Goal: Information Seeking & Learning: Learn about a topic

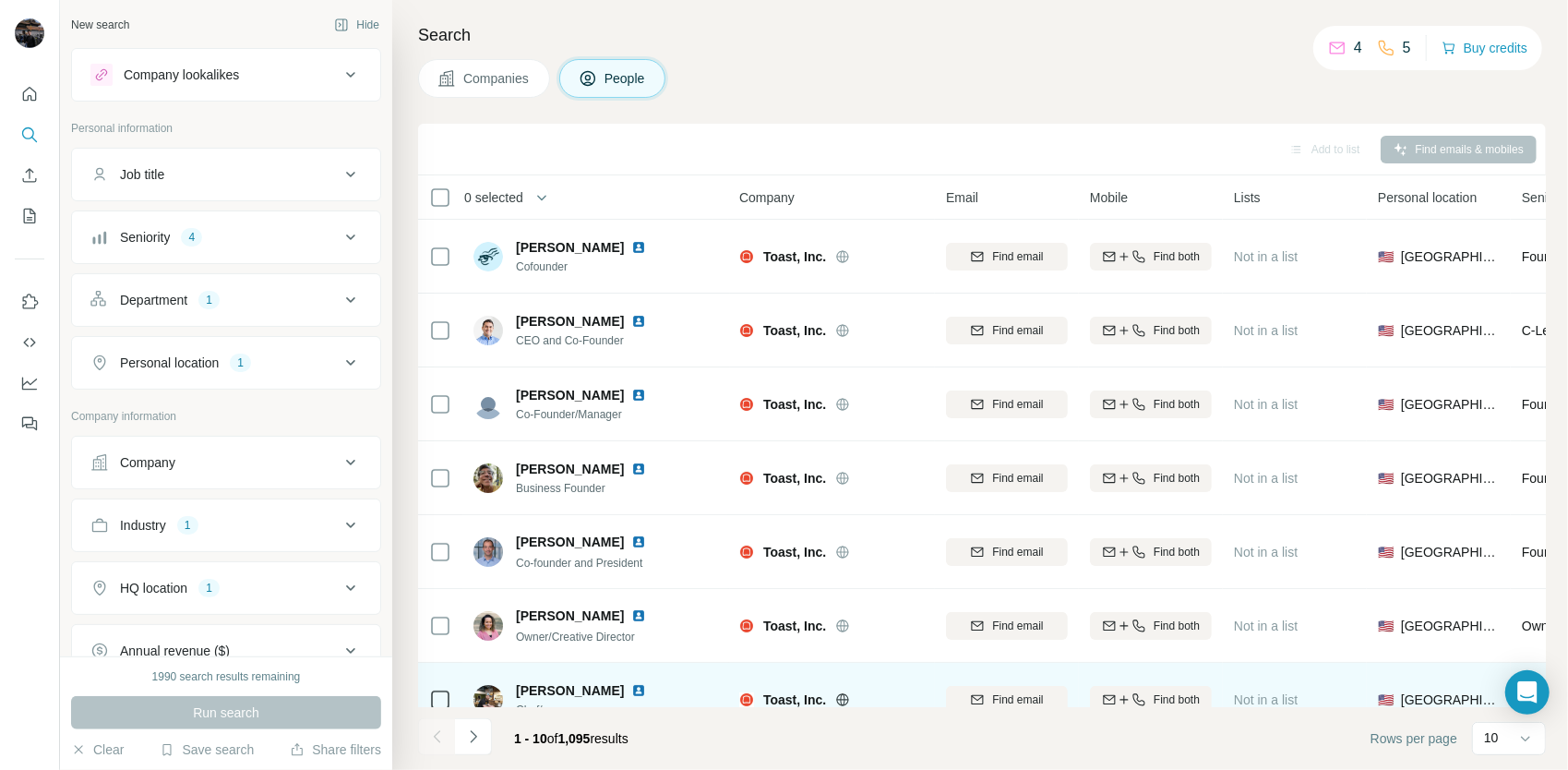
scroll to position [259, 0]
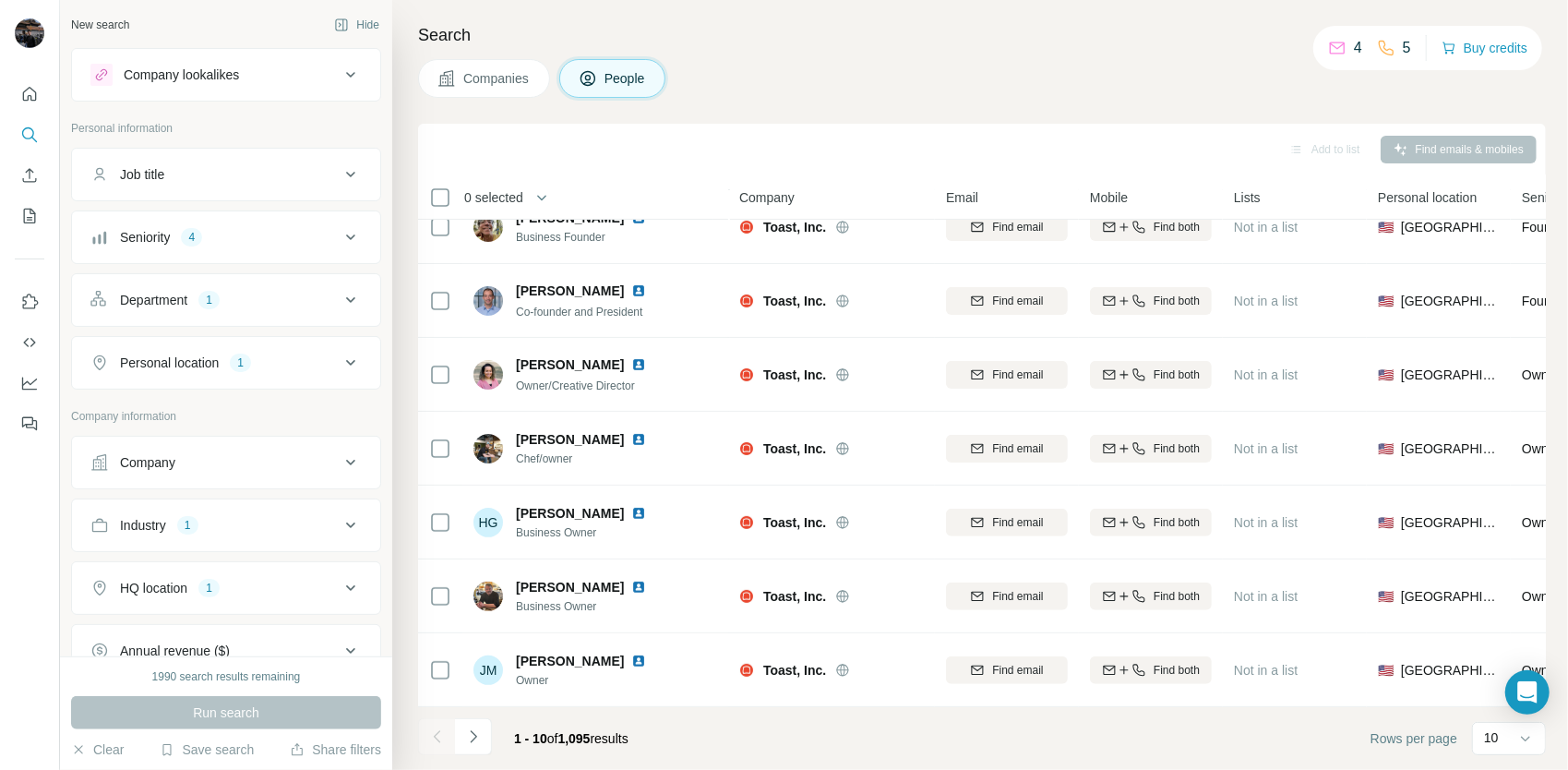
click at [340, 178] on icon at bounding box center [350, 174] width 22 height 22
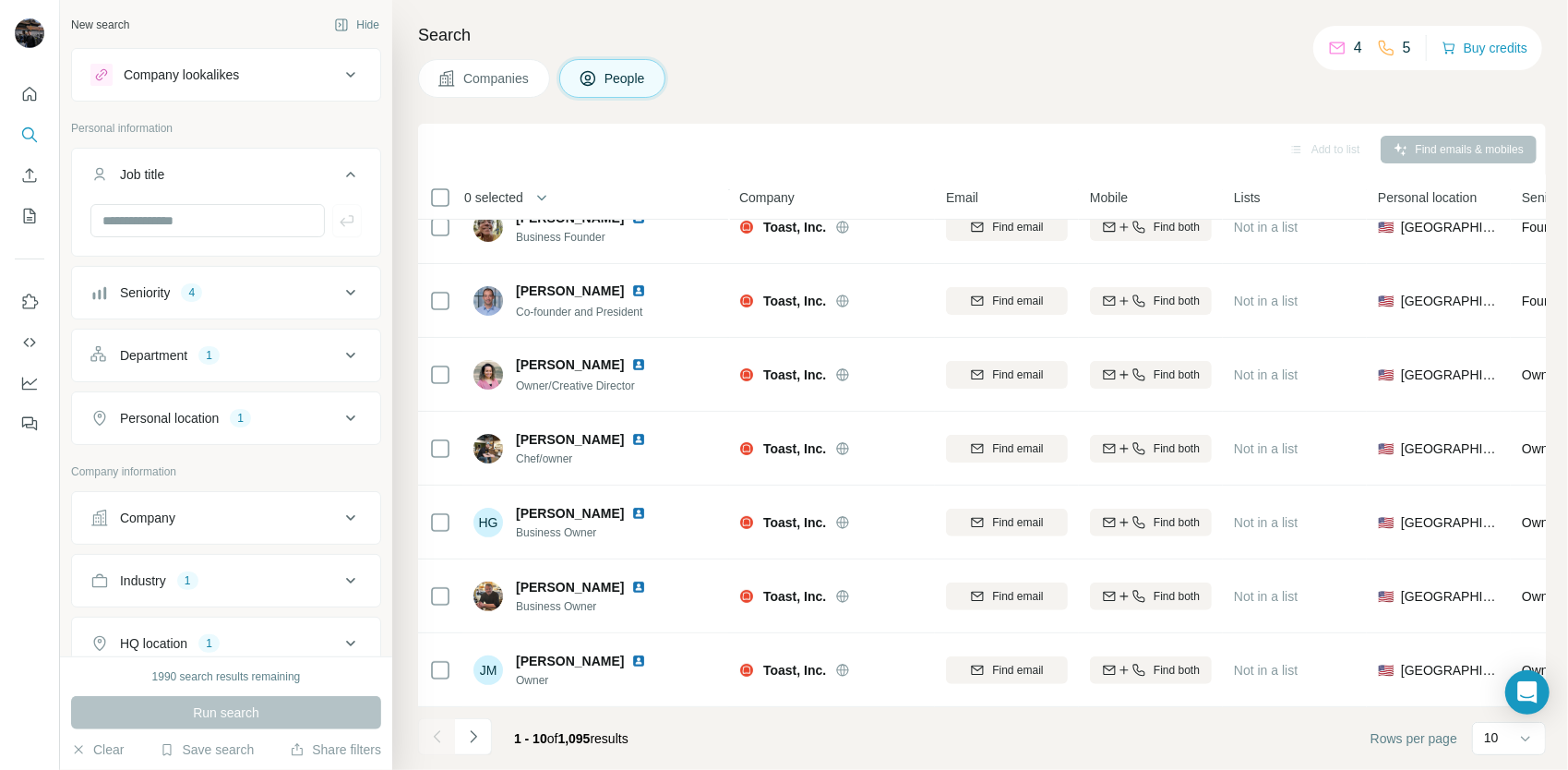
click at [340, 176] on icon at bounding box center [350, 174] width 22 height 22
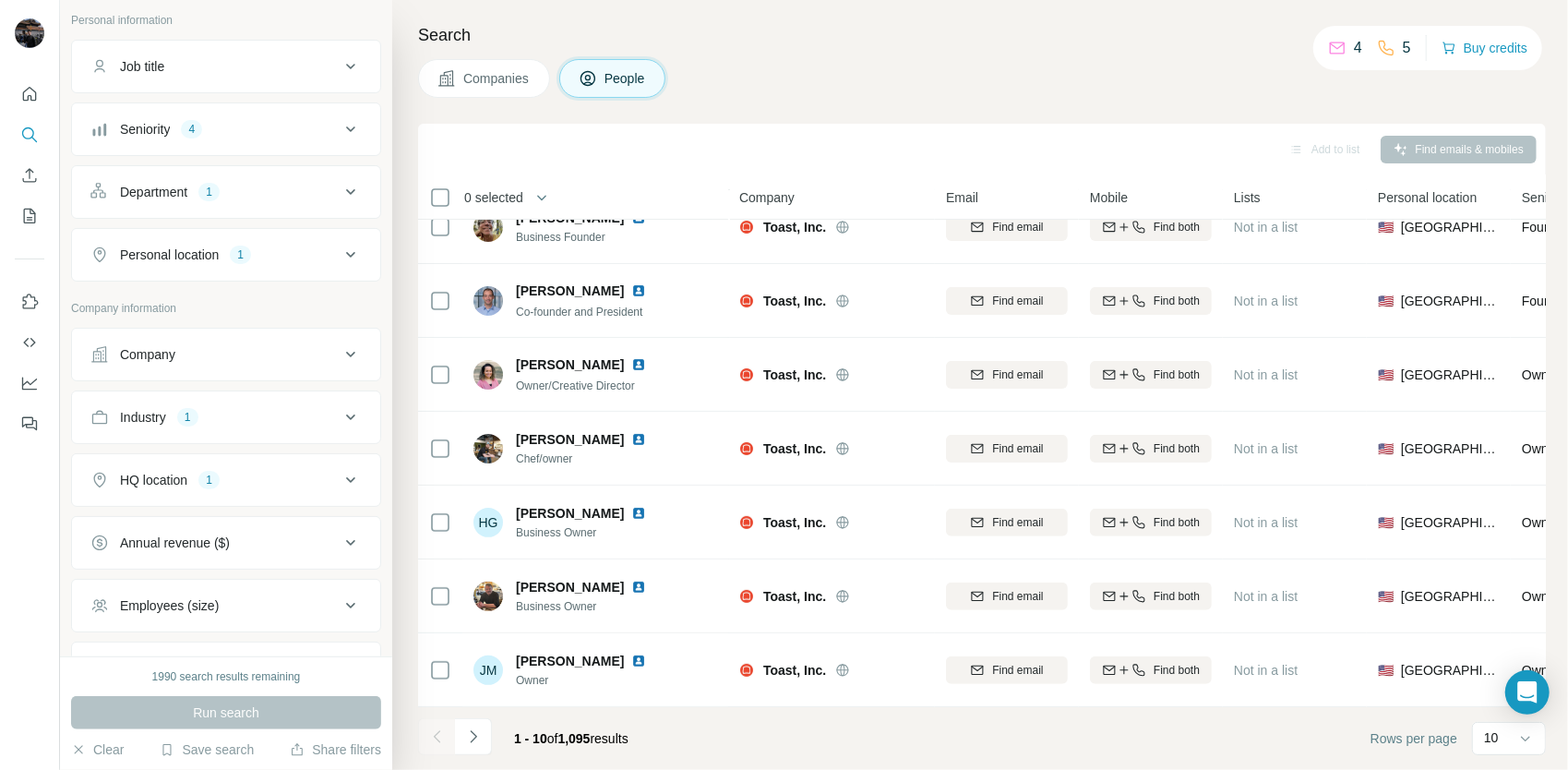
scroll to position [0, 0]
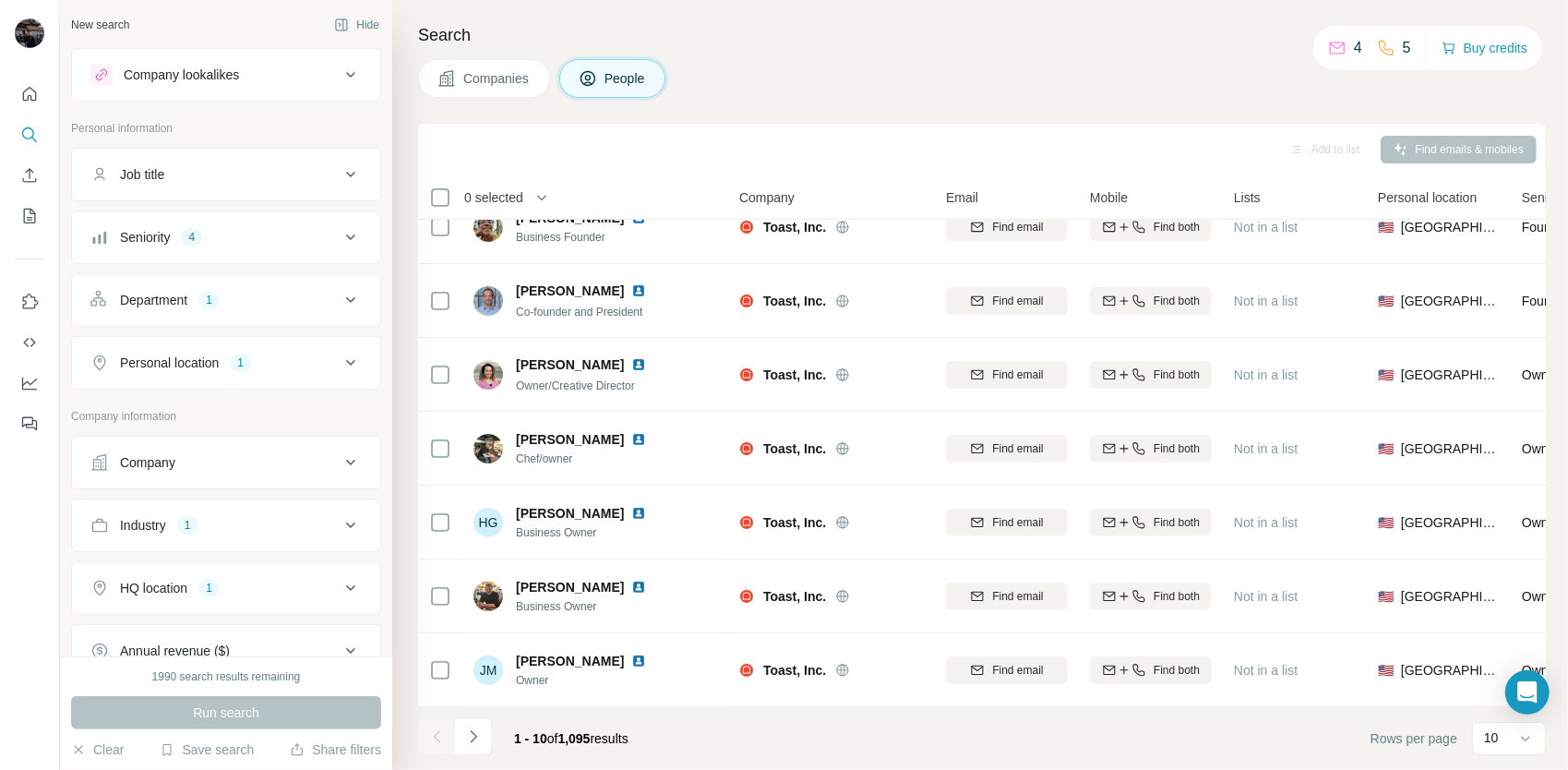
click at [340, 245] on icon at bounding box center [350, 236] width 22 height 22
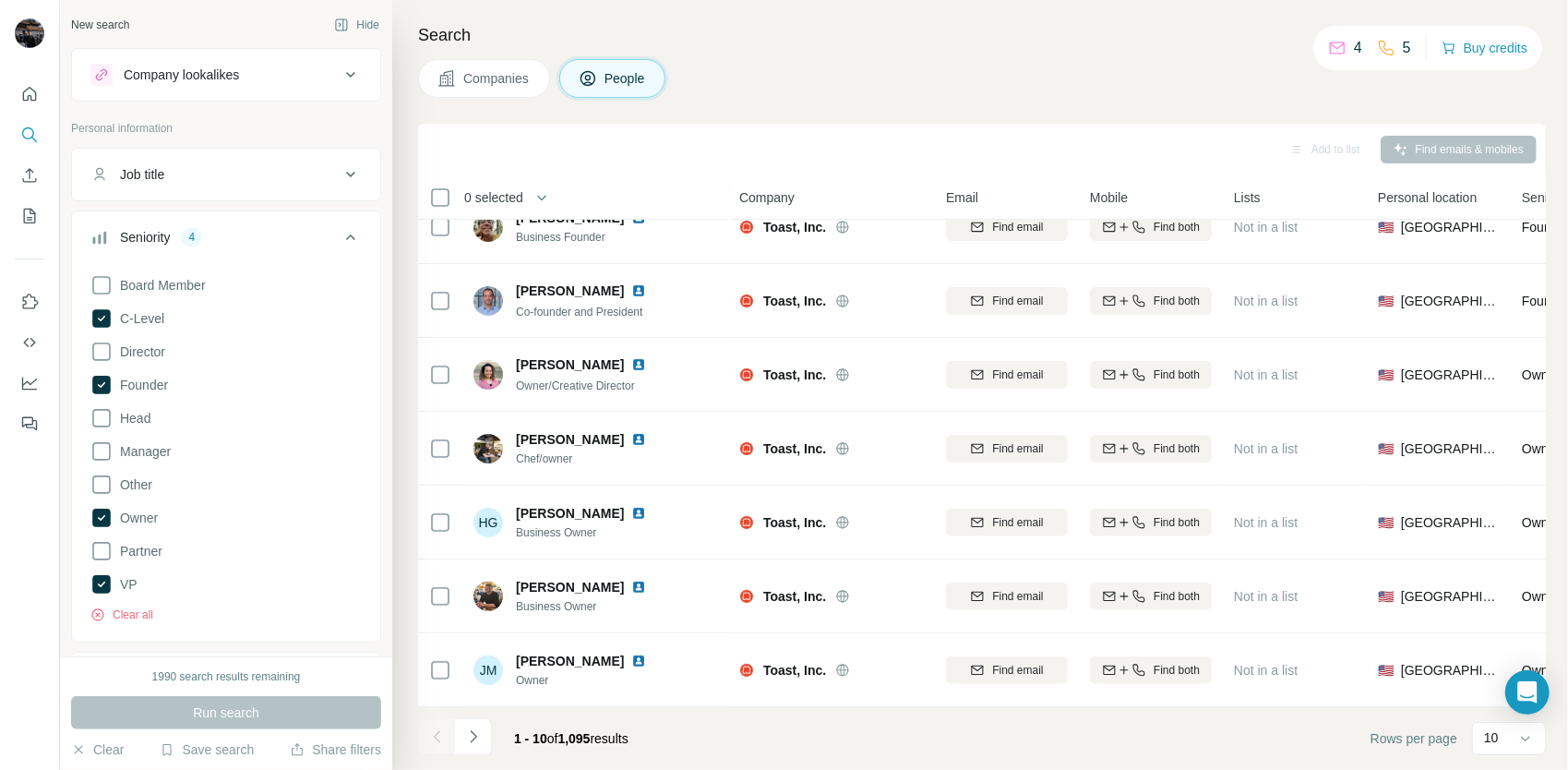
click at [340, 240] on icon at bounding box center [350, 236] width 22 height 22
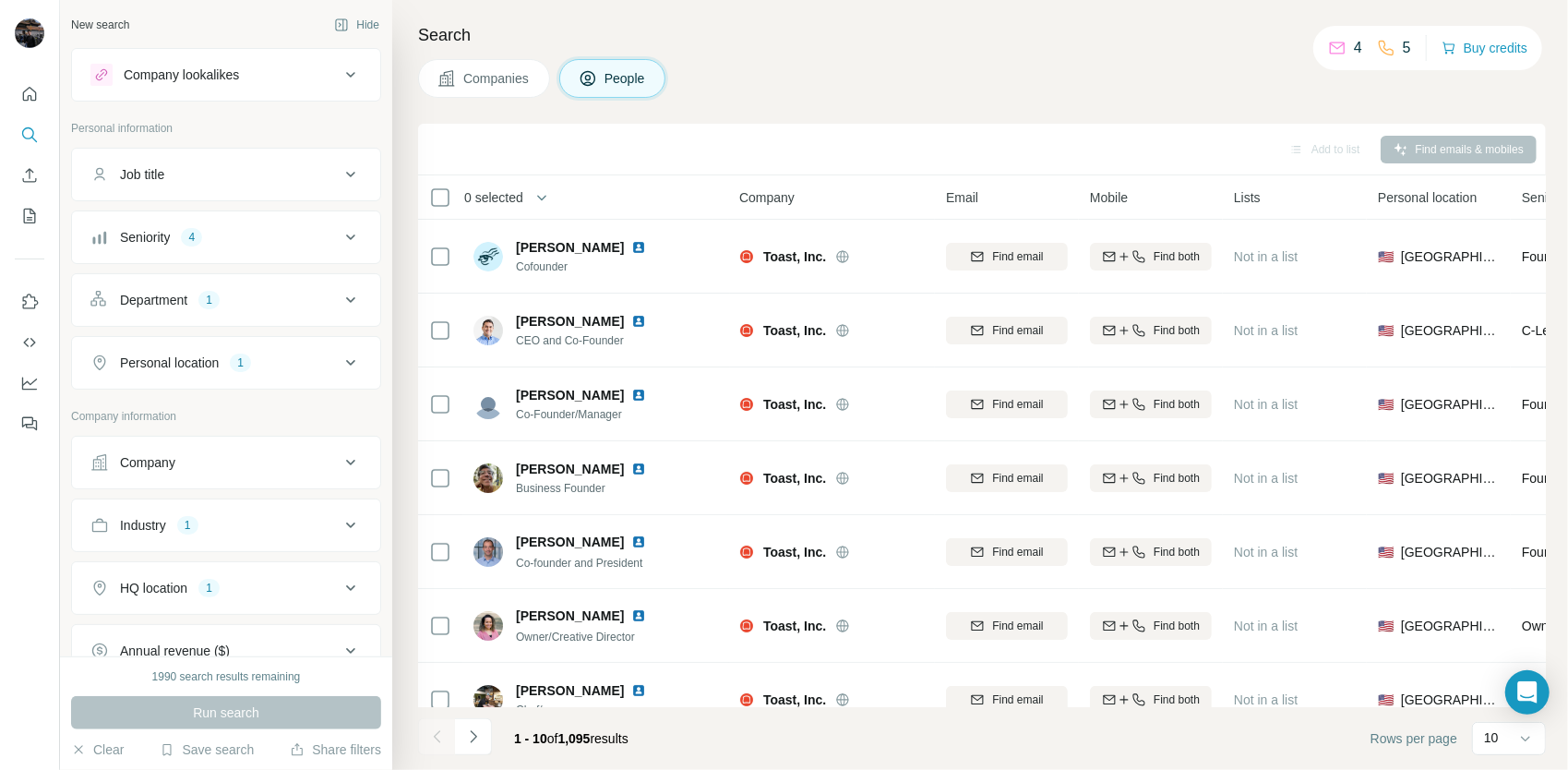
click at [340, 244] on icon at bounding box center [350, 236] width 22 height 22
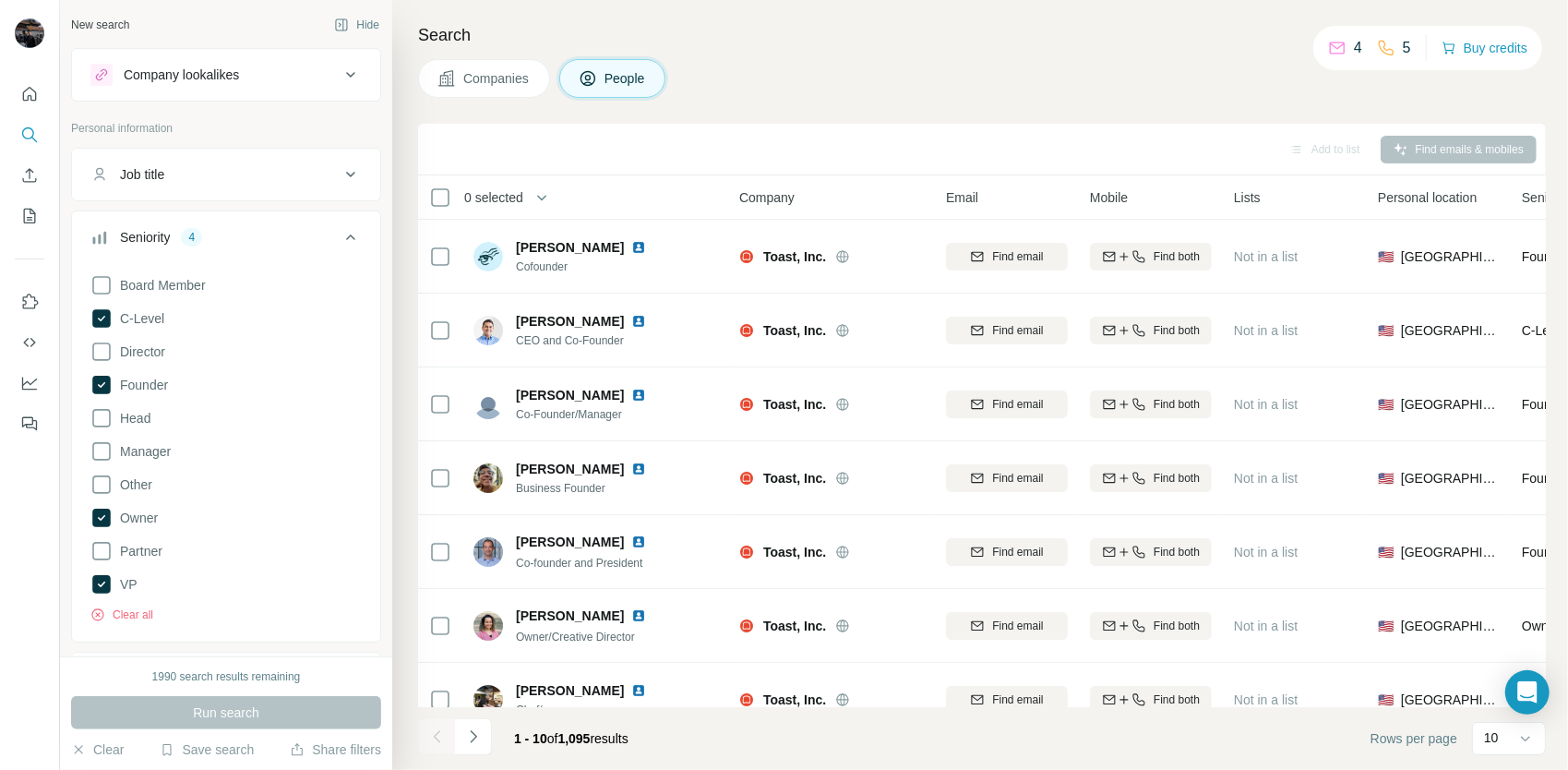
click at [340, 240] on icon at bounding box center [350, 236] width 22 height 22
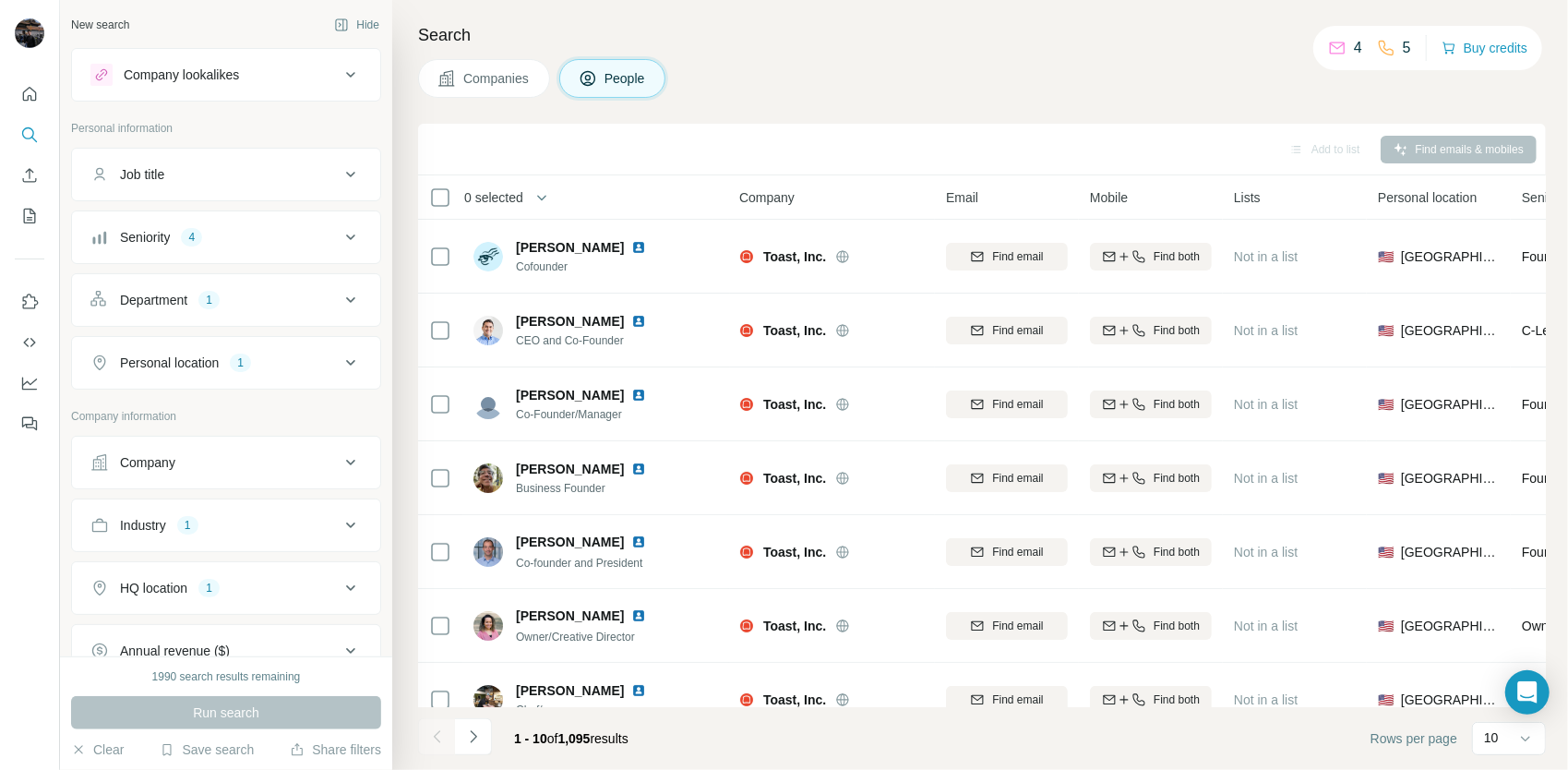
click at [340, 240] on icon at bounding box center [350, 236] width 22 height 22
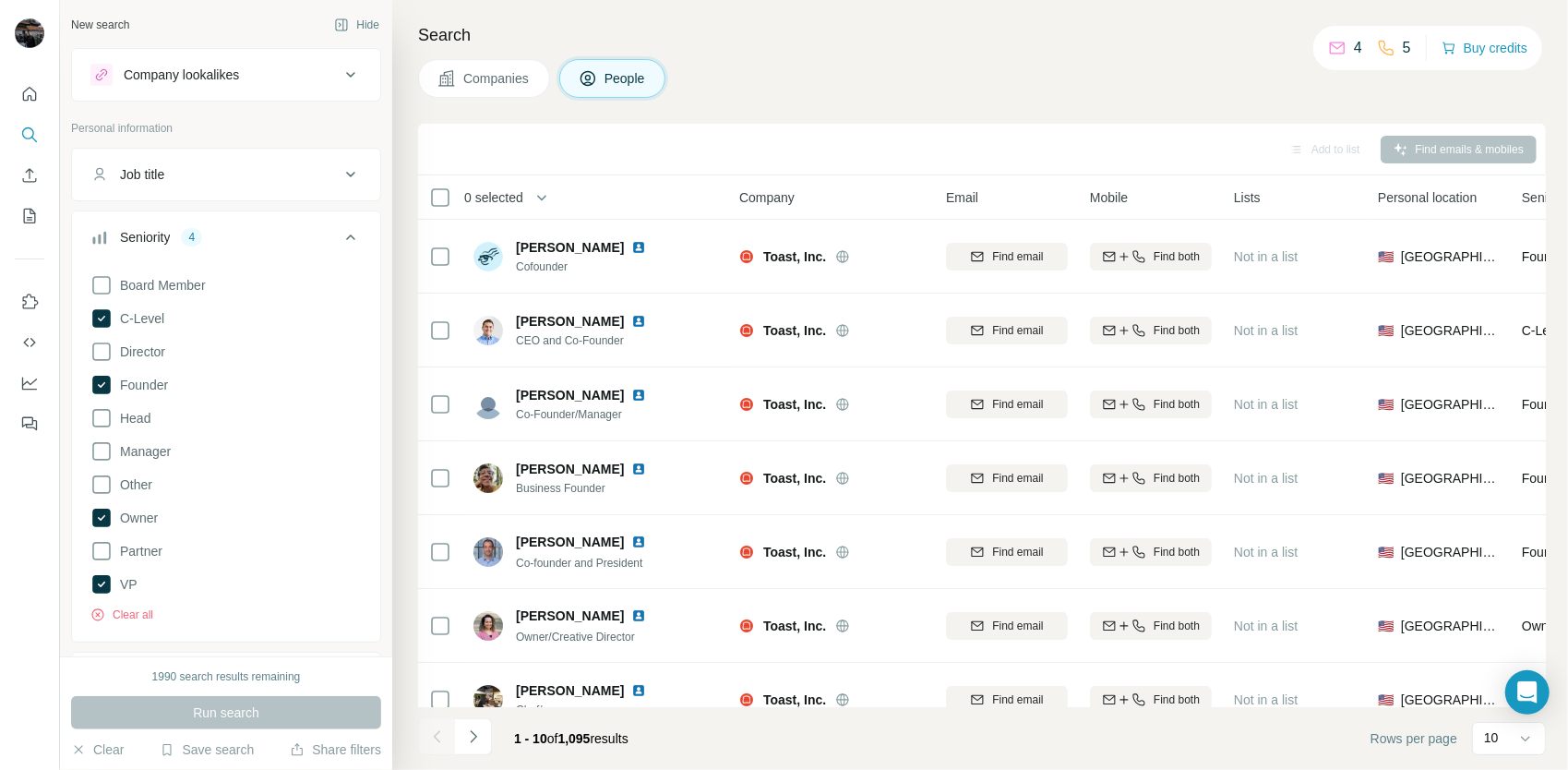
click at [340, 240] on icon at bounding box center [350, 236] width 22 height 22
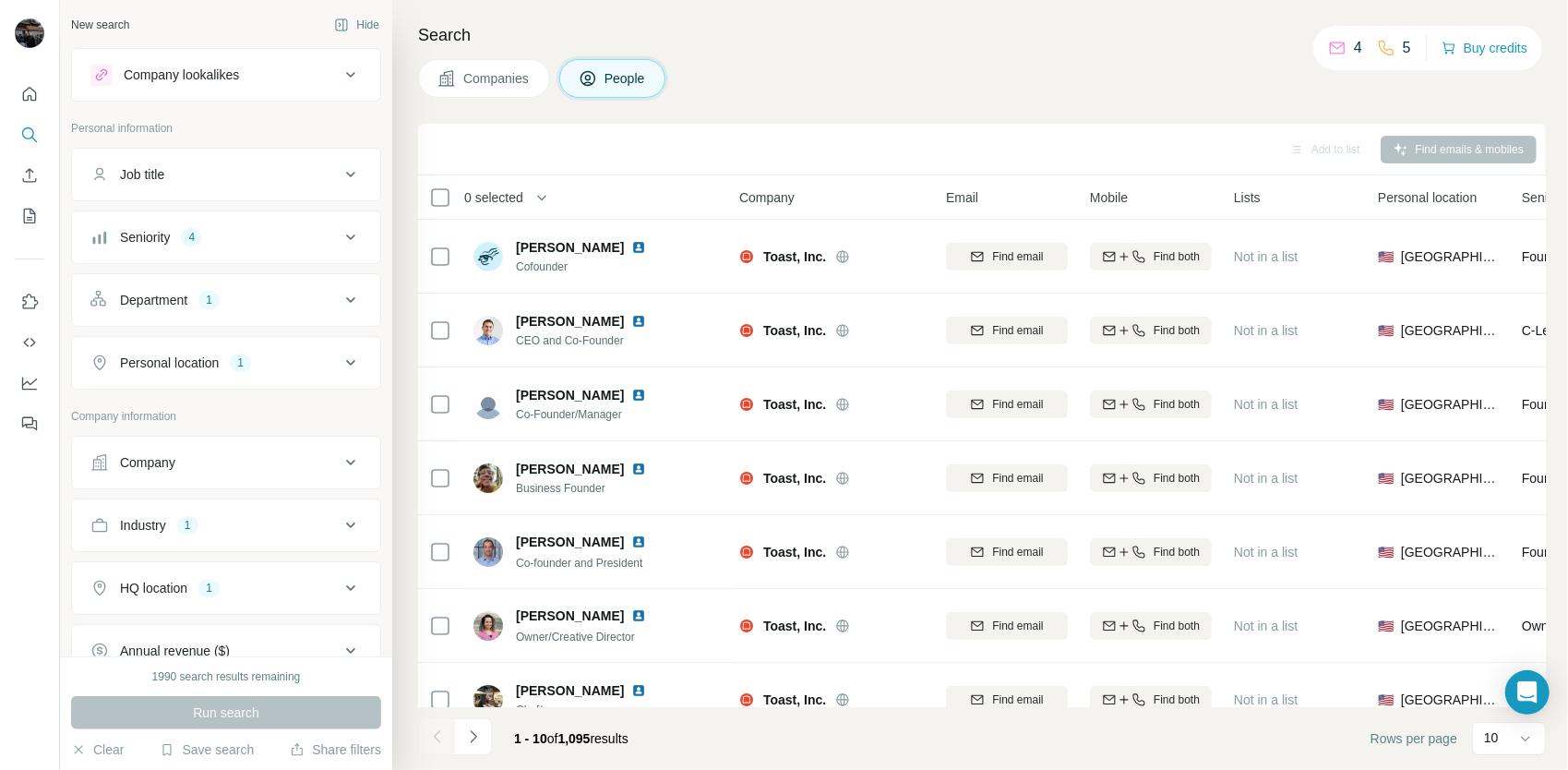
click at [340, 240] on icon at bounding box center [350, 236] width 22 height 22
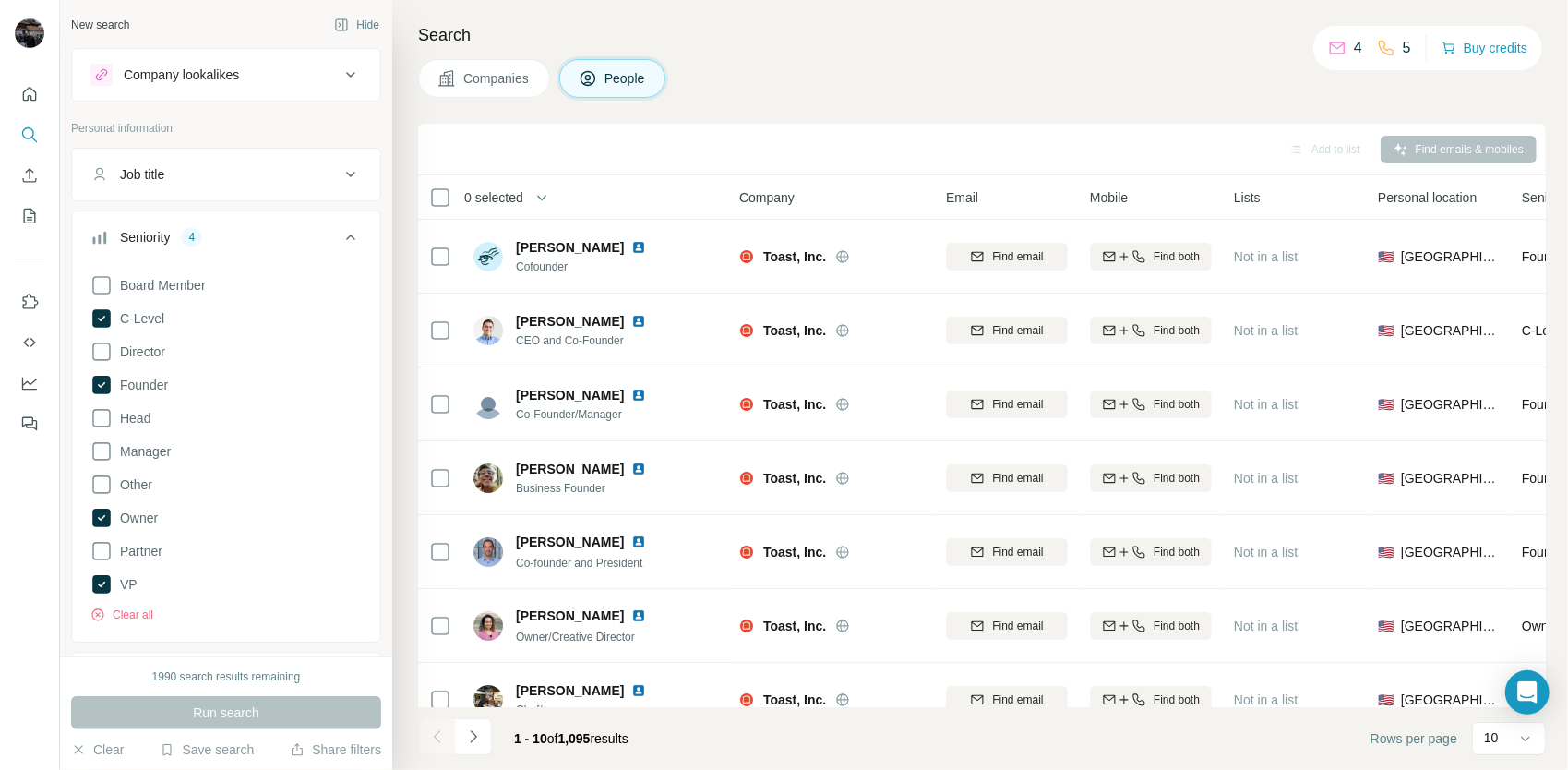
click at [340, 240] on icon at bounding box center [350, 236] width 22 height 22
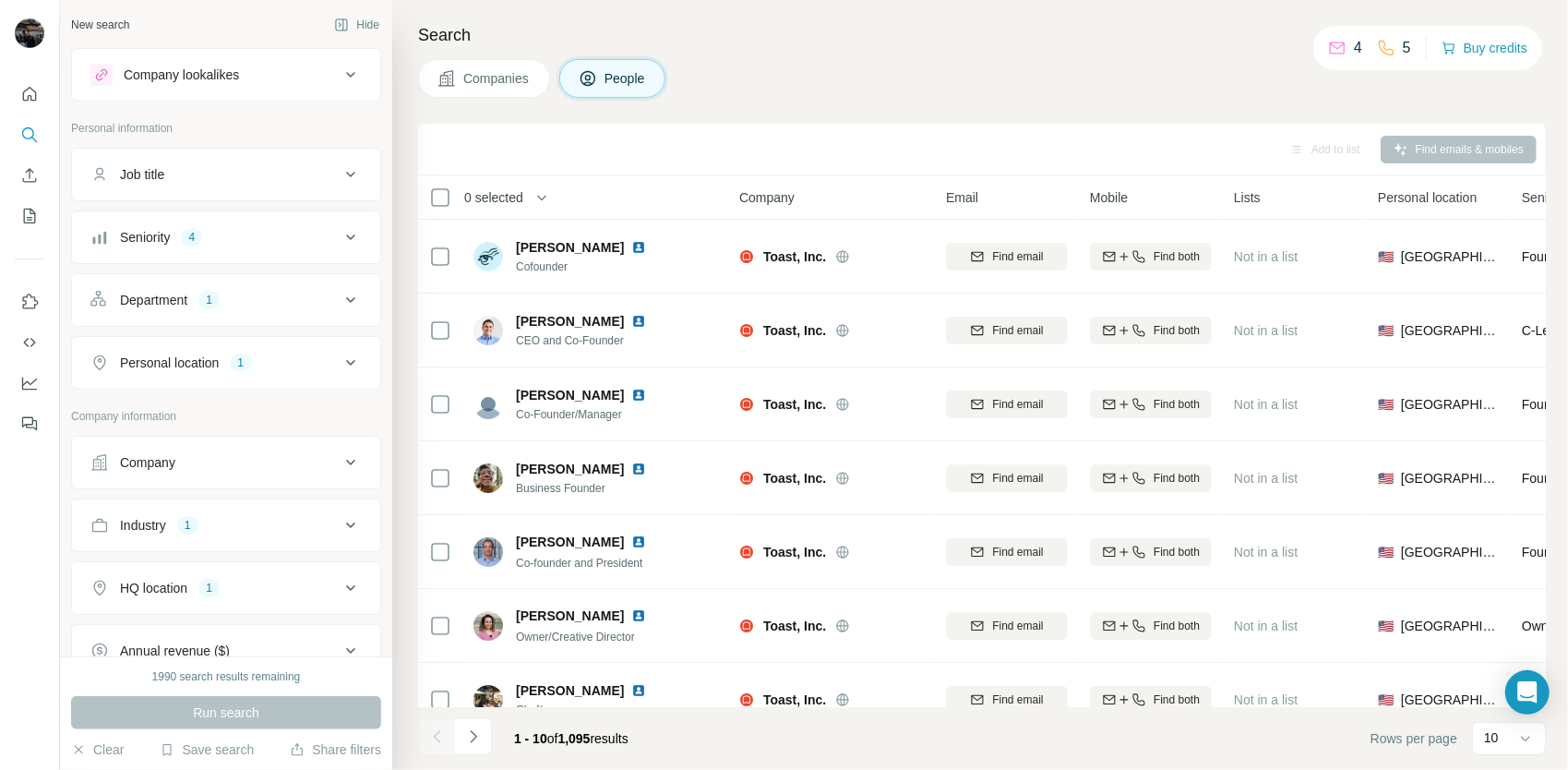
click at [349, 287] on button "Department 1" at bounding box center [226, 300] width 309 height 45
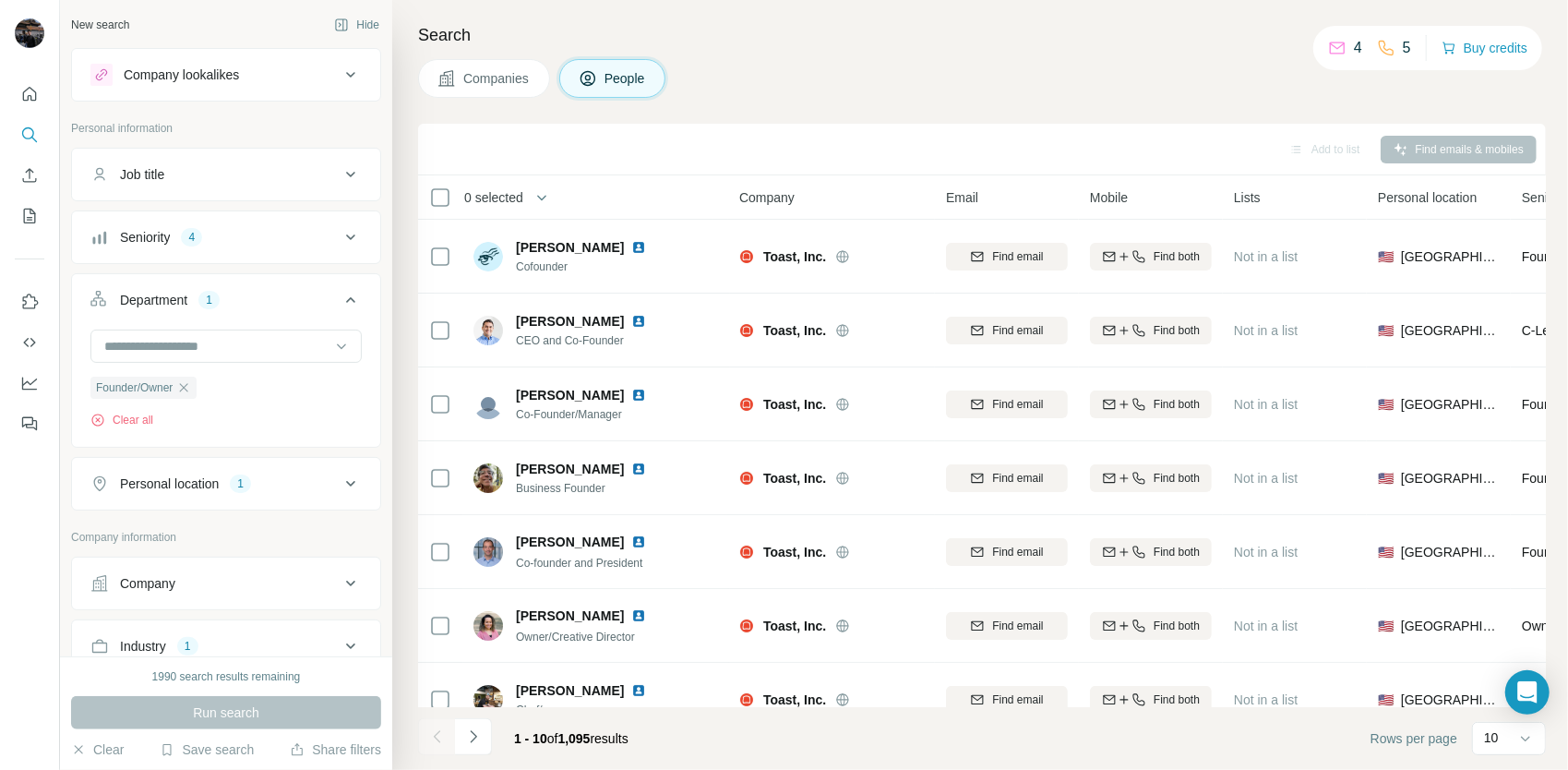
click at [345, 289] on icon at bounding box center [350, 299] width 22 height 22
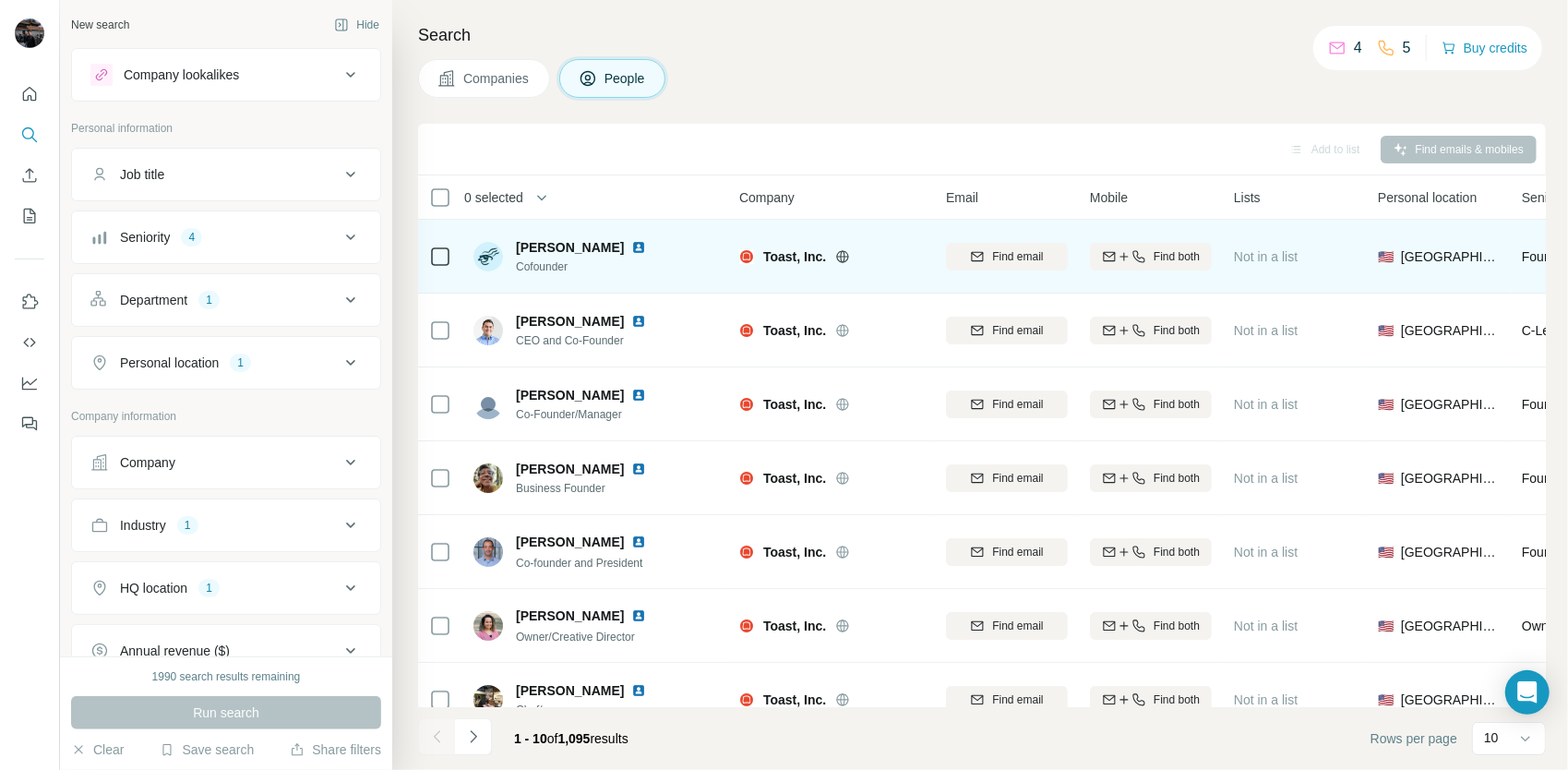
click at [837, 264] on div "Toast, Inc." at bounding box center [843, 255] width 161 height 18
click at [845, 258] on icon at bounding box center [842, 255] width 5 height 12
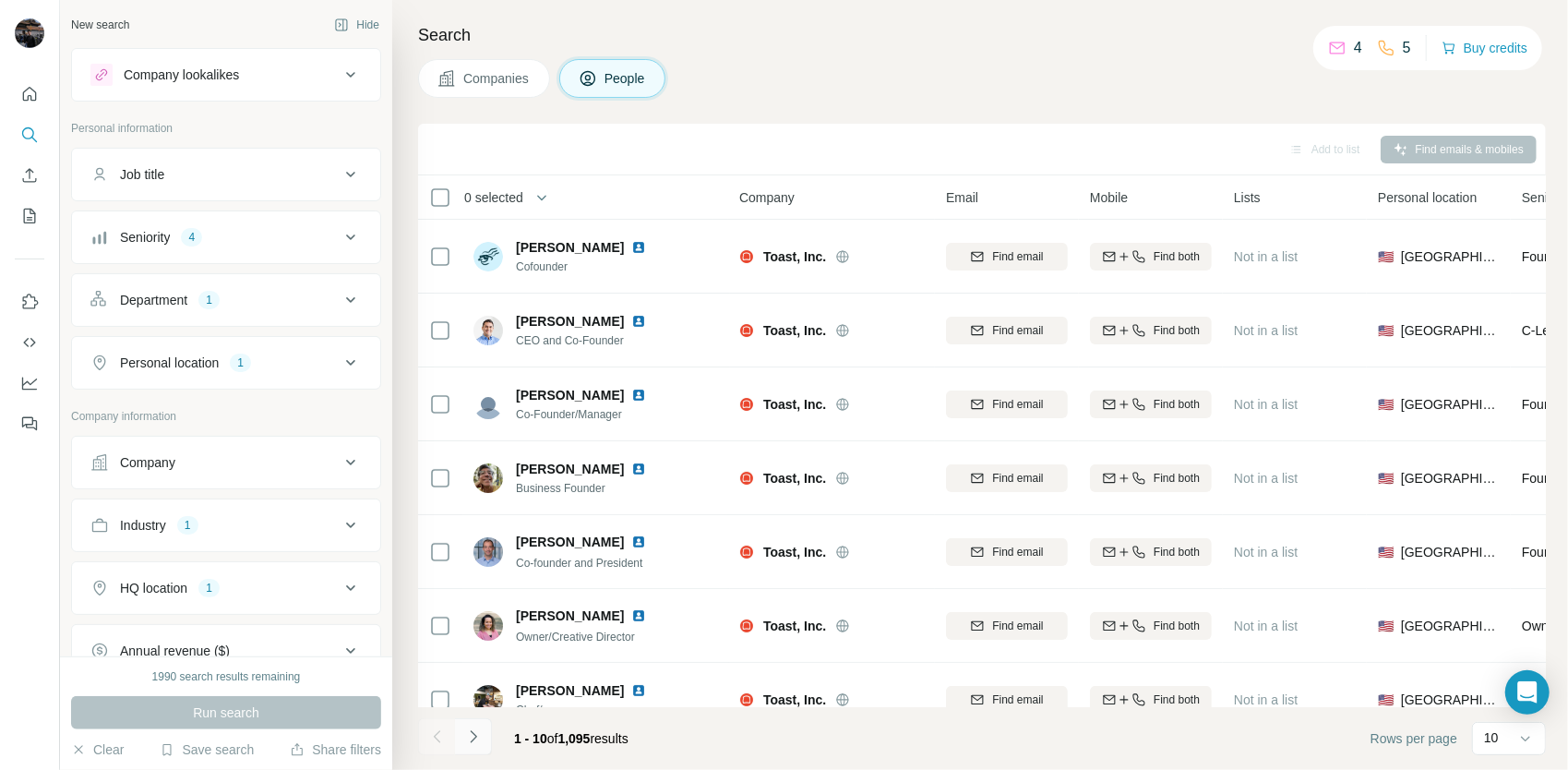
click at [478, 729] on icon "Navigate to next page" at bounding box center [473, 736] width 18 height 18
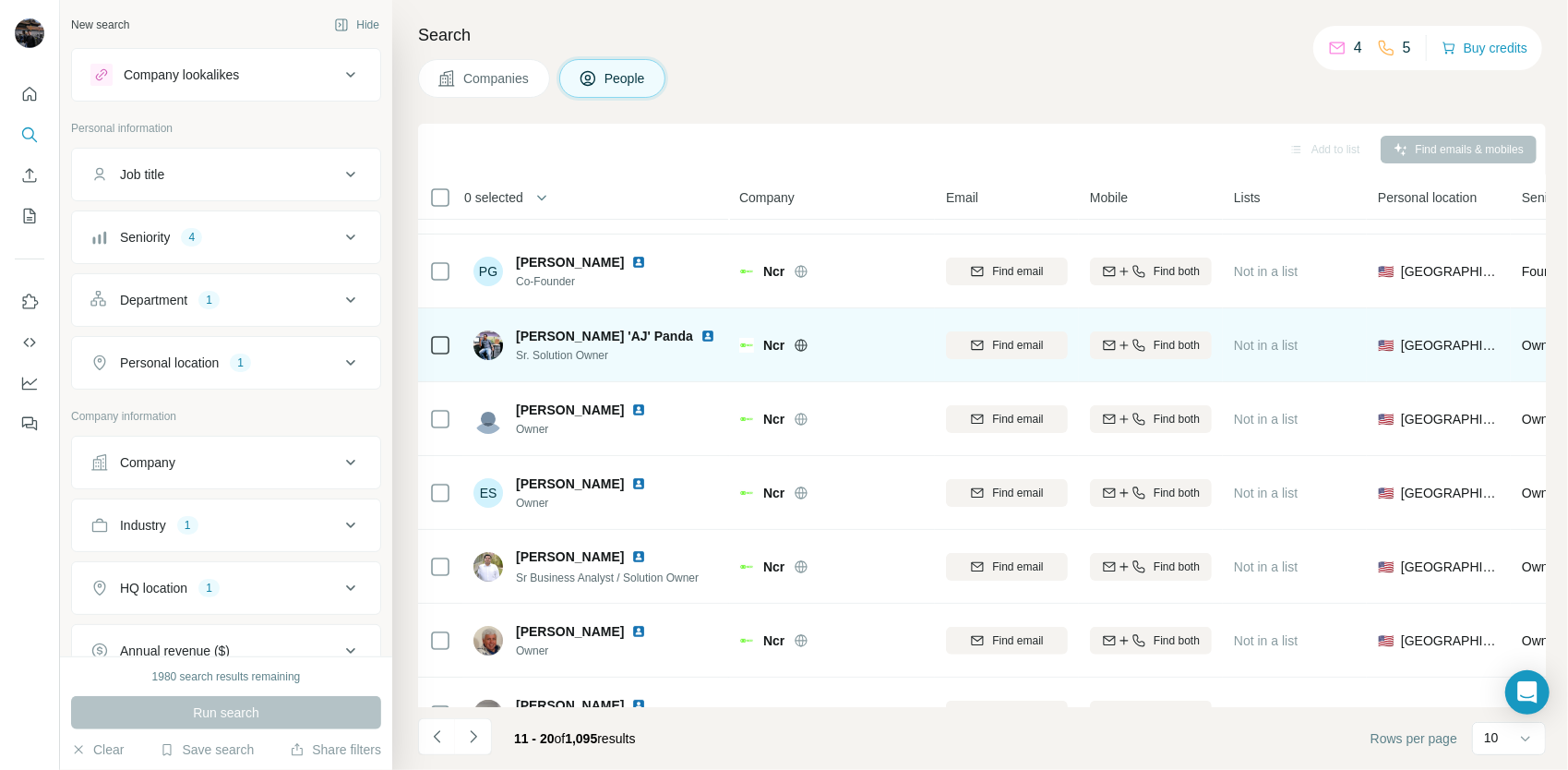
scroll to position [259, 0]
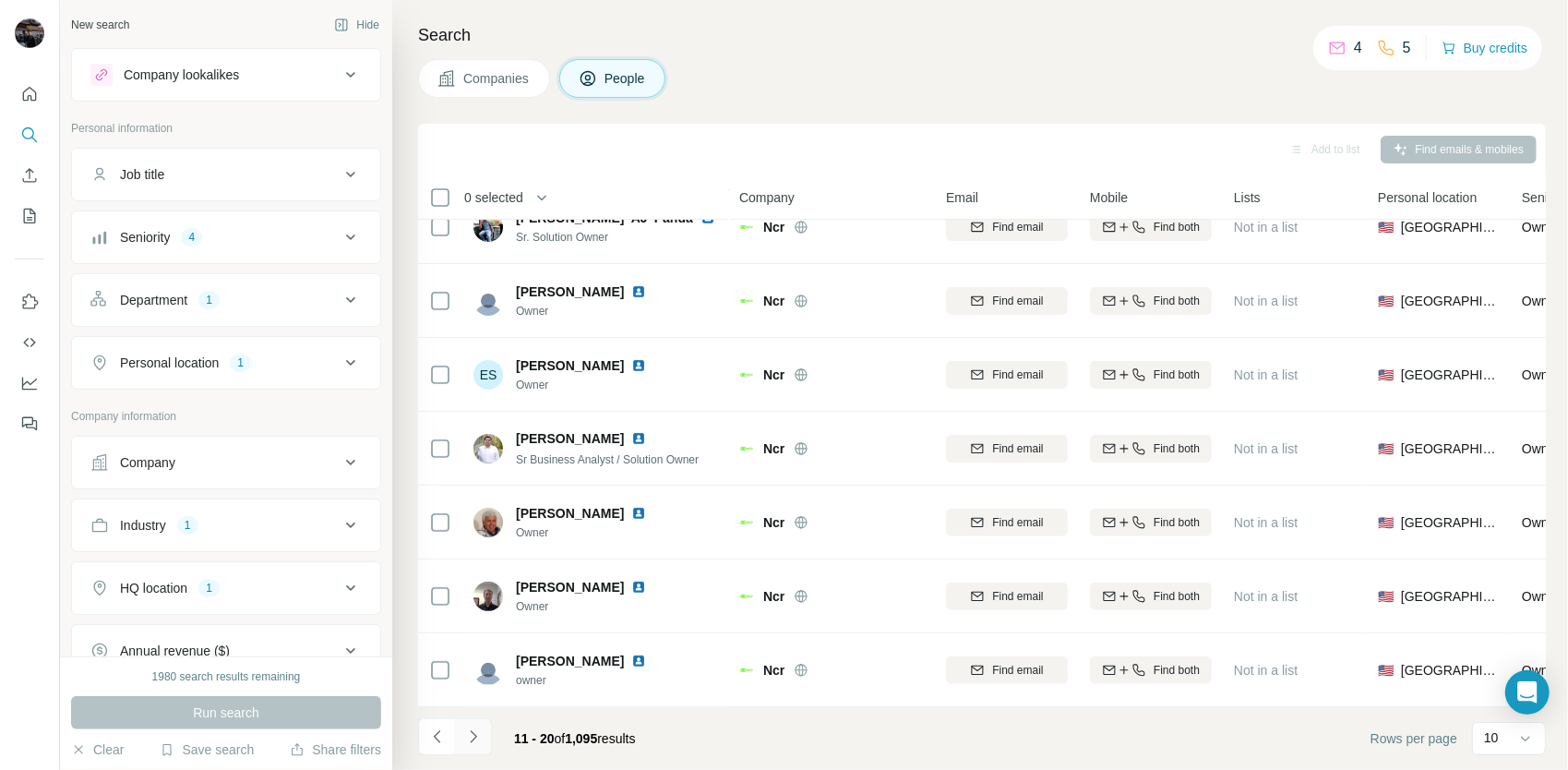
click at [471, 726] on button "Navigate to next page" at bounding box center [473, 736] width 37 height 37
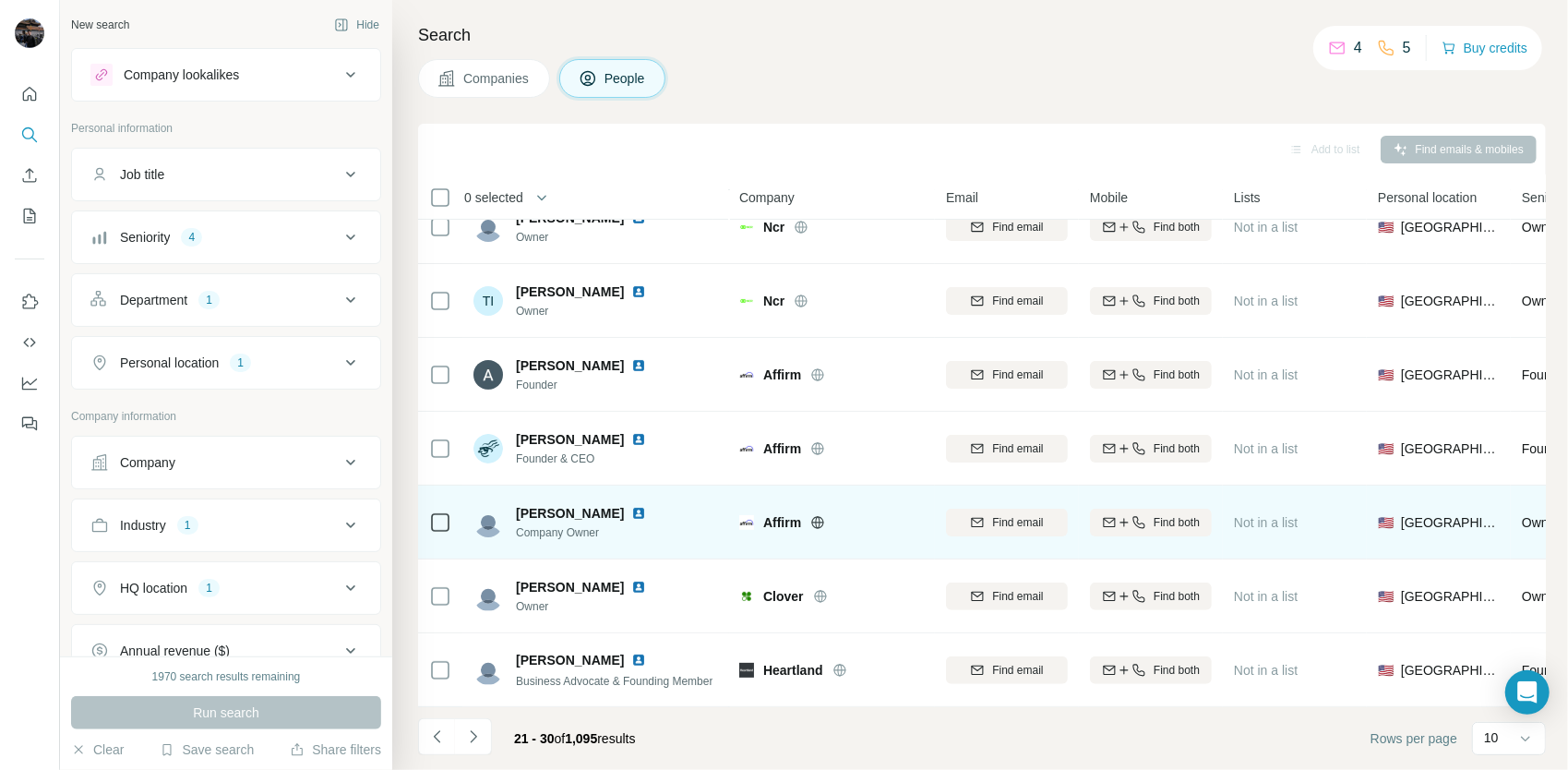
scroll to position [184, 0]
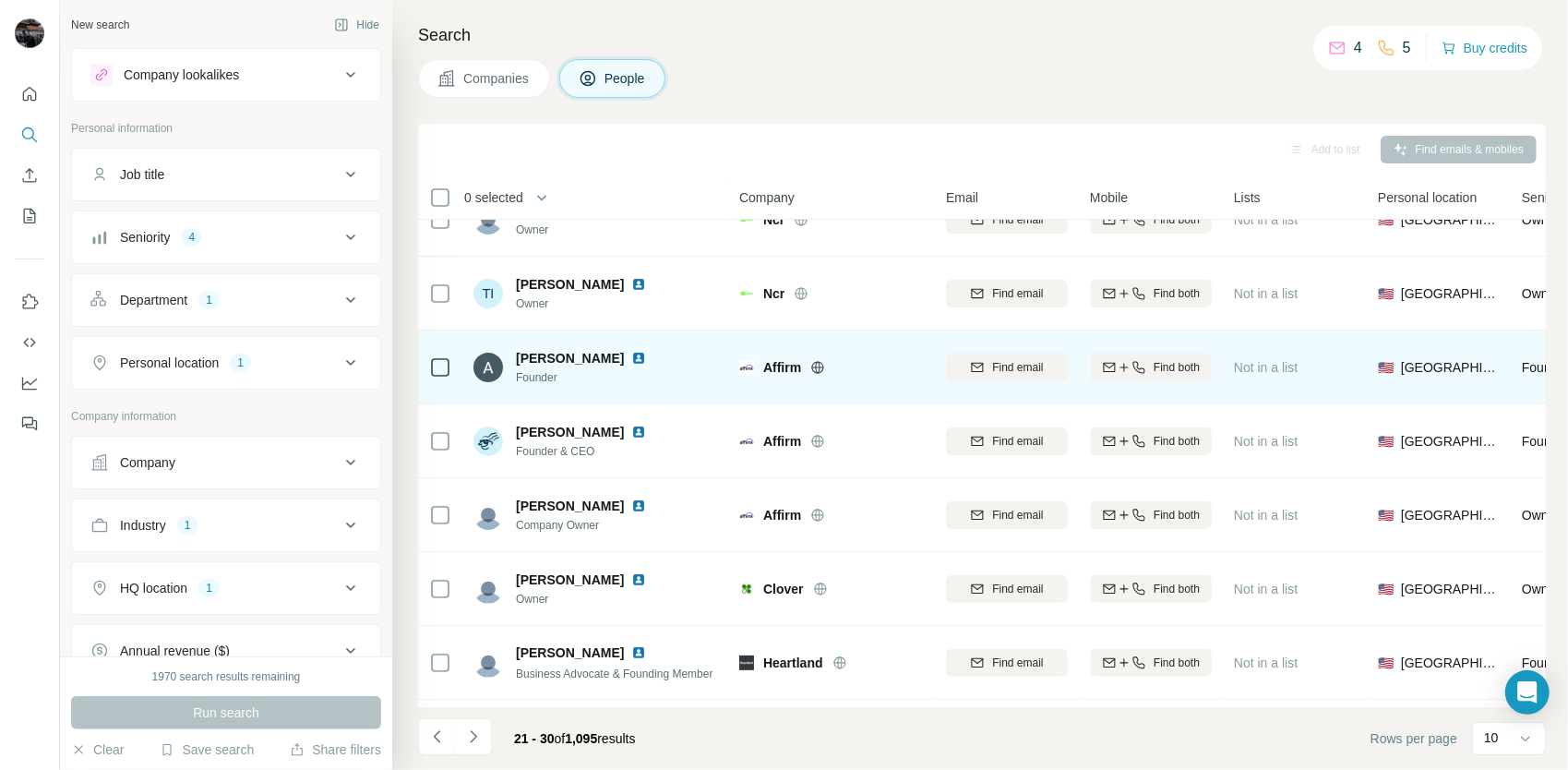
click at [820, 366] on icon at bounding box center [818, 367] width 15 height 15
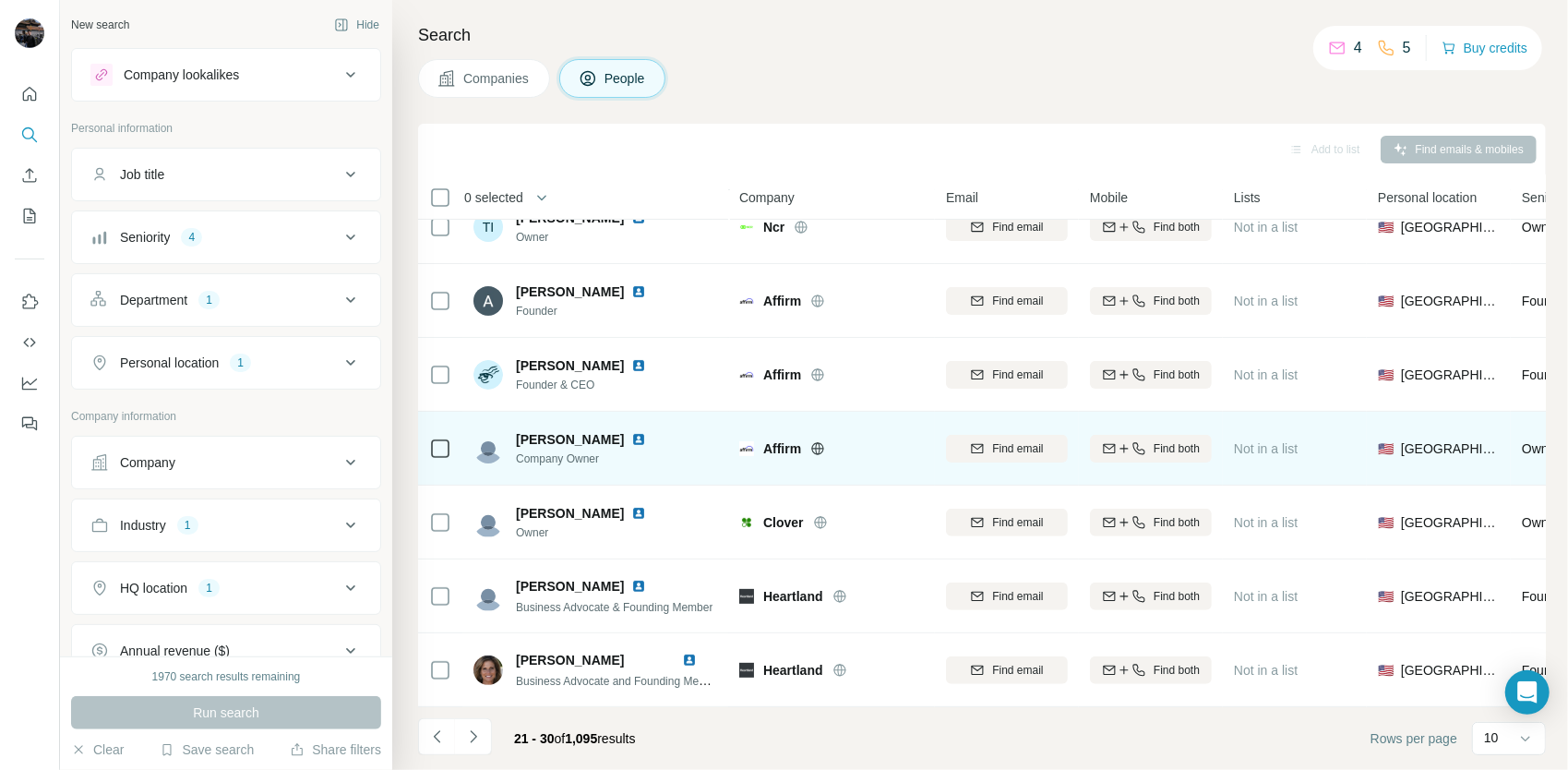
scroll to position [259, 0]
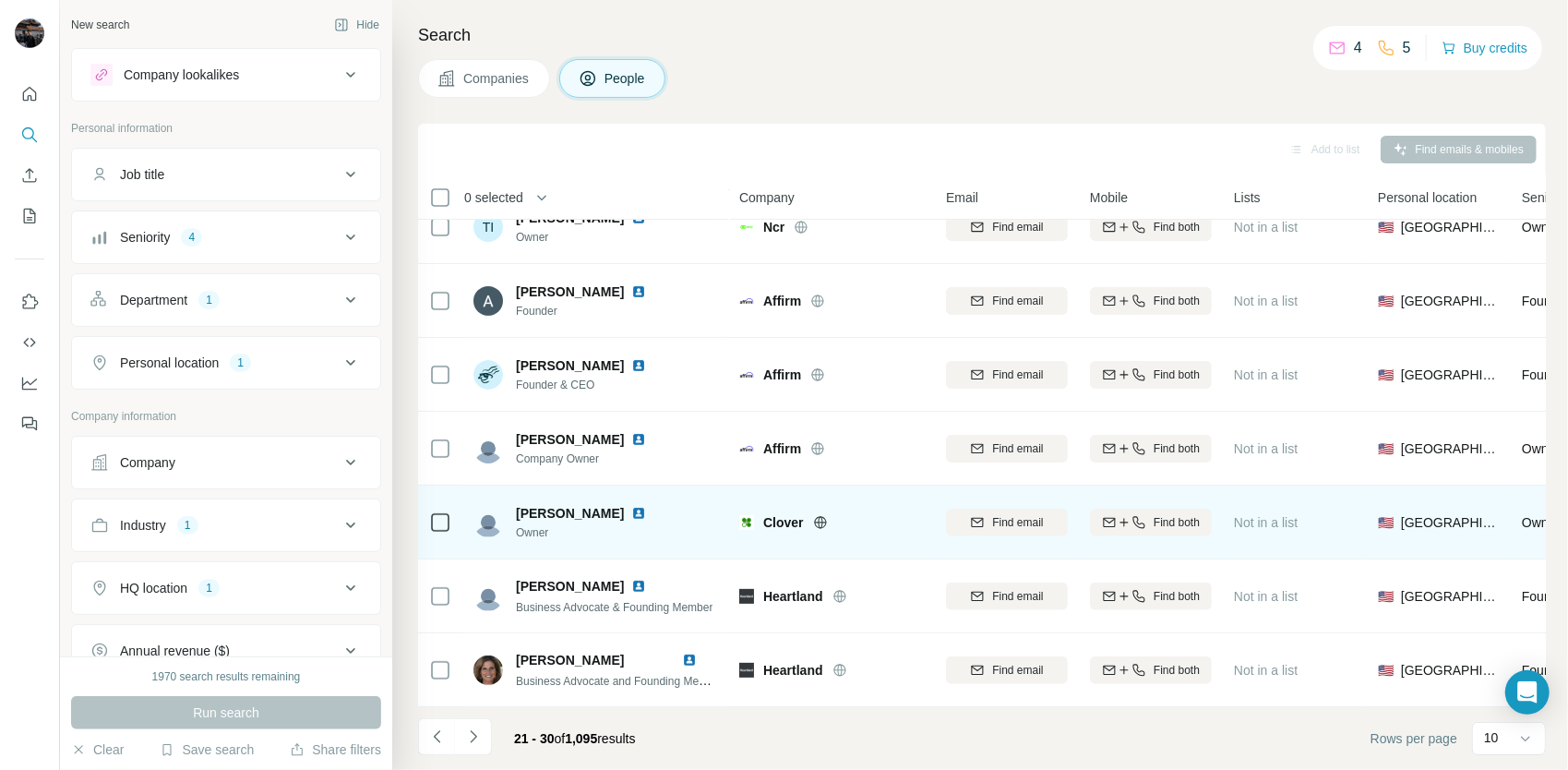
click at [825, 516] on icon at bounding box center [820, 521] width 12 height 12
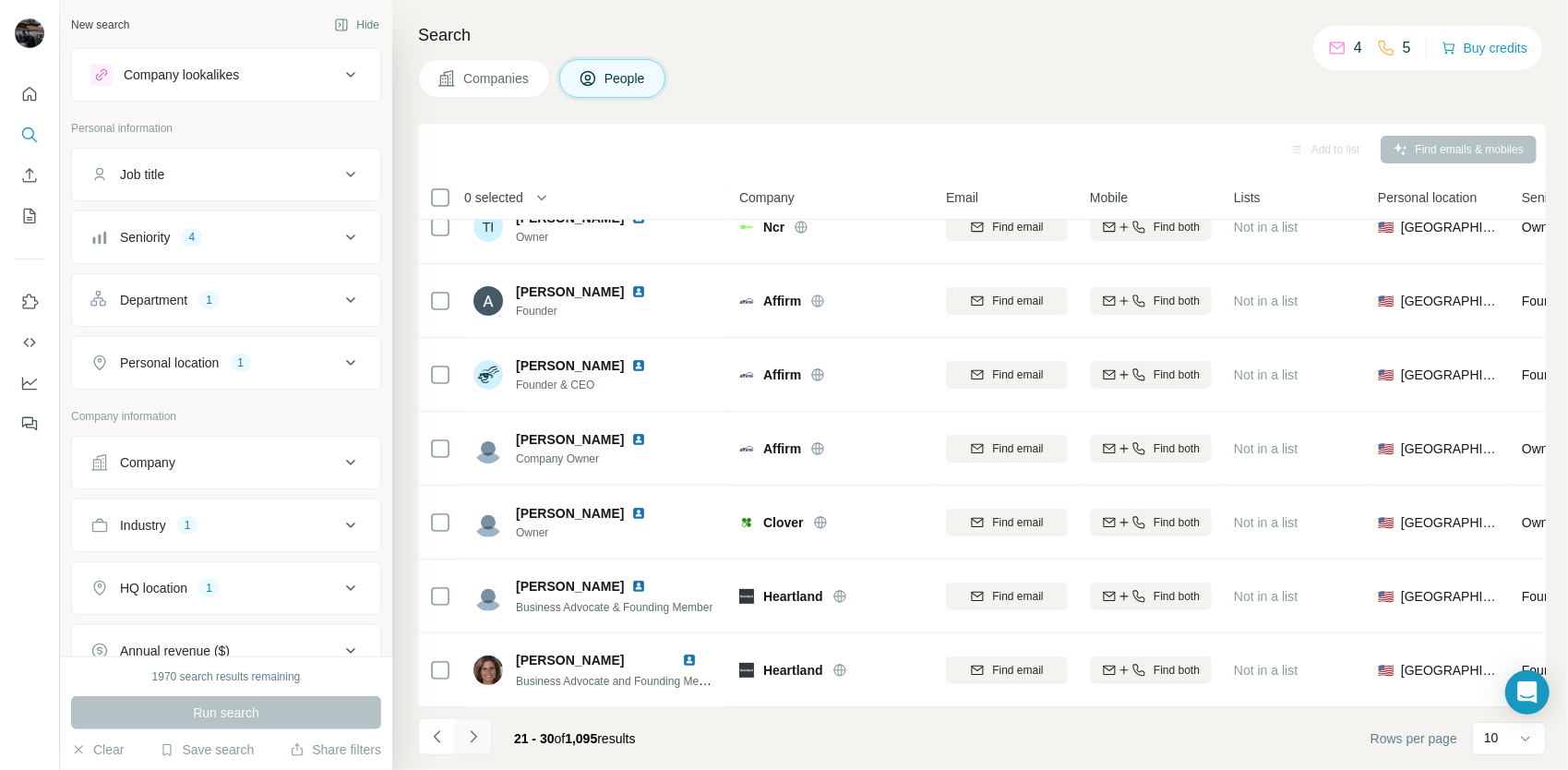
click at [476, 742] on icon "Navigate to next page" at bounding box center [473, 736] width 18 height 18
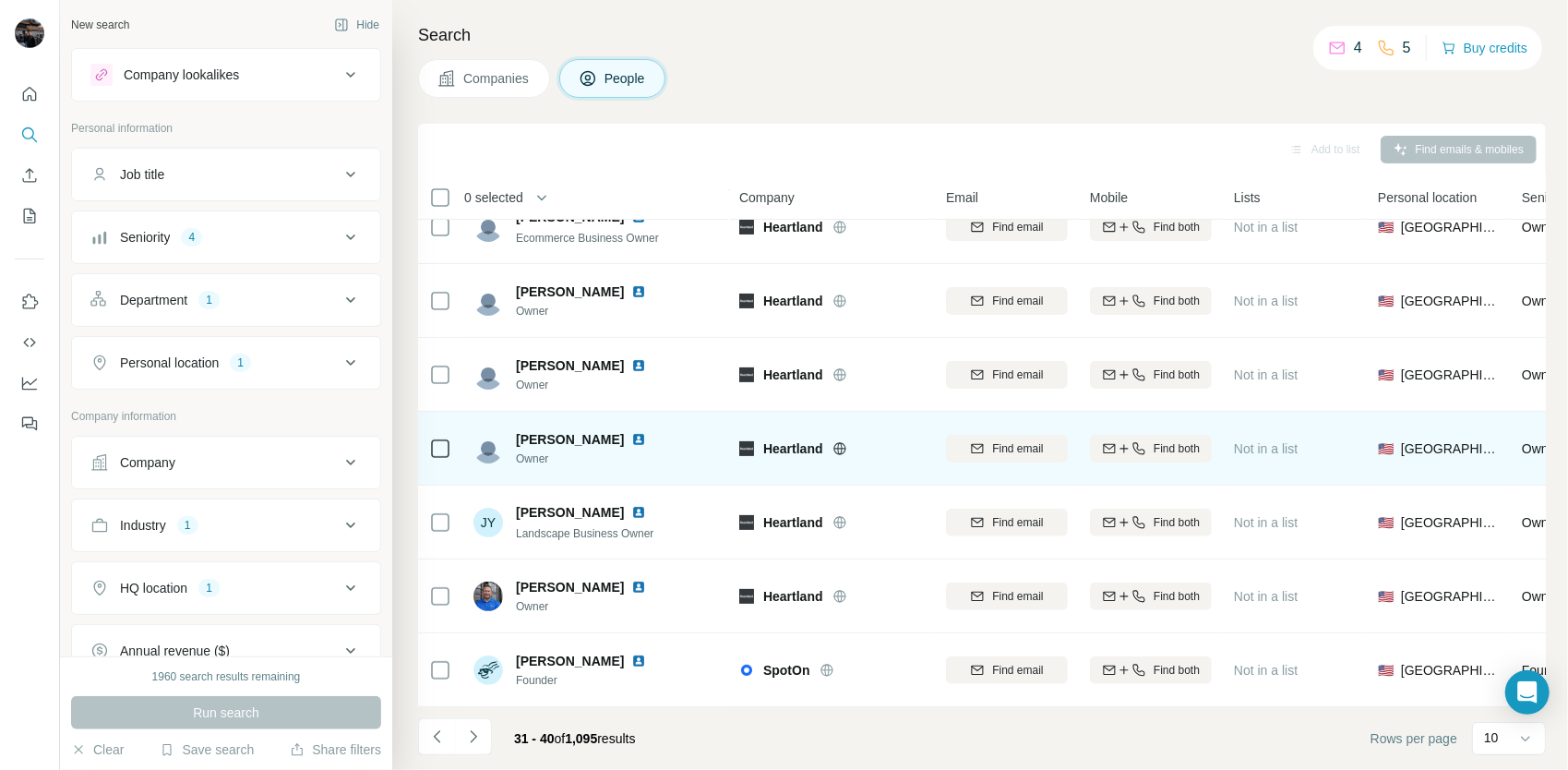
click at [841, 442] on icon at bounding box center [841, 449] width 15 height 15
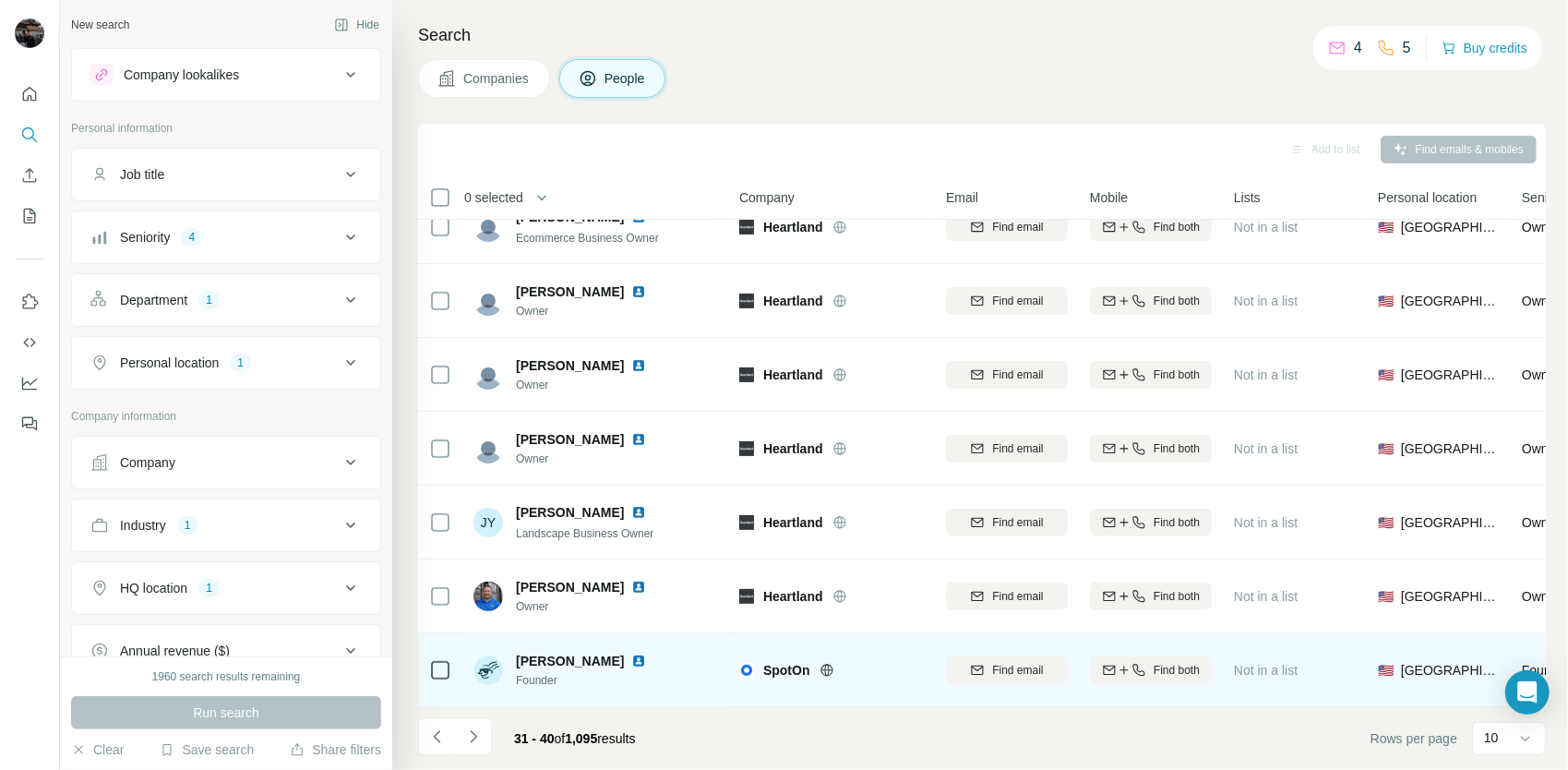
click at [827, 663] on icon at bounding box center [827, 670] width 15 height 15
click at [826, 666] on icon at bounding box center [826, 669] width 5 height 12
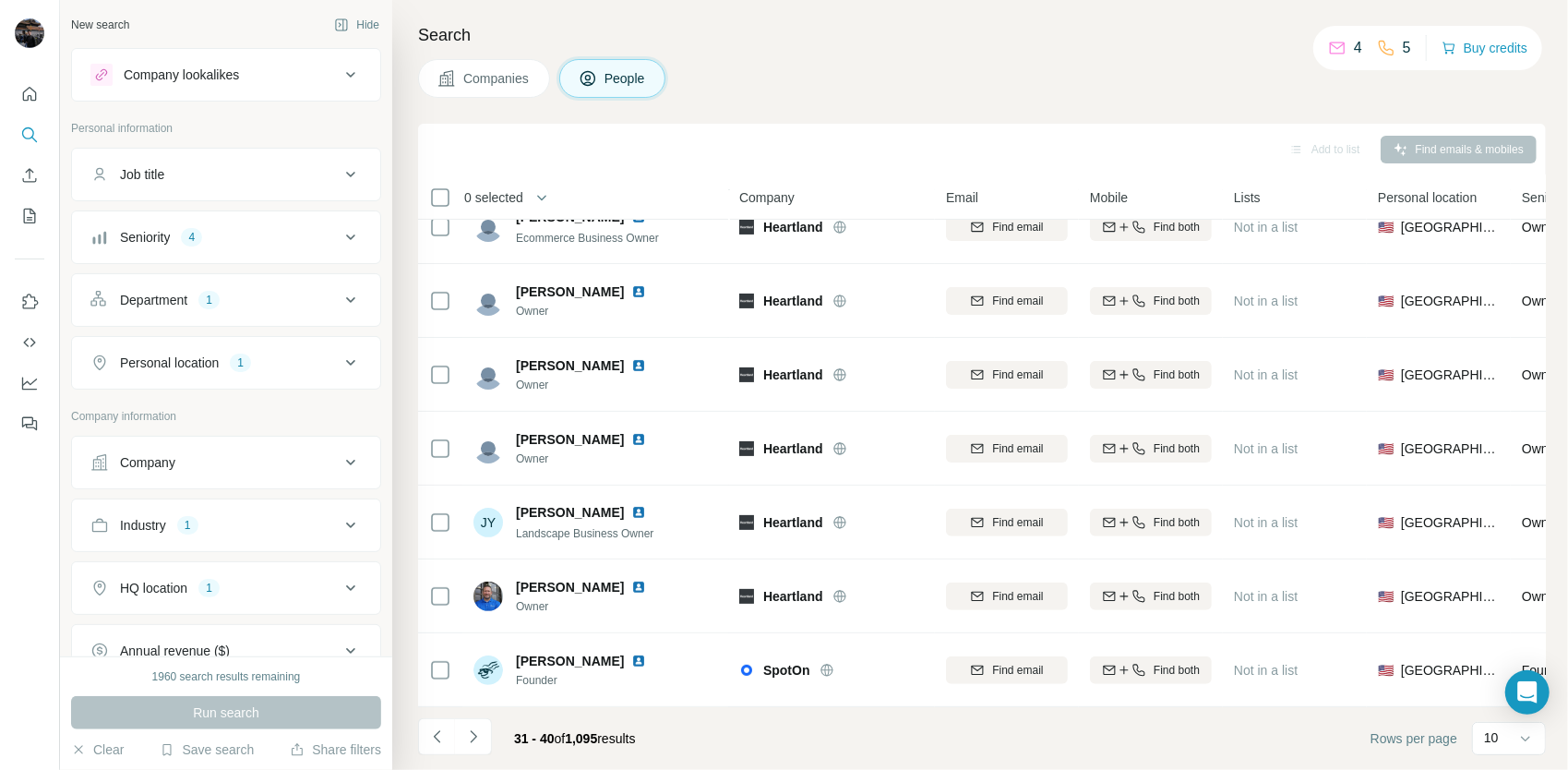
click at [340, 72] on icon at bounding box center [350, 74] width 22 height 22
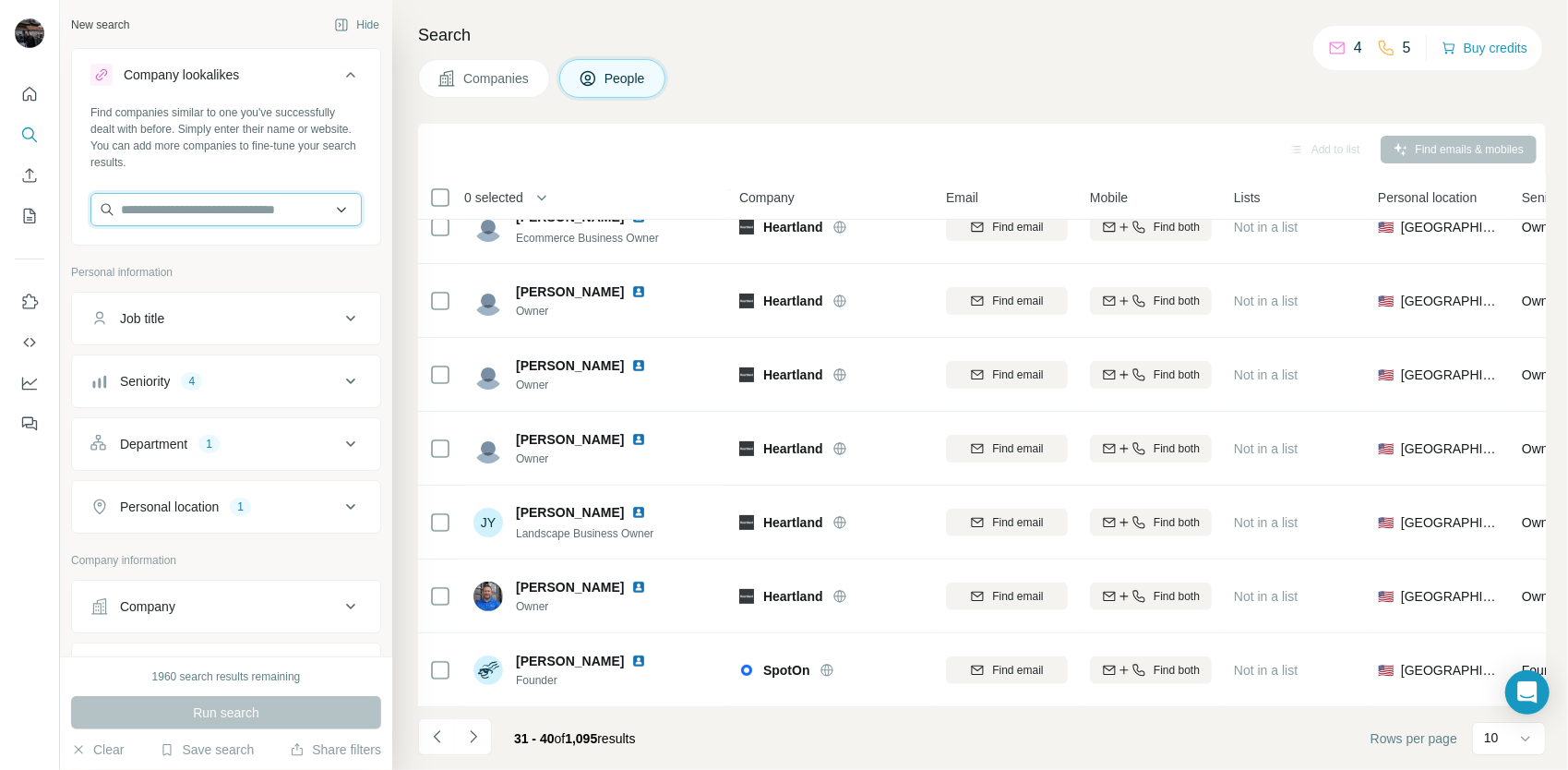
click at [234, 207] on input "text" at bounding box center [226, 209] width 272 height 33
click at [291, 190] on div "Find companies similar to one you've successfully dealt with before. Simply ent…" at bounding box center [226, 173] width 309 height 137
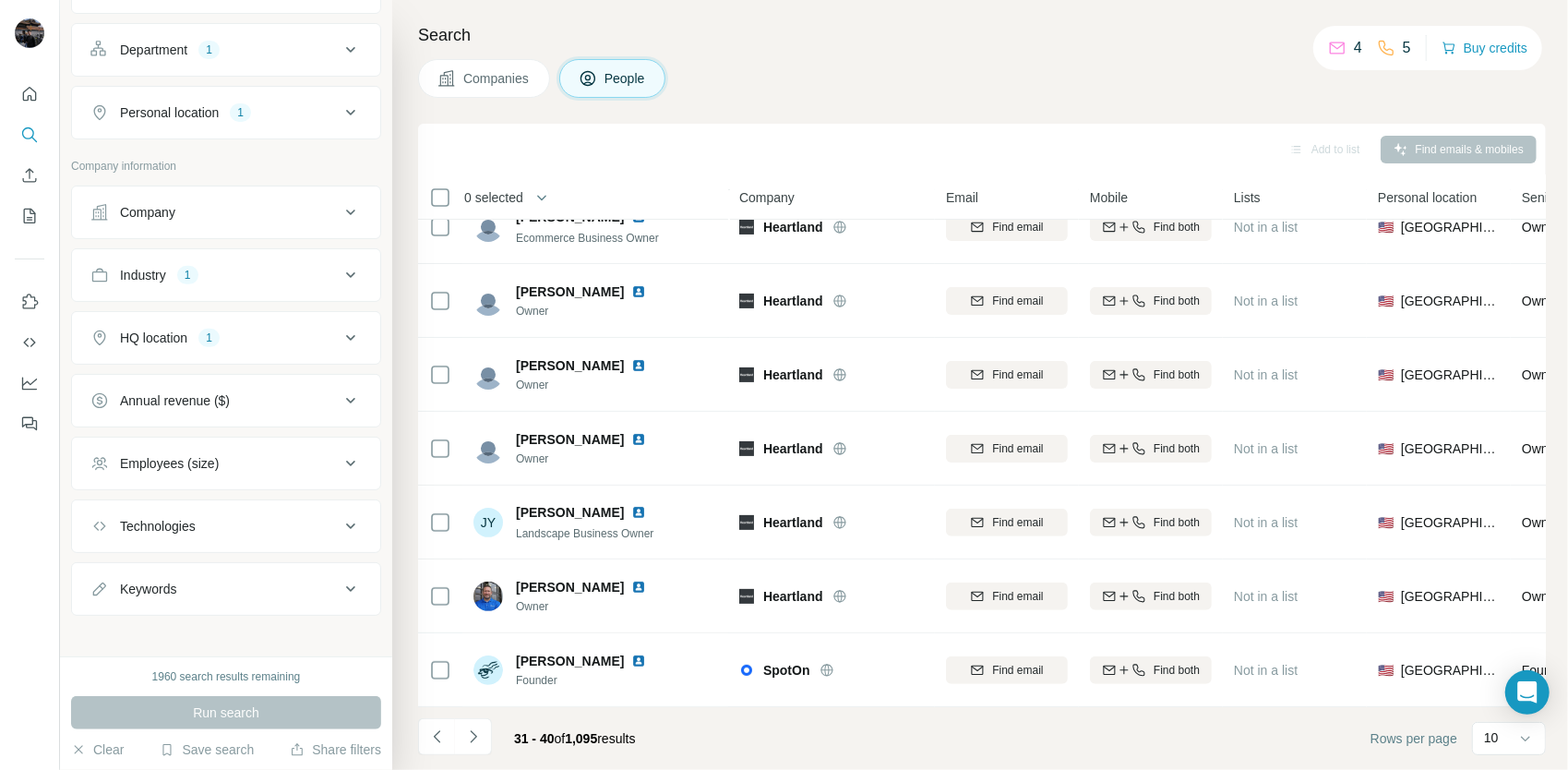
scroll to position [397, 0]
click at [317, 57] on button "Department 1" at bounding box center [226, 47] width 309 height 45
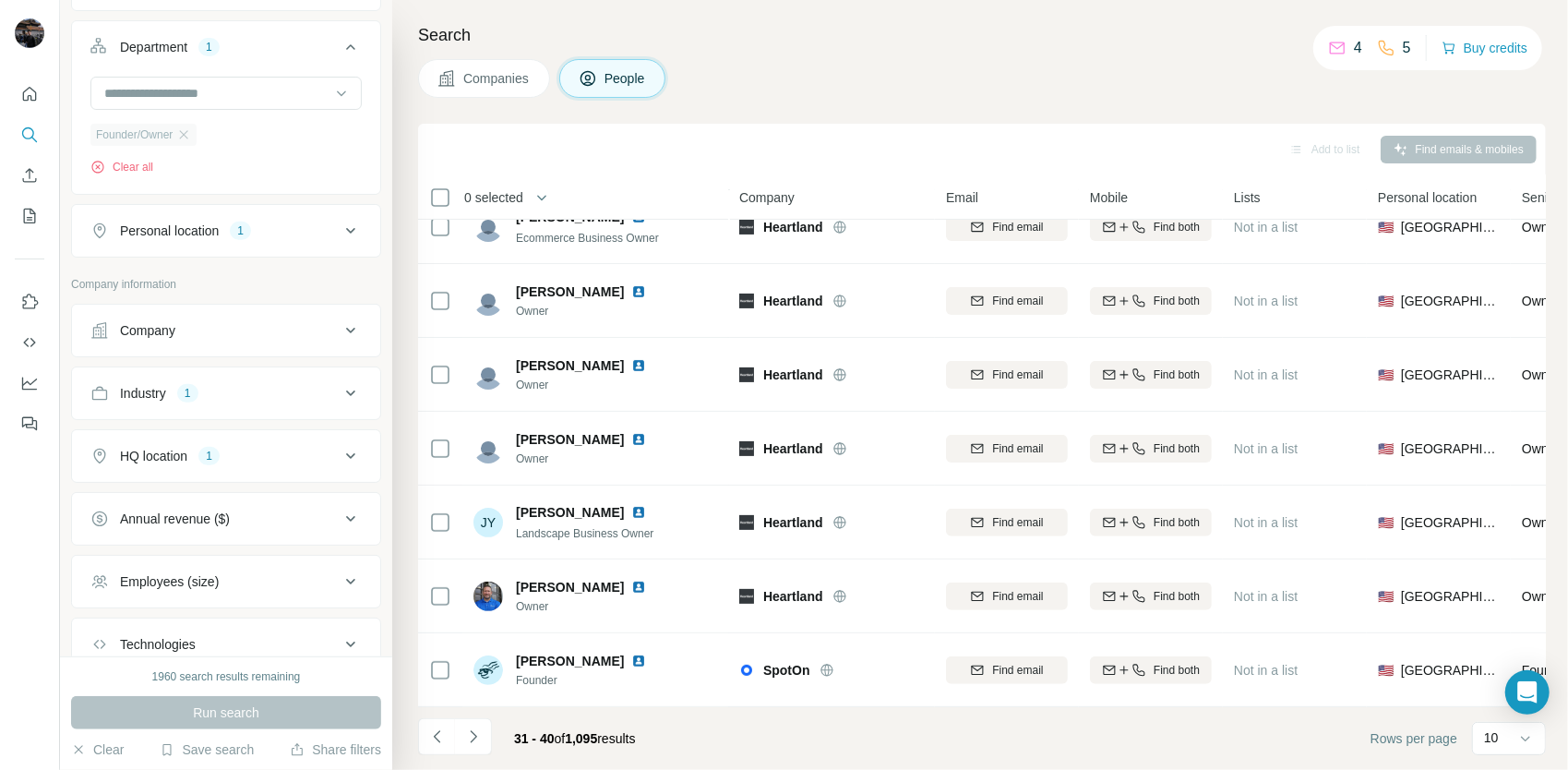
click at [193, 123] on div "Founder/Owner" at bounding box center [143, 134] width 106 height 22
click at [191, 134] on icon "button" at bounding box center [184, 135] width 15 height 15
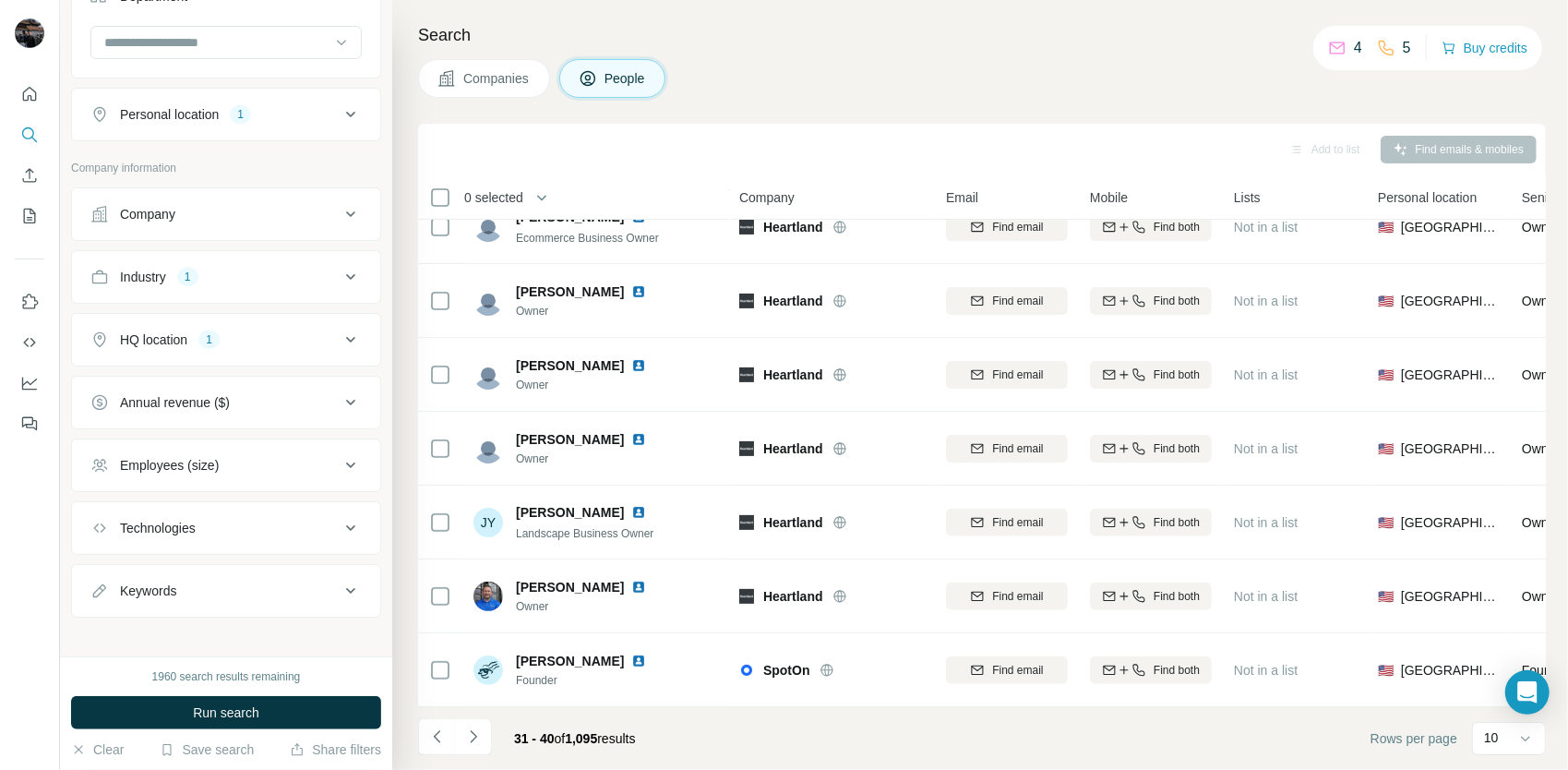
scroll to position [452, 0]
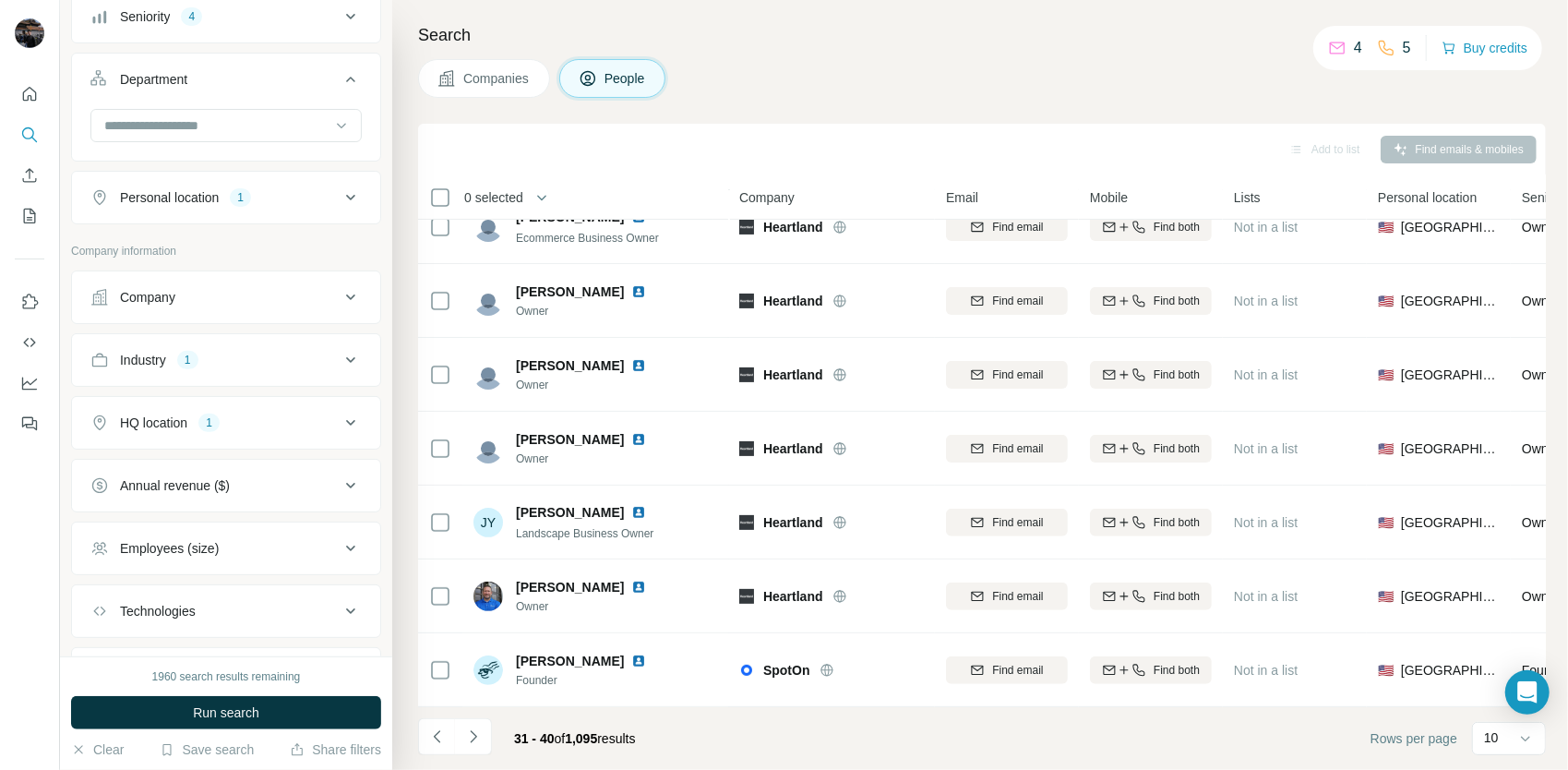
scroll to position [360, 0]
click at [277, 366] on div "Industry 1" at bounding box center [215, 364] width 249 height 18
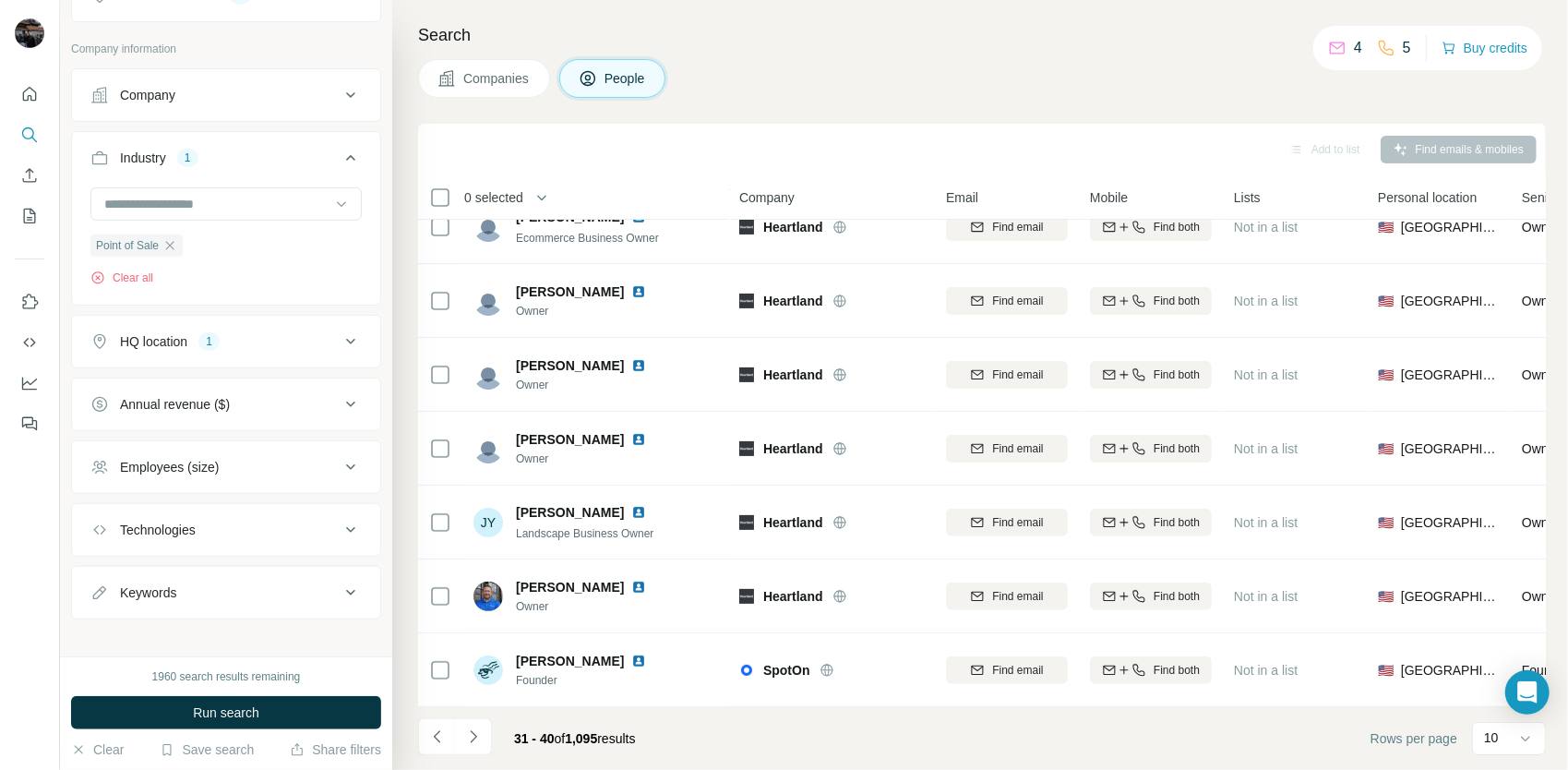
scroll to position [574, 0]
click at [246, 579] on div "Keywords" at bounding box center [215, 584] width 249 height 18
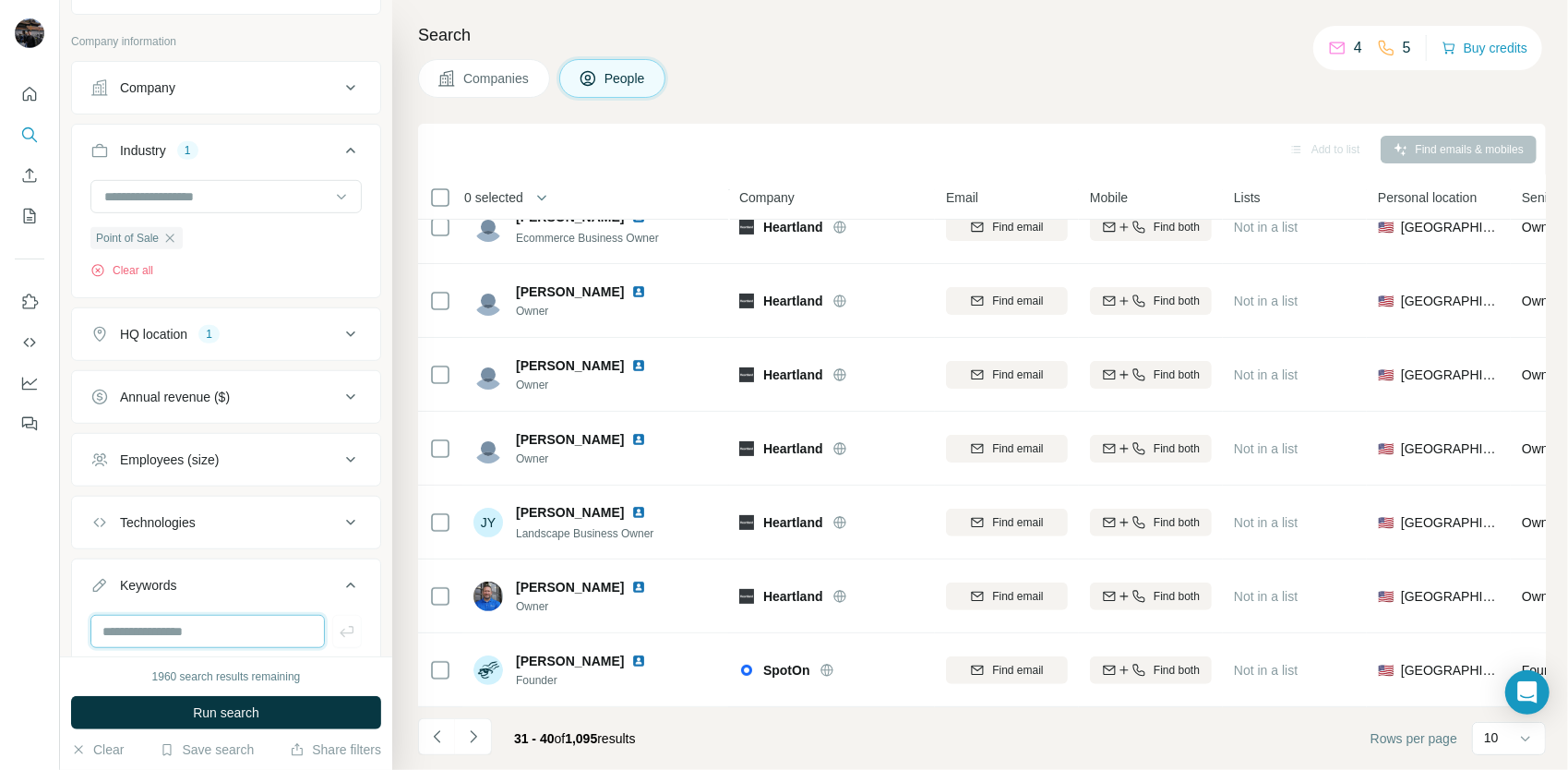
click at [199, 614] on input "text" at bounding box center [207, 630] width 235 height 33
type input "*"
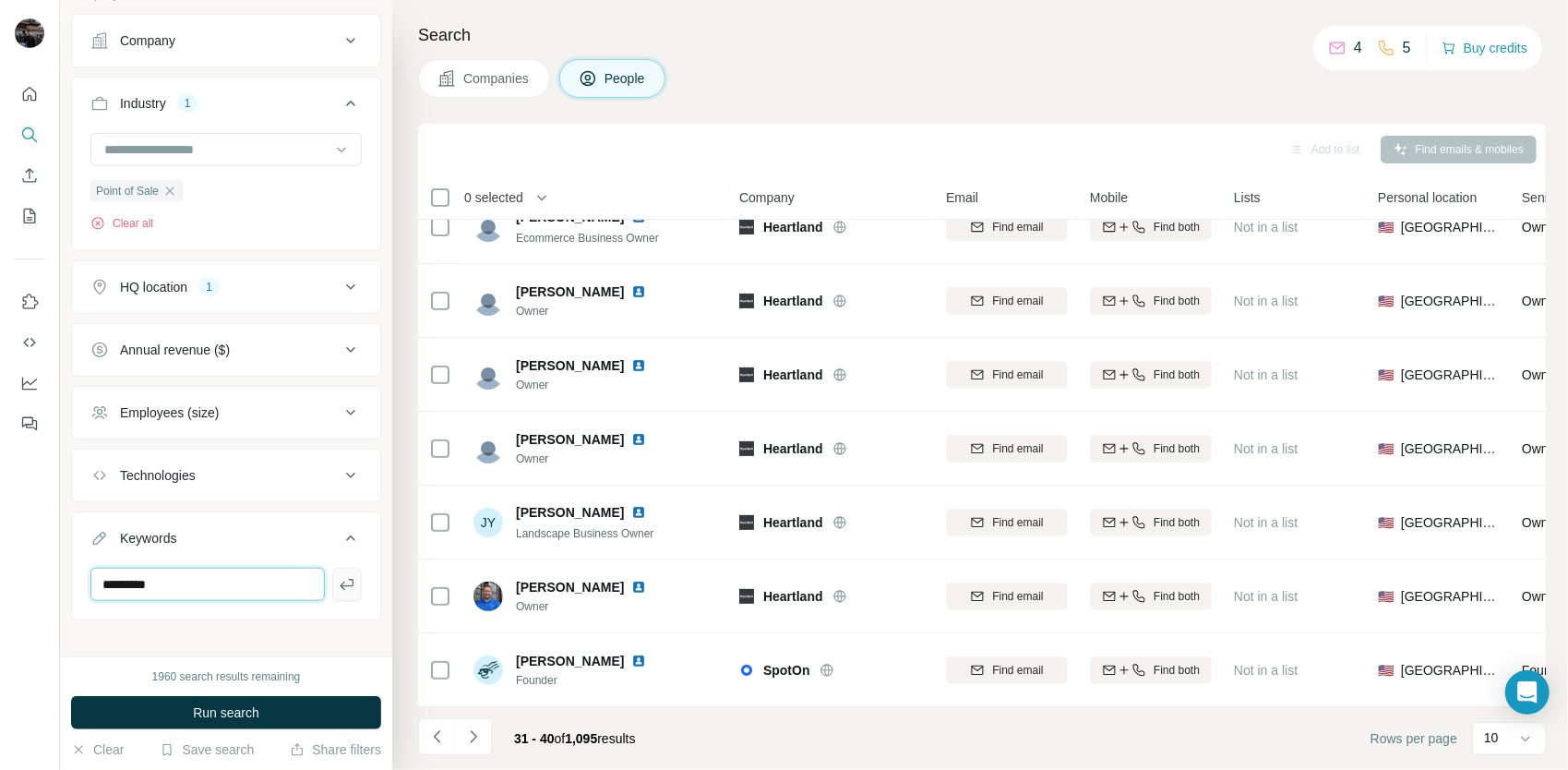
scroll to position [629, 0]
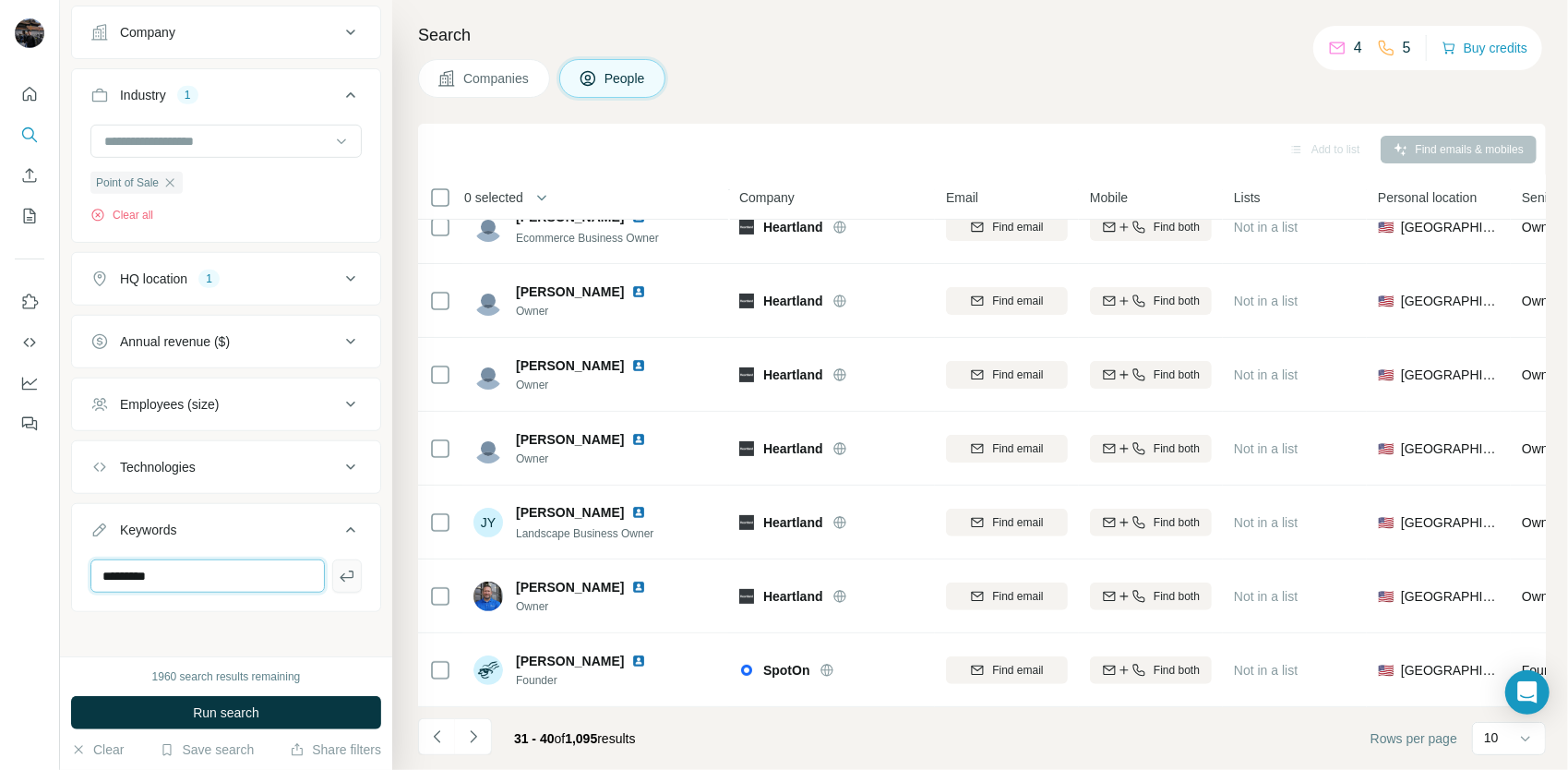
type input "*********"
click at [338, 559] on button "button" at bounding box center [347, 575] width 29 height 33
click at [229, 576] on input "text" at bounding box center [207, 575] width 235 height 33
type input "*********"
click at [225, 575] on input "text" at bounding box center [207, 575] width 235 height 33
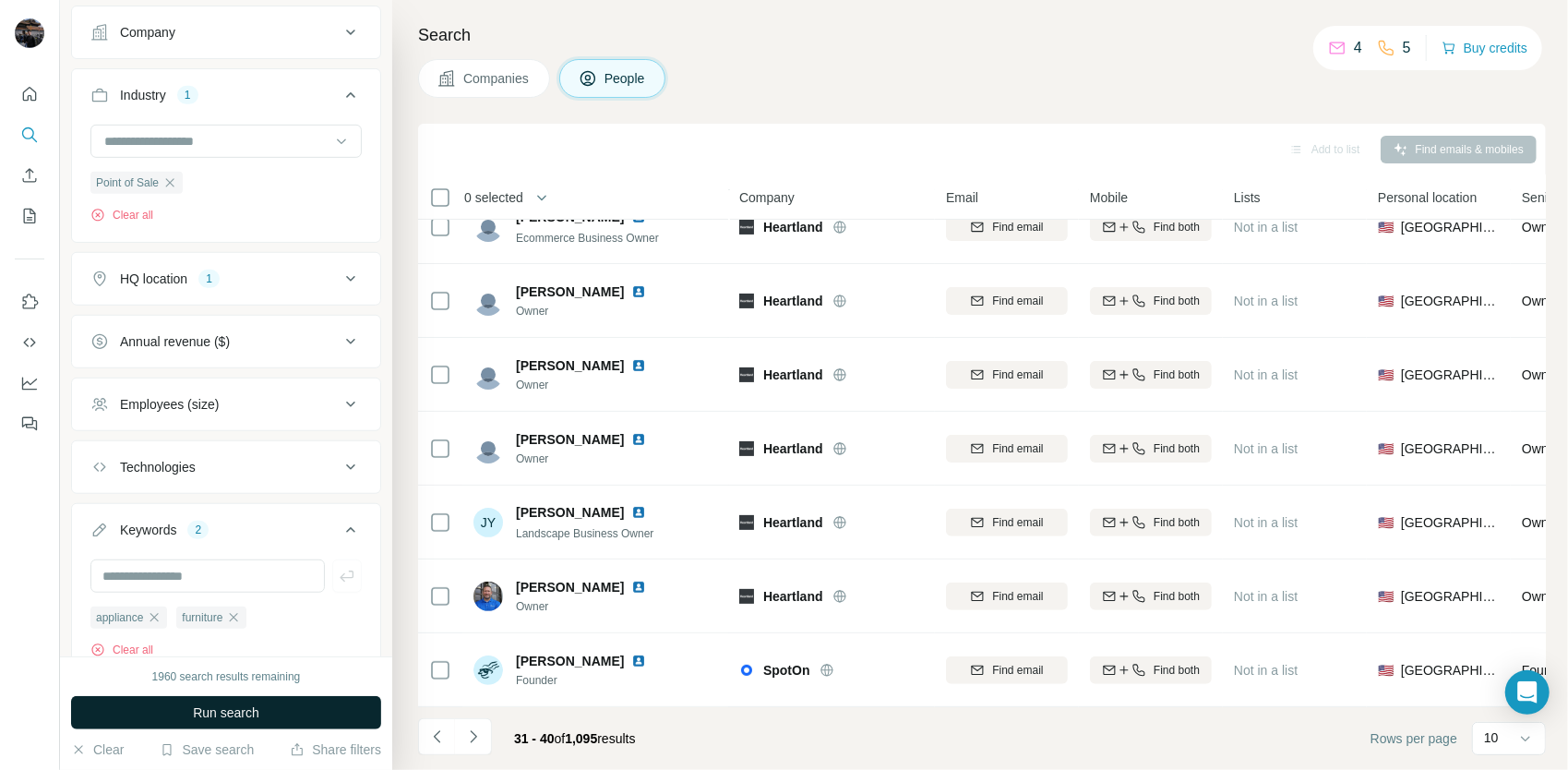
click at [237, 707] on span "Run search" at bounding box center [226, 712] width 66 height 18
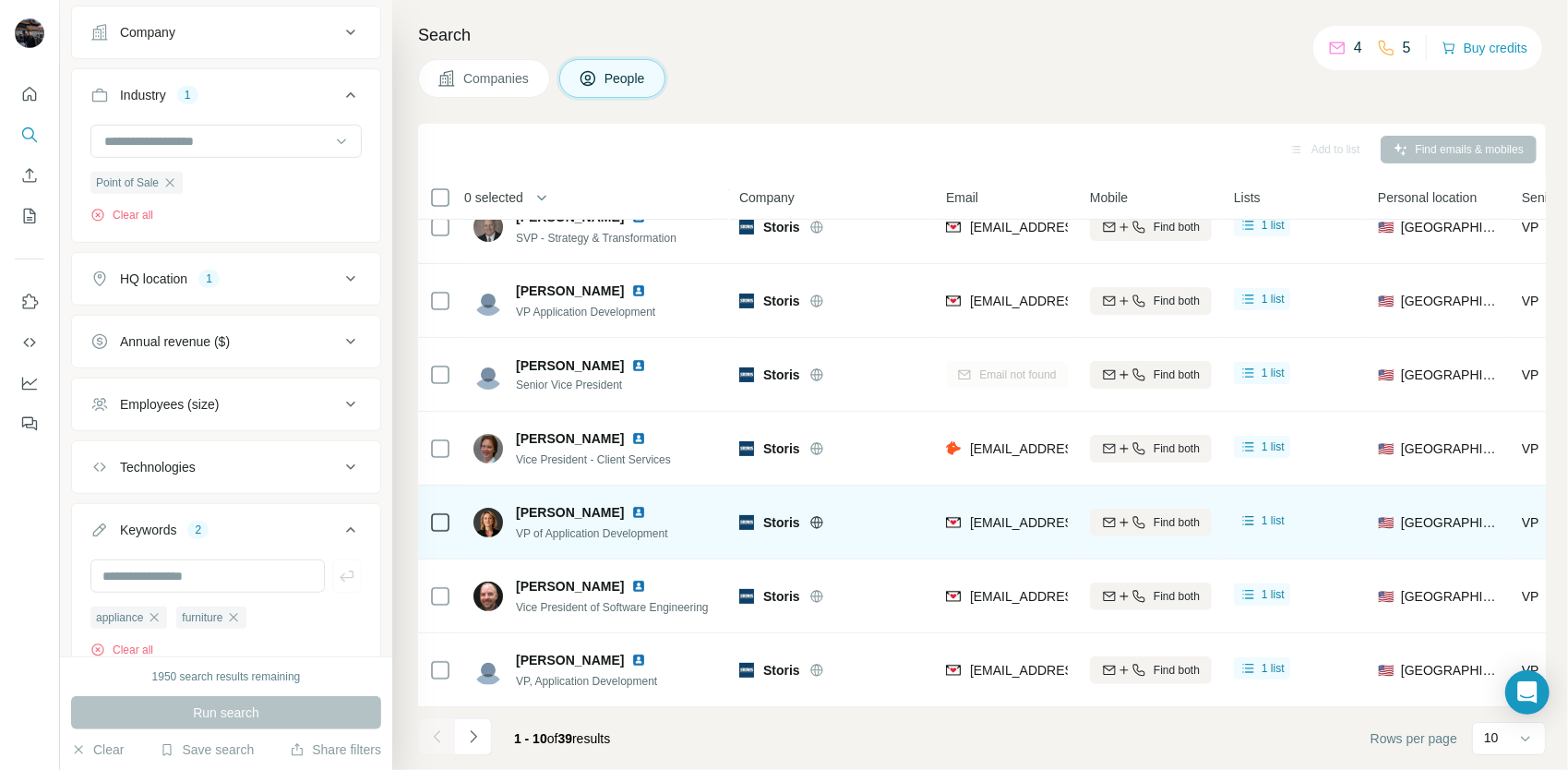
scroll to position [259, 0]
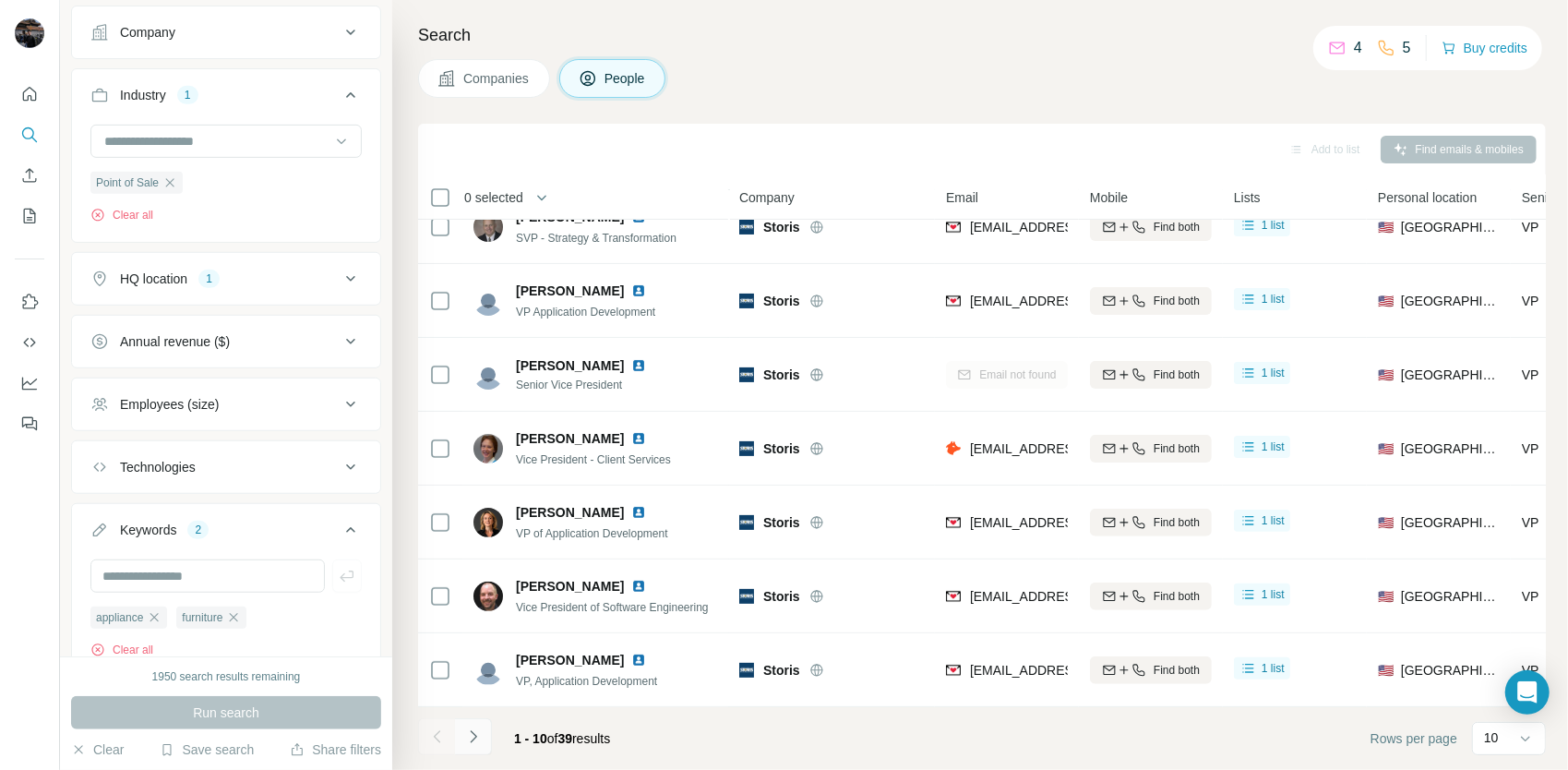
click at [476, 735] on icon "Navigate to next page" at bounding box center [473, 736] width 18 height 18
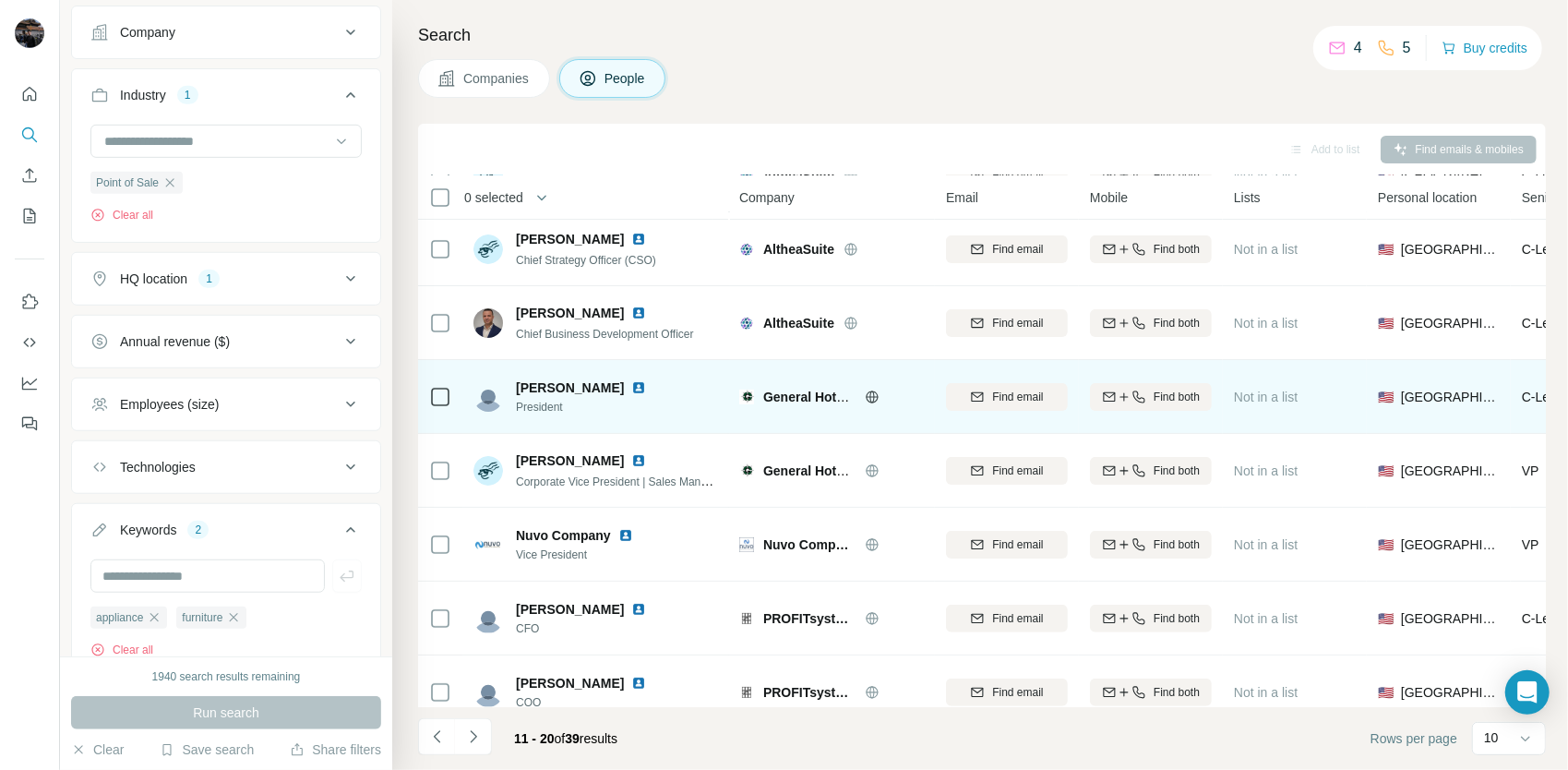
scroll to position [184, 0]
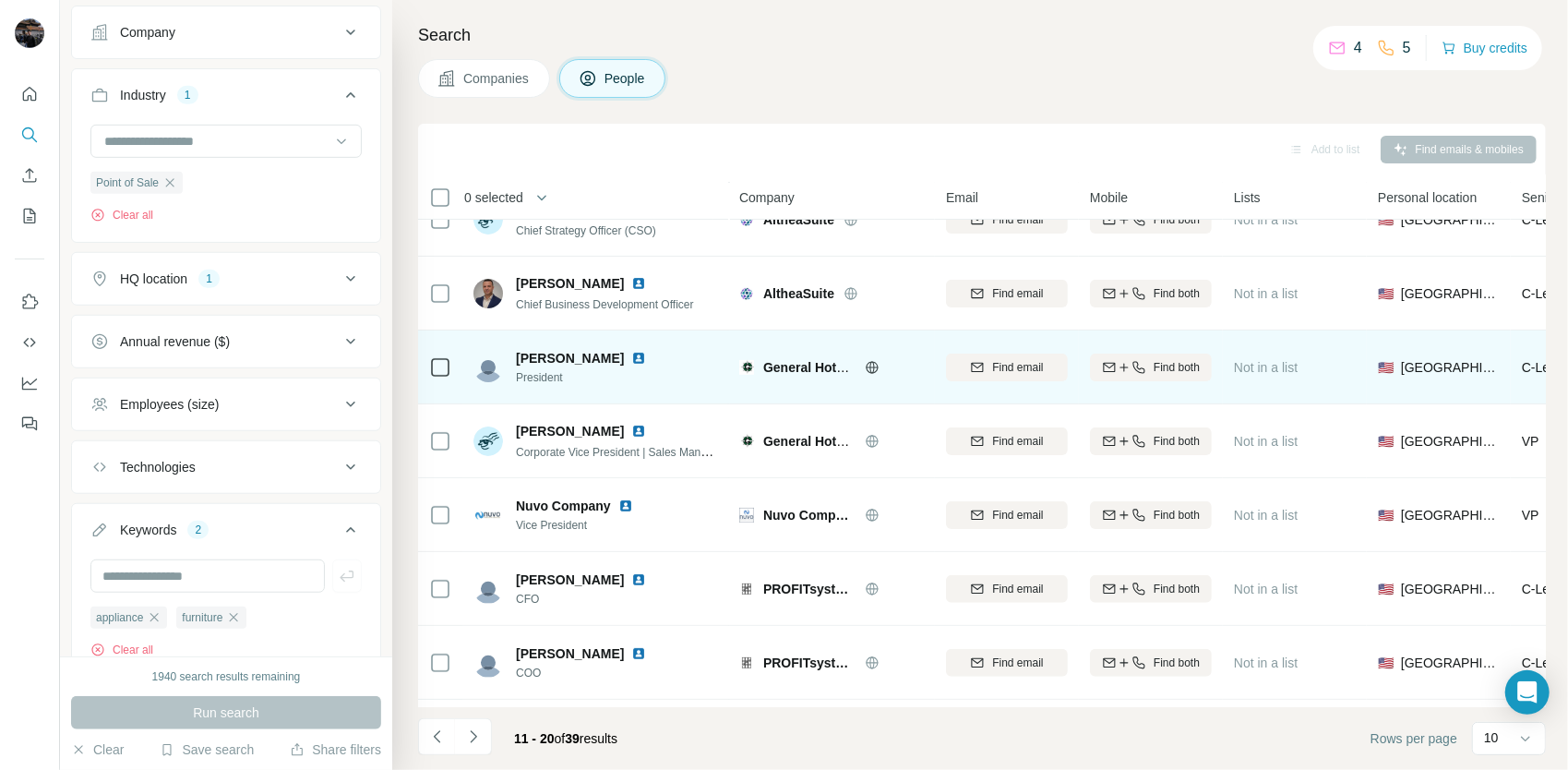
click at [878, 369] on icon at bounding box center [873, 367] width 15 height 15
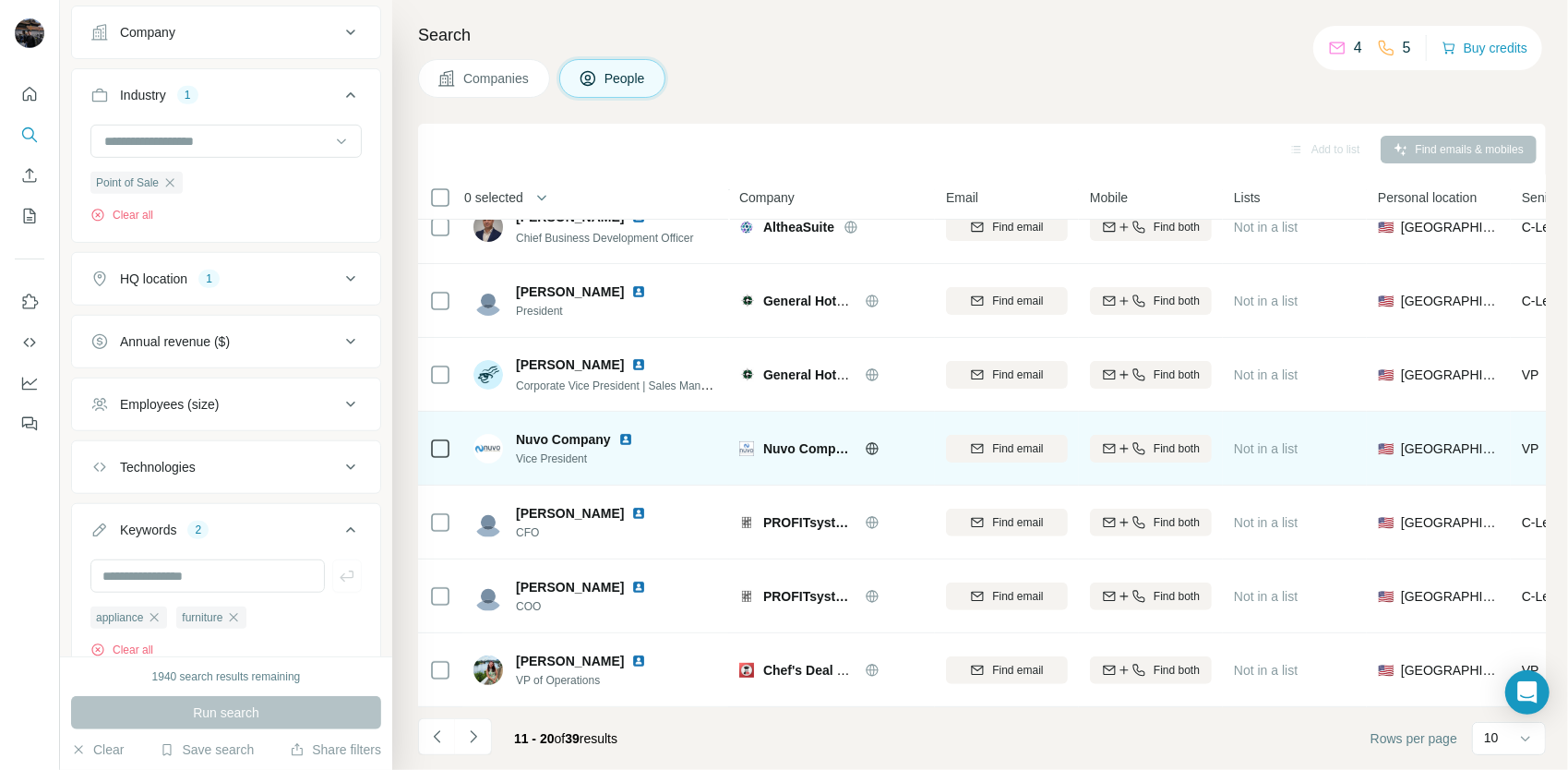
scroll to position [259, 0]
click at [869, 441] on icon at bounding box center [873, 449] width 15 height 15
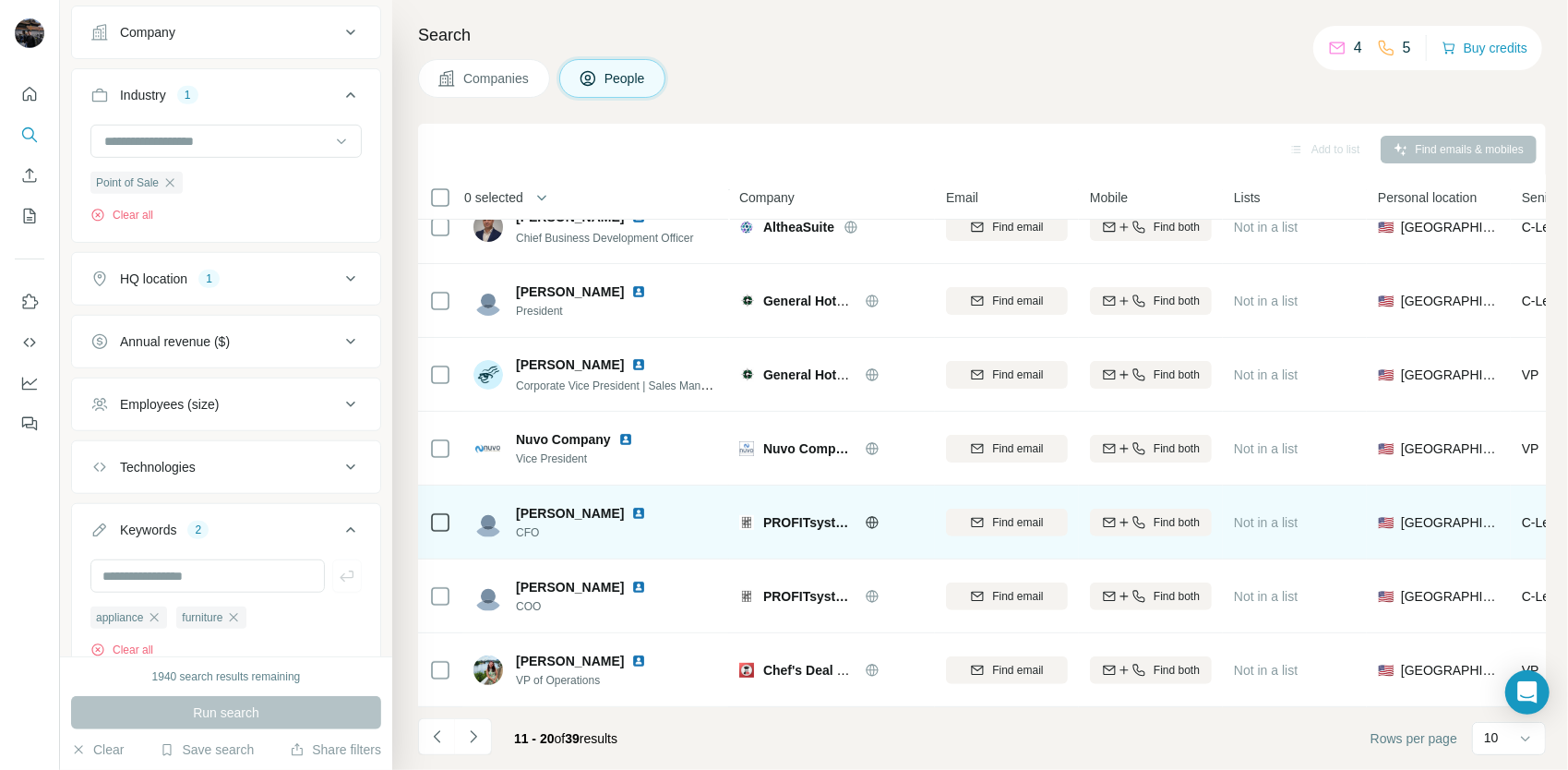
click at [872, 515] on icon at bounding box center [873, 522] width 15 height 15
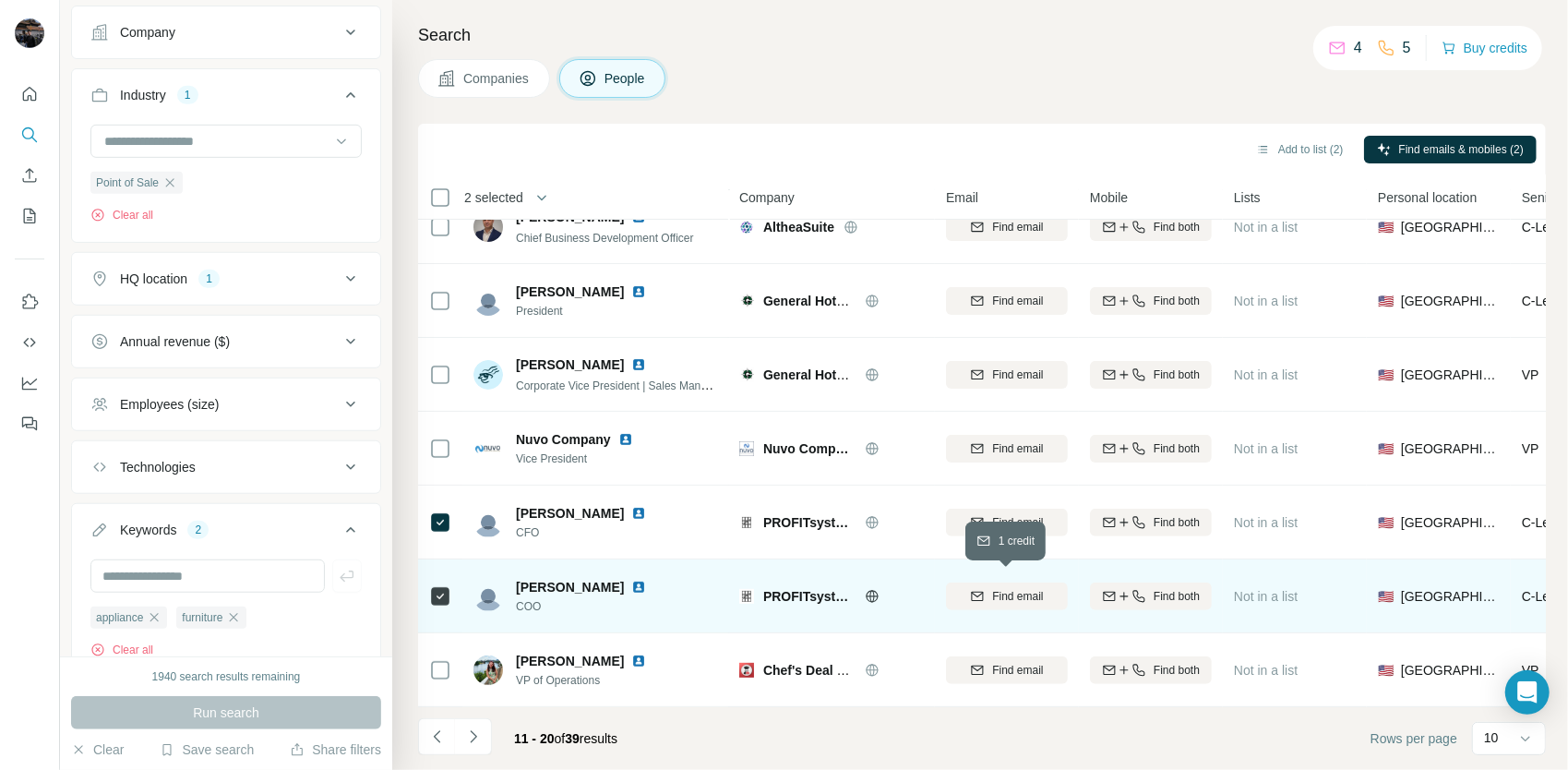
click at [1008, 588] on span "Find email" at bounding box center [1017, 595] width 50 height 16
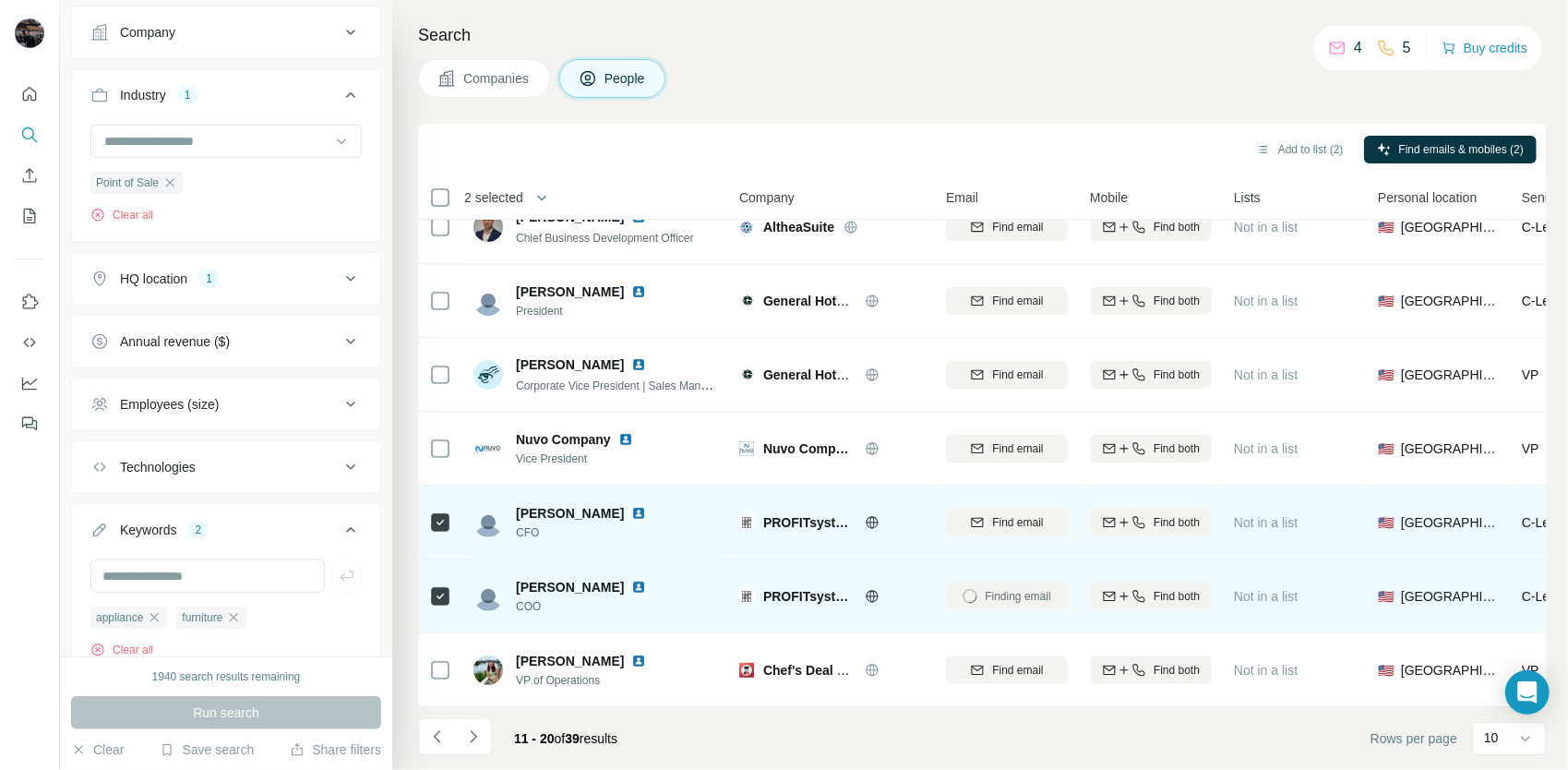
click at [984, 497] on div "Find email" at bounding box center [1007, 521] width 122 height 50
click at [984, 516] on div "Find email" at bounding box center [1007, 521] width 122 height 16
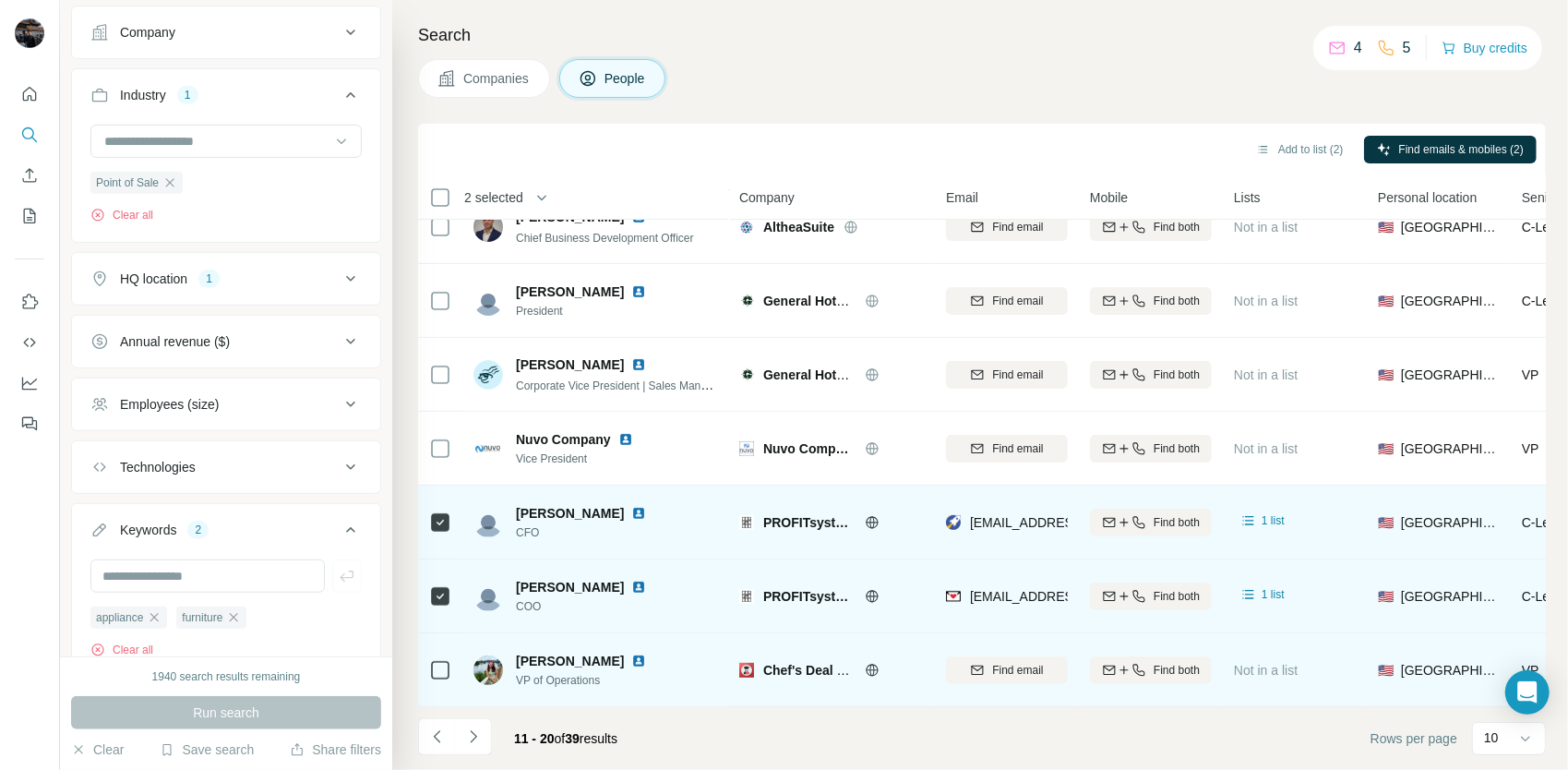
click at [868, 665] on icon at bounding box center [872, 669] width 12 height 12
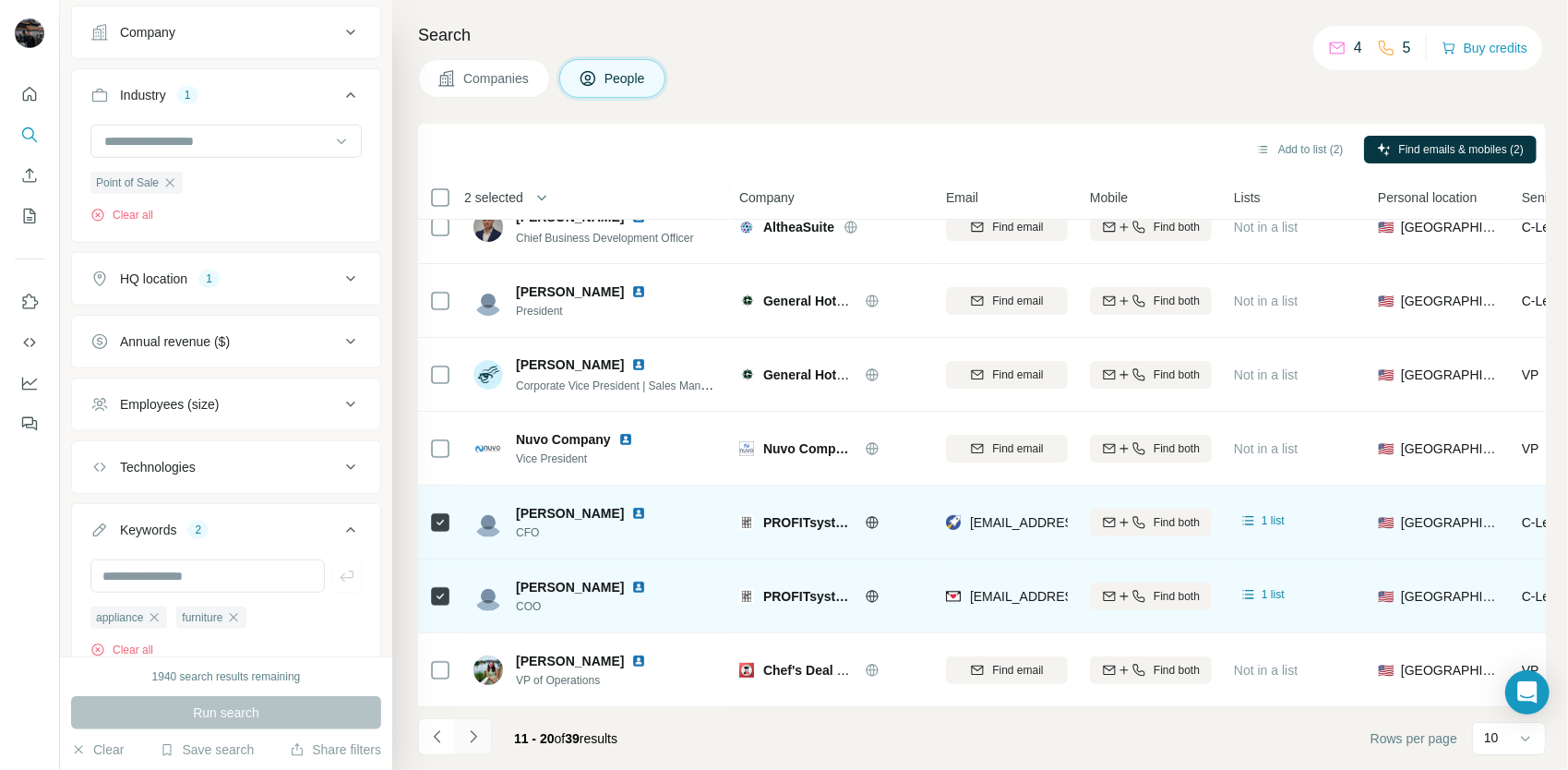
click at [477, 734] on icon "Navigate to next page" at bounding box center [473, 736] width 18 height 18
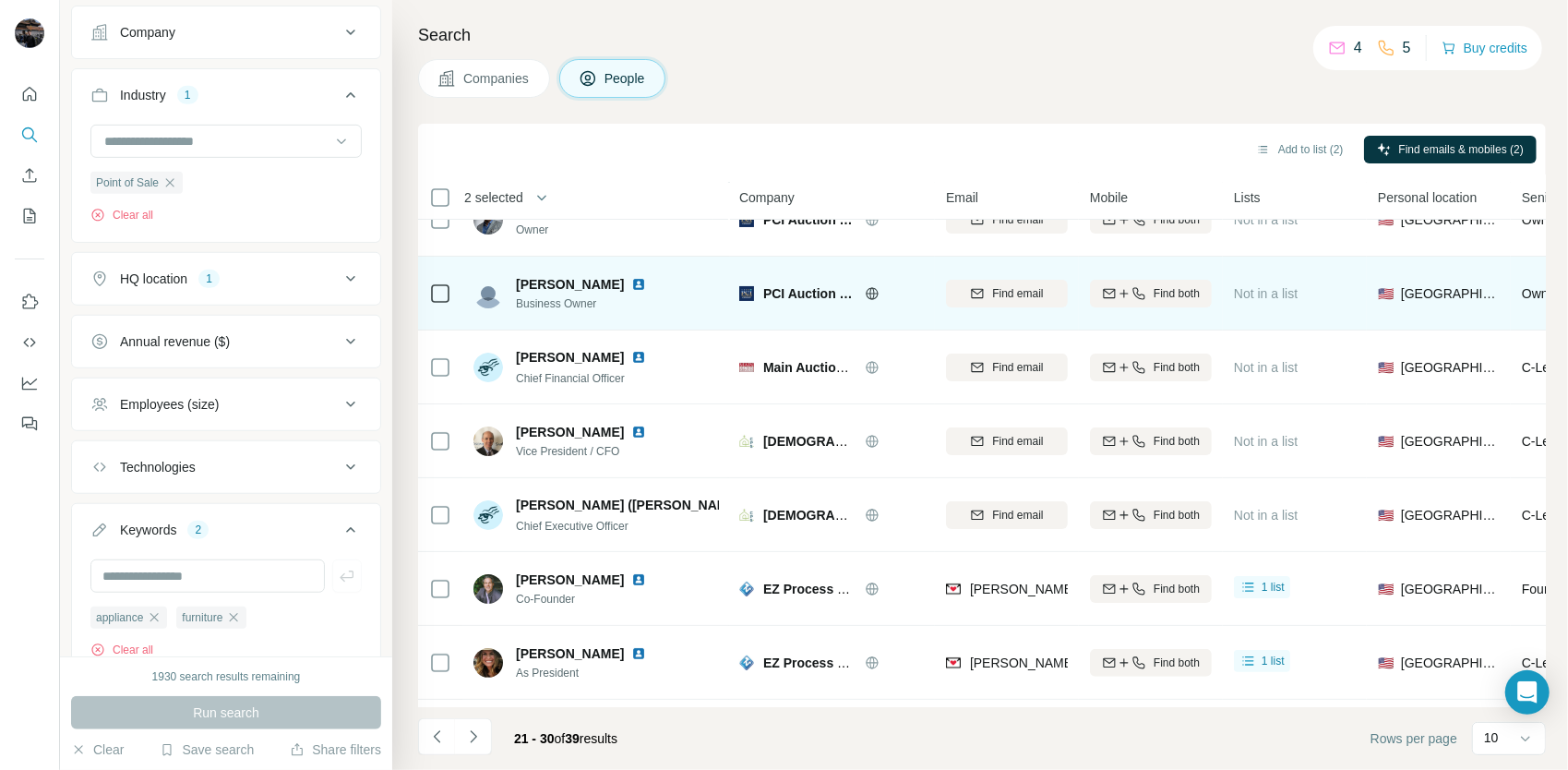
scroll to position [0, 0]
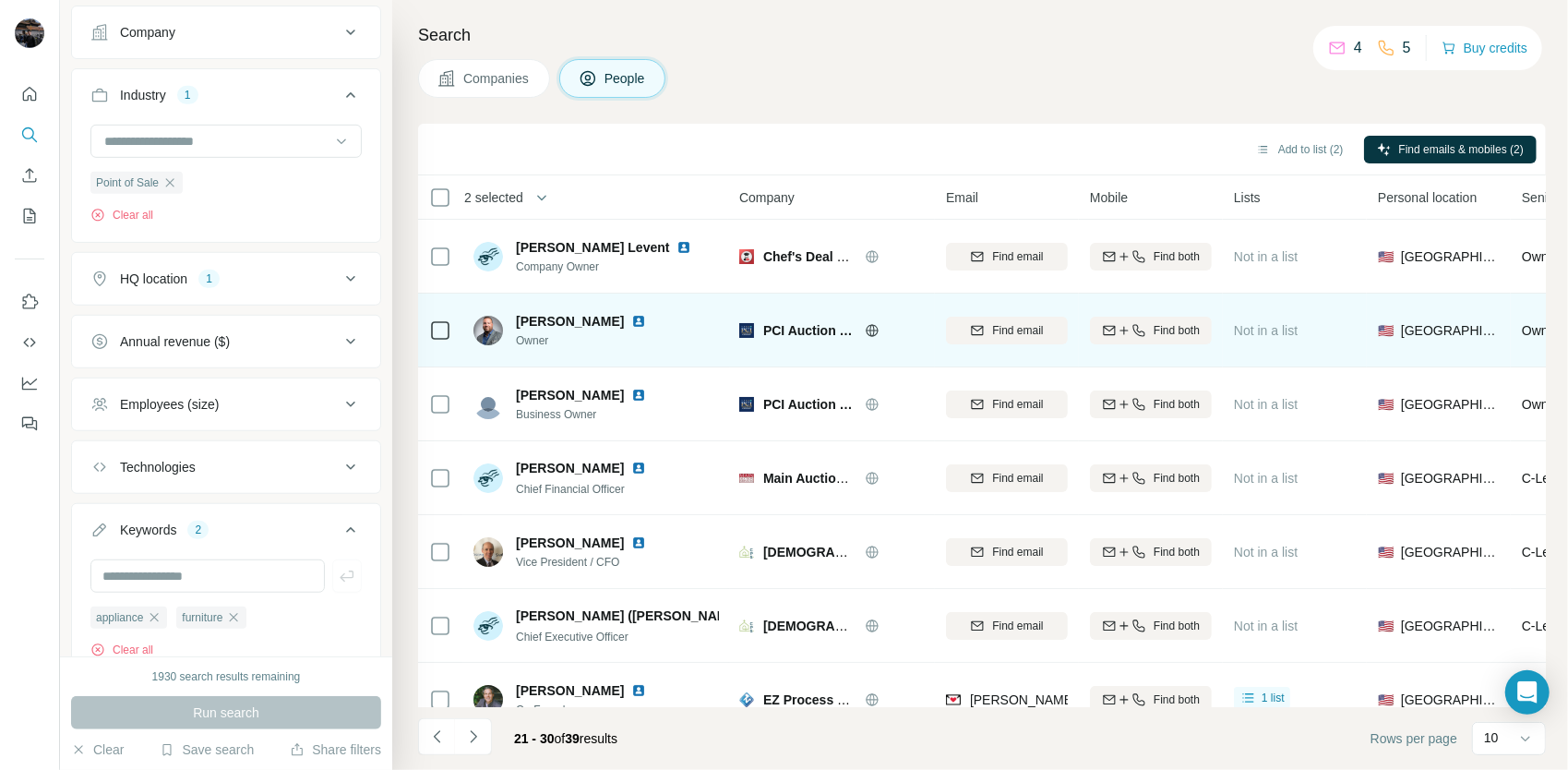
click at [870, 336] on icon at bounding box center [873, 330] width 15 height 15
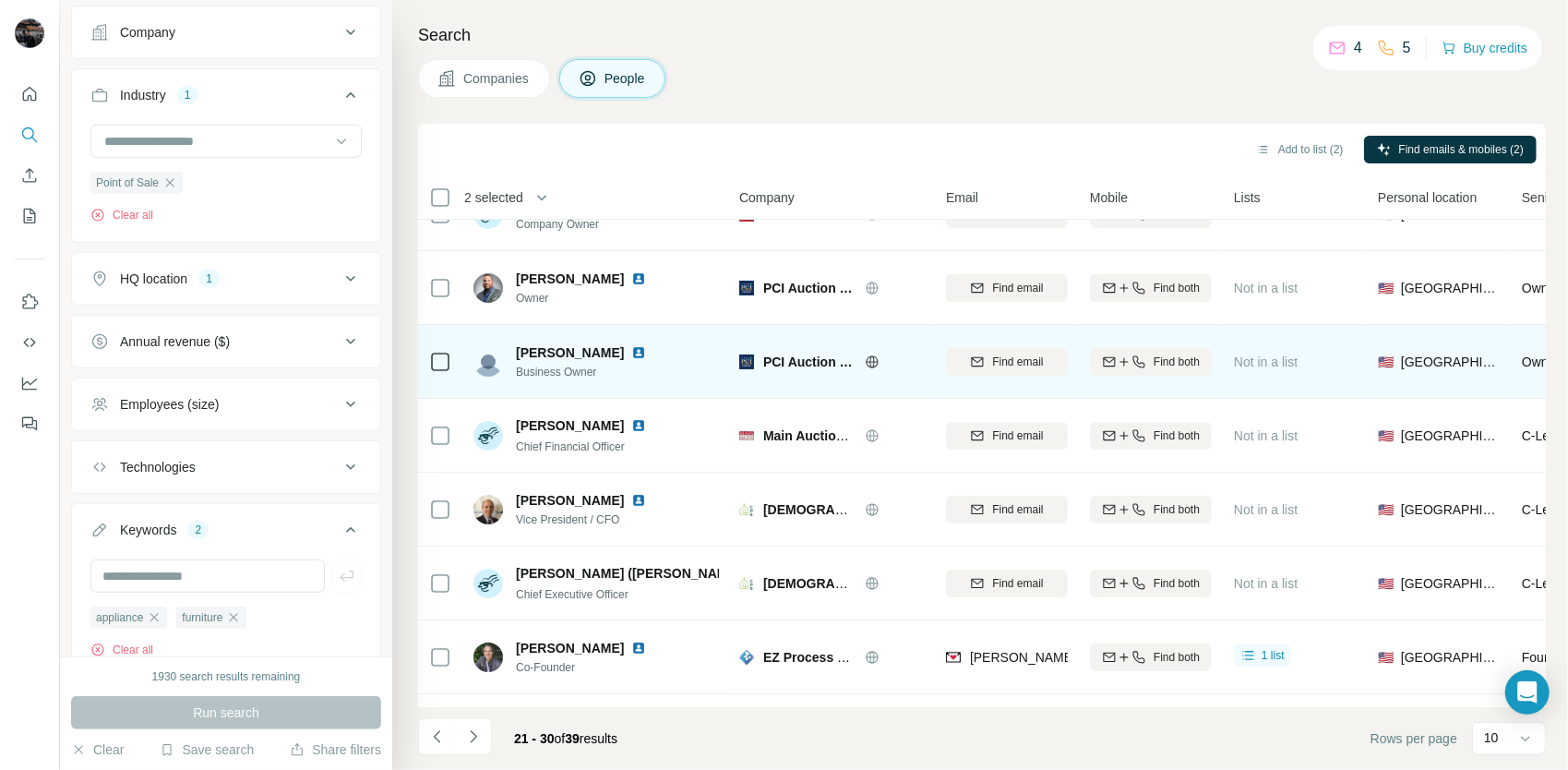
scroll to position [92, 0]
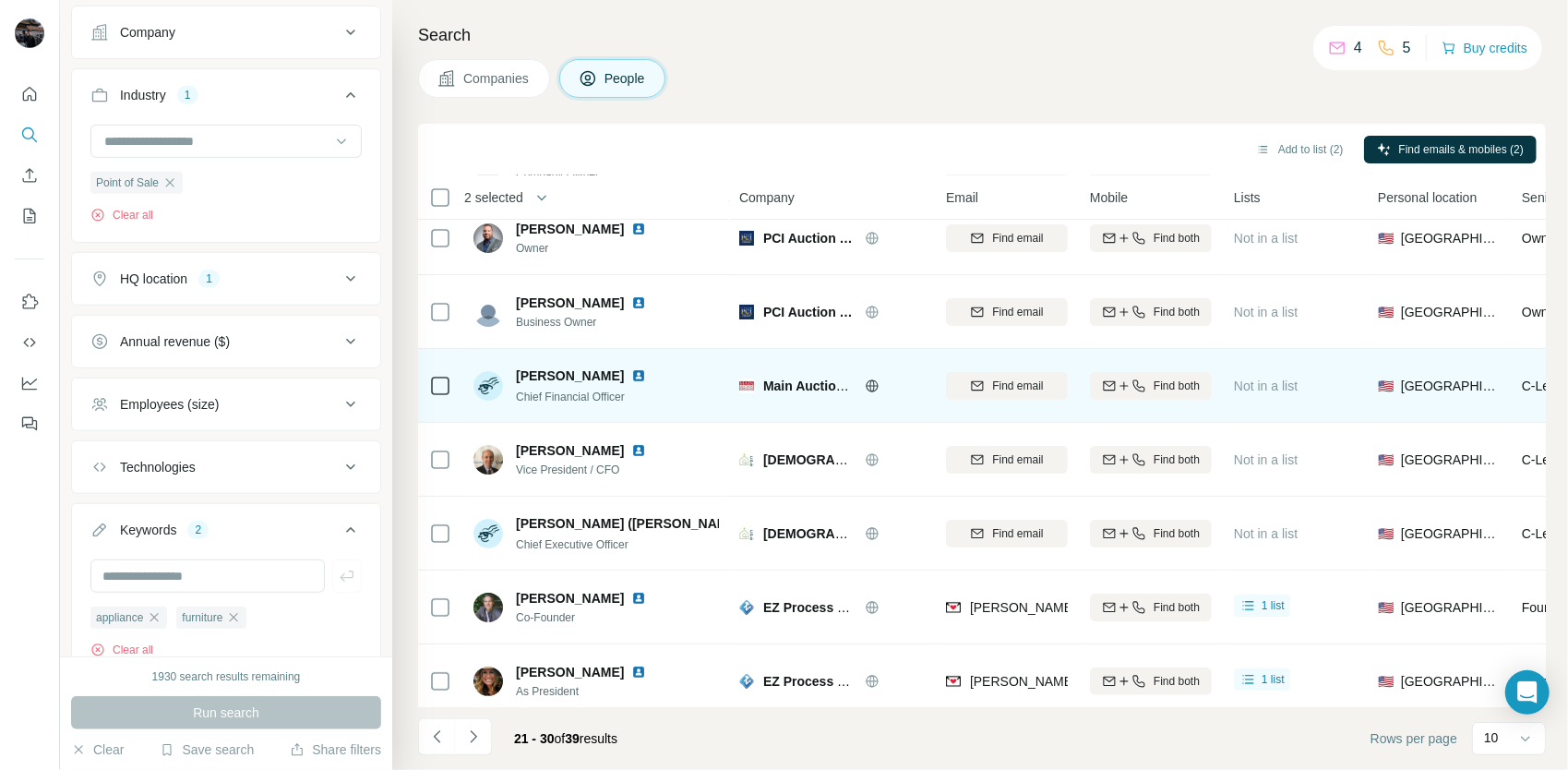
click at [877, 385] on icon at bounding box center [873, 385] width 15 height 15
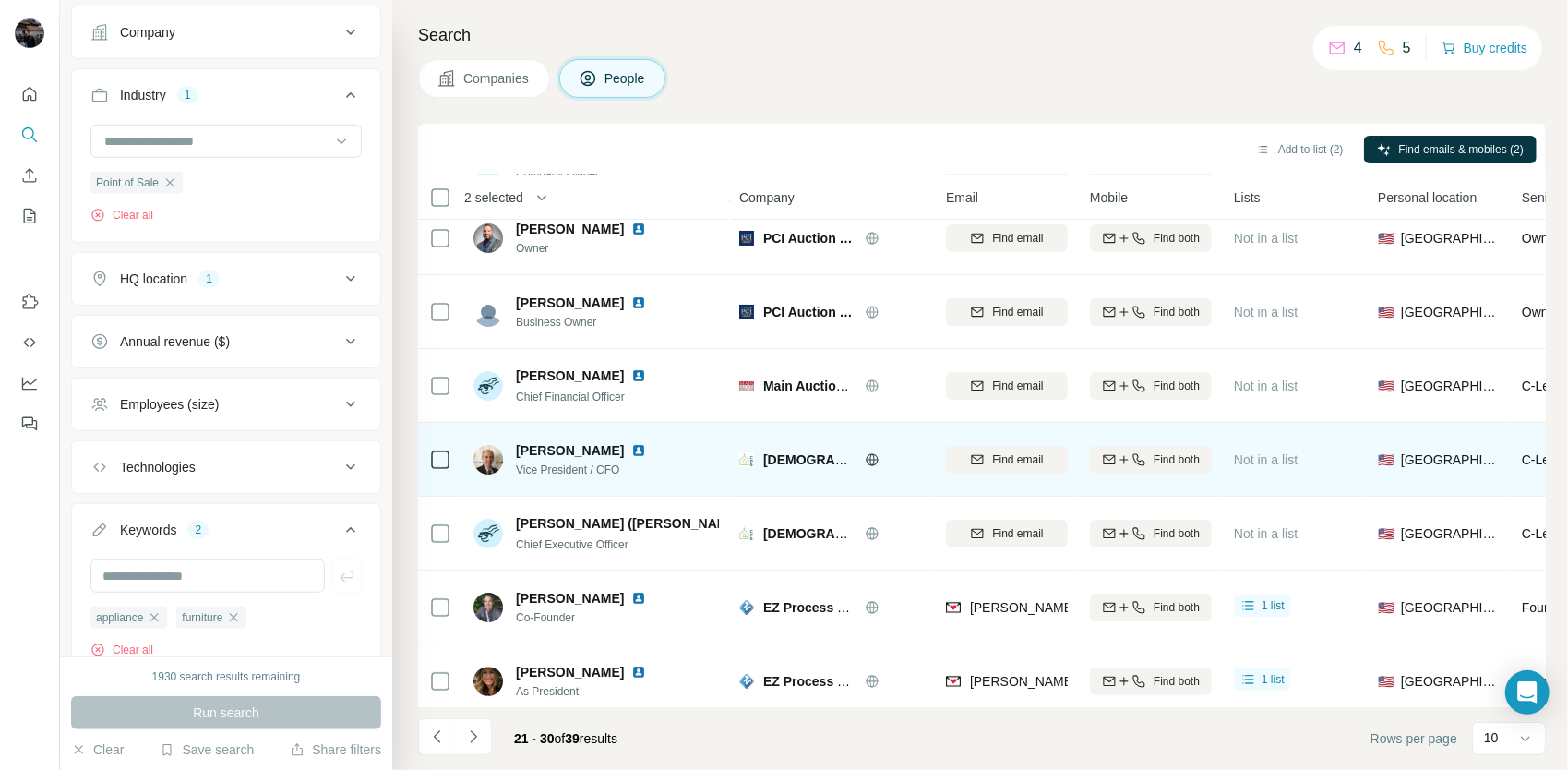
click at [870, 456] on icon at bounding box center [873, 460] width 15 height 15
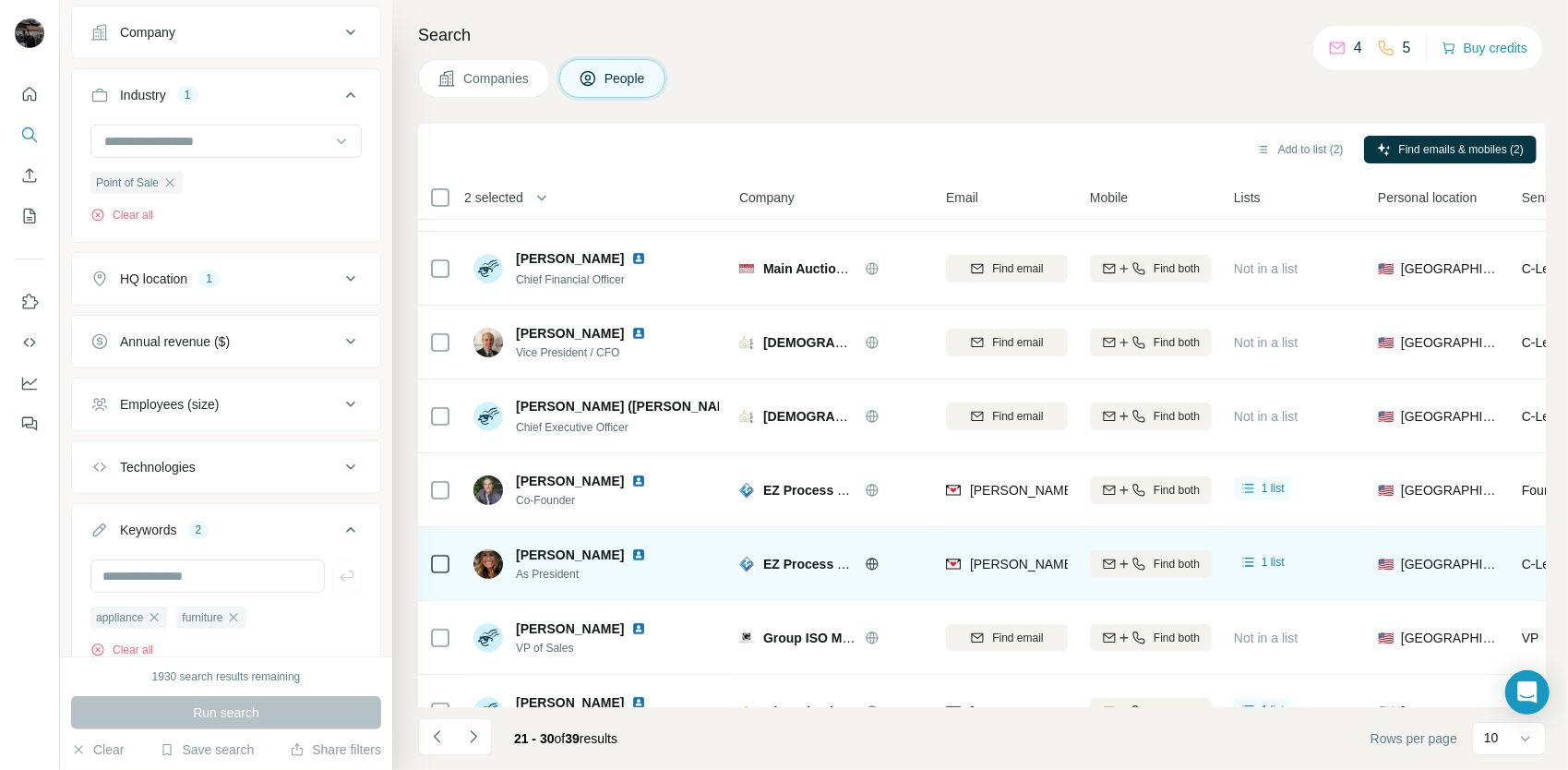
scroll to position [259, 0]
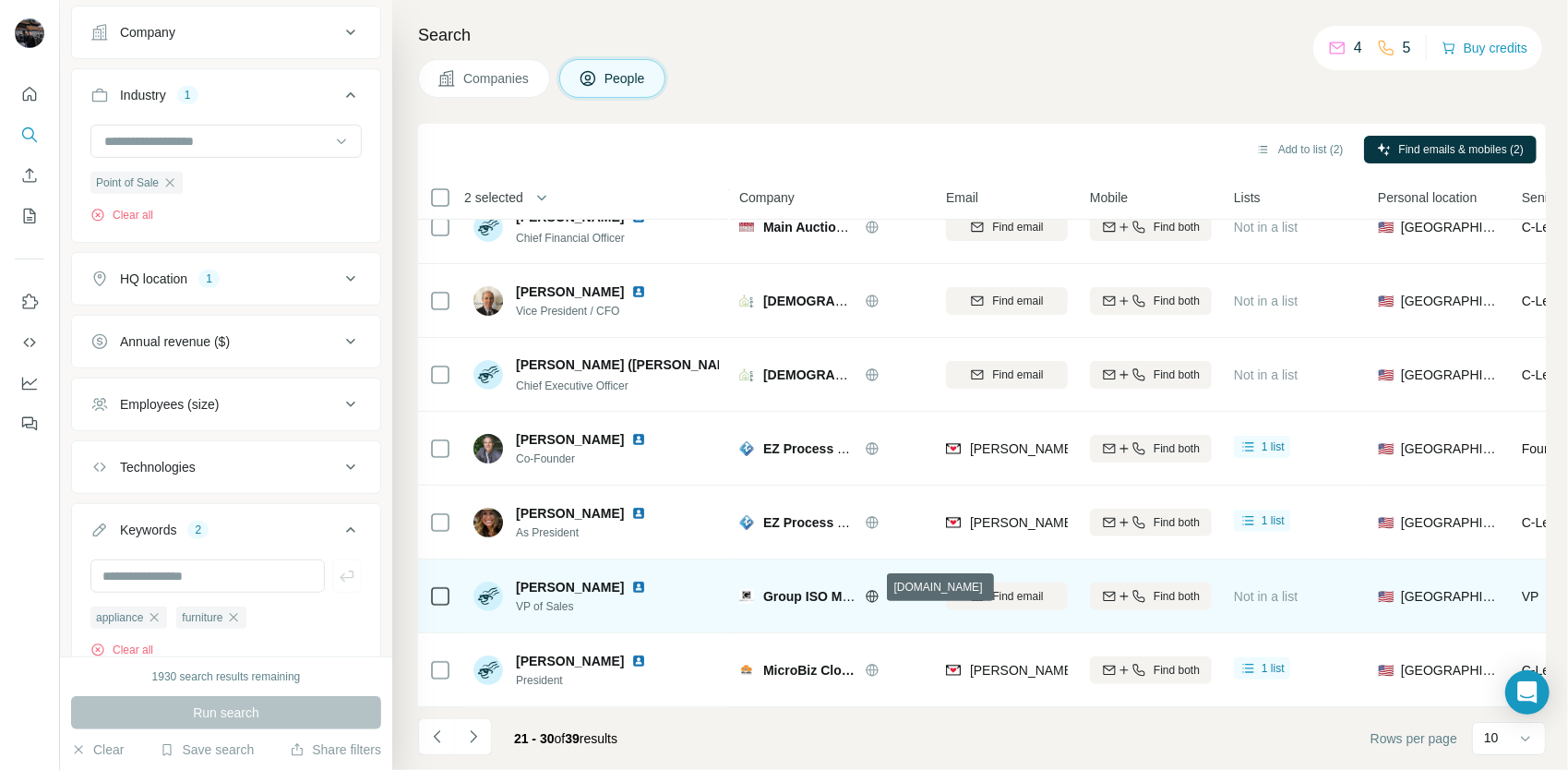
click at [871, 589] on icon at bounding box center [873, 596] width 15 height 15
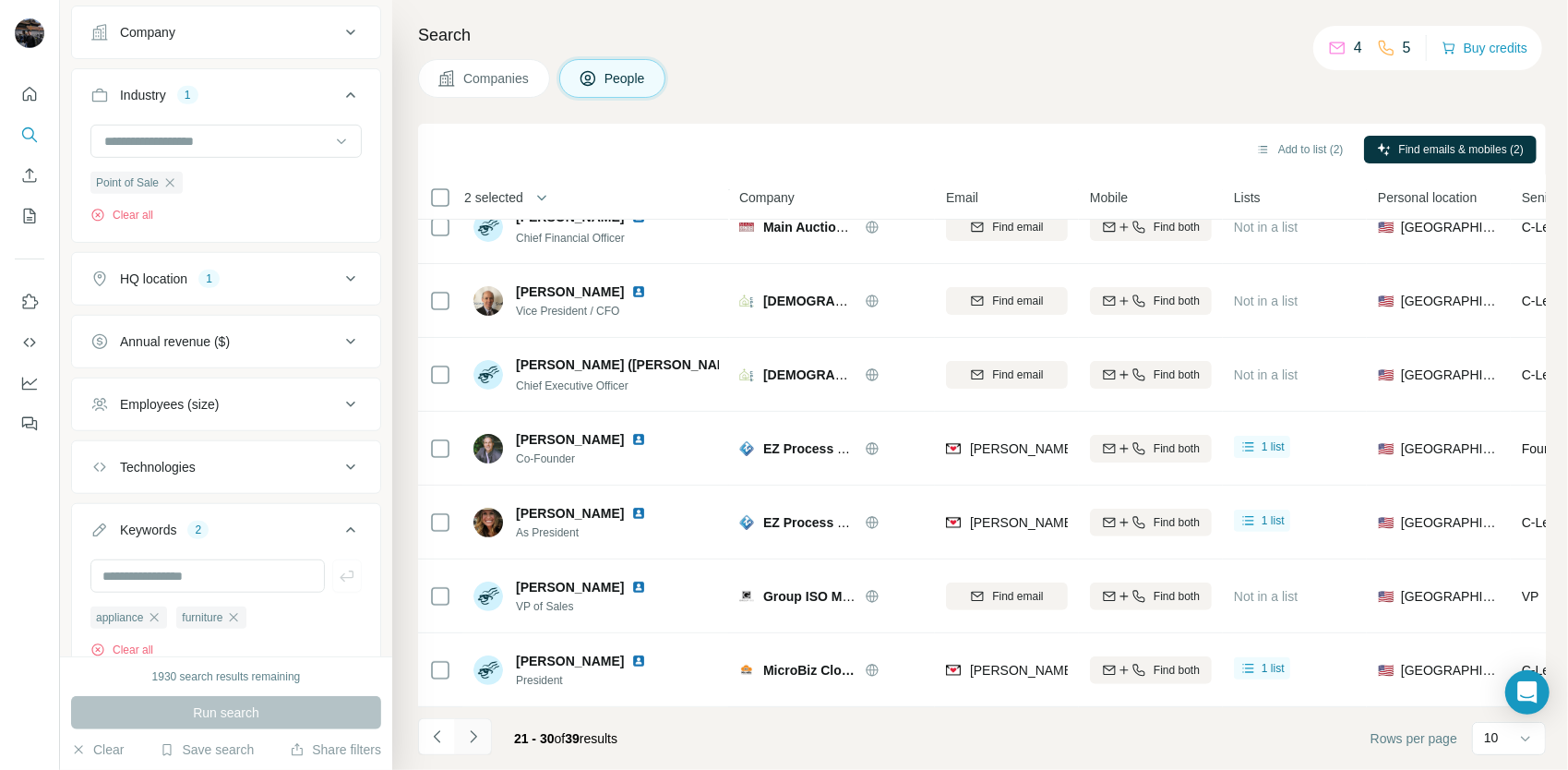
click at [476, 731] on icon "Navigate to next page" at bounding box center [473, 736] width 18 height 18
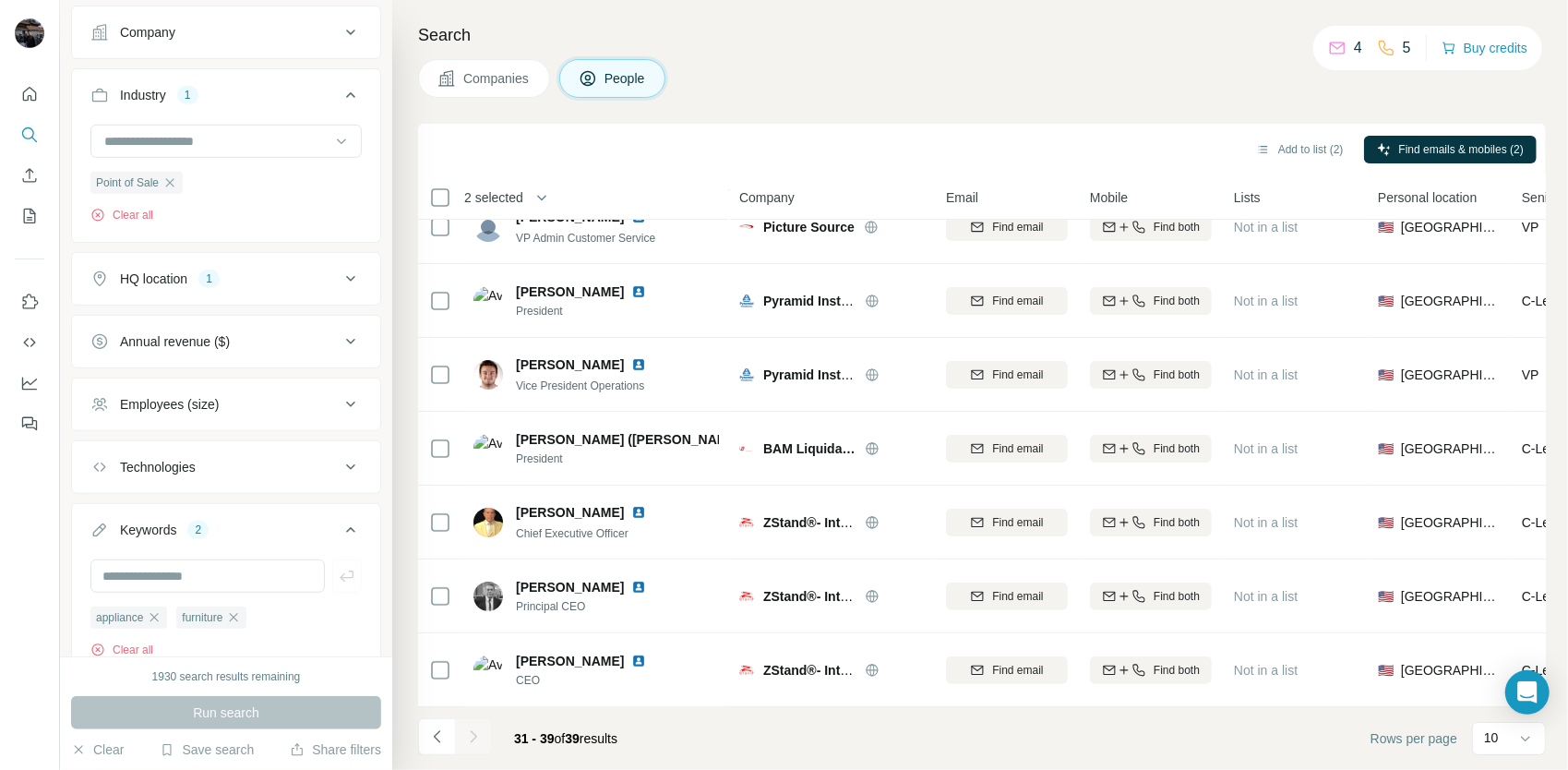
scroll to position [0, 0]
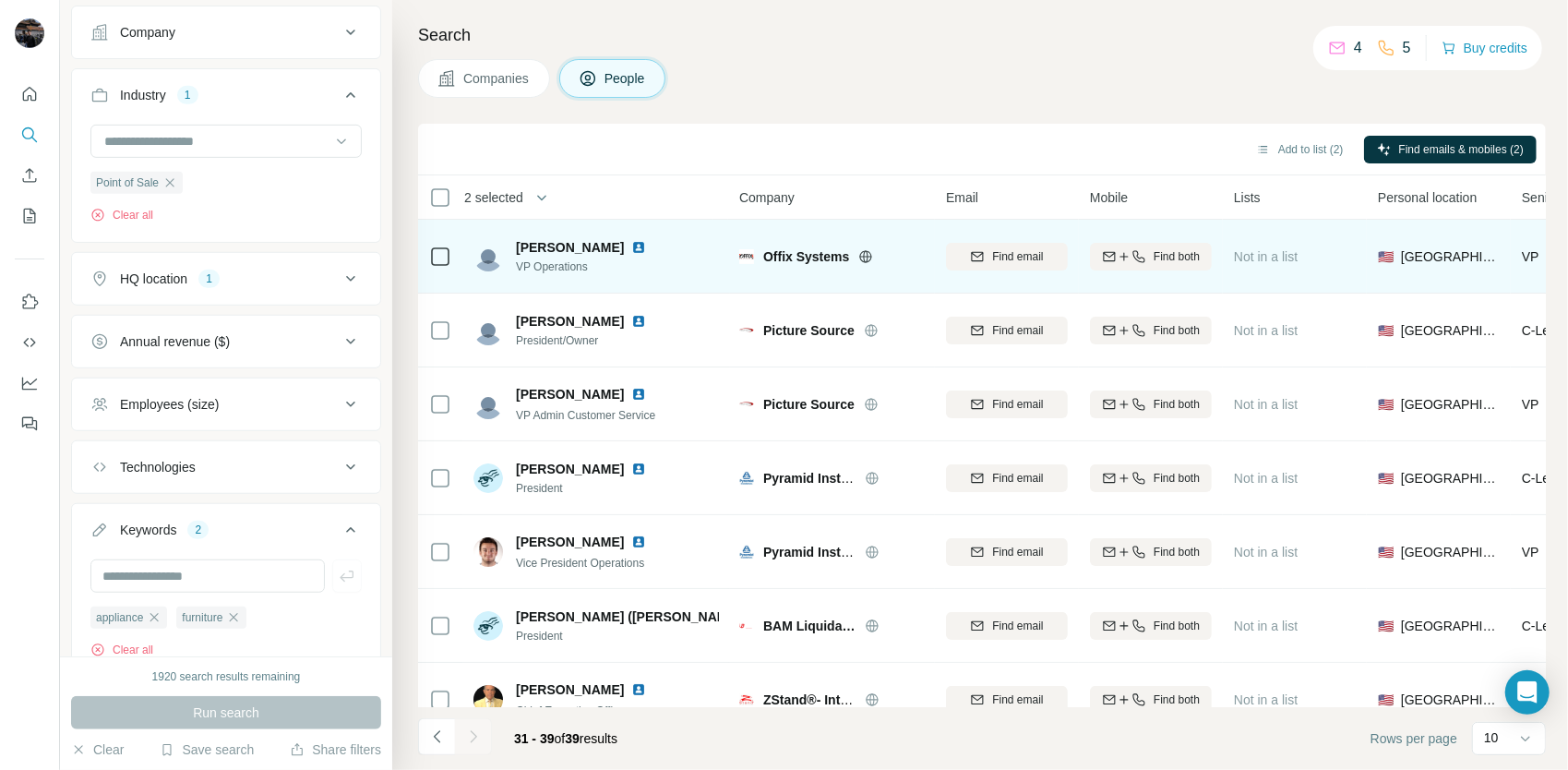
click at [868, 253] on icon at bounding box center [866, 256] width 15 height 15
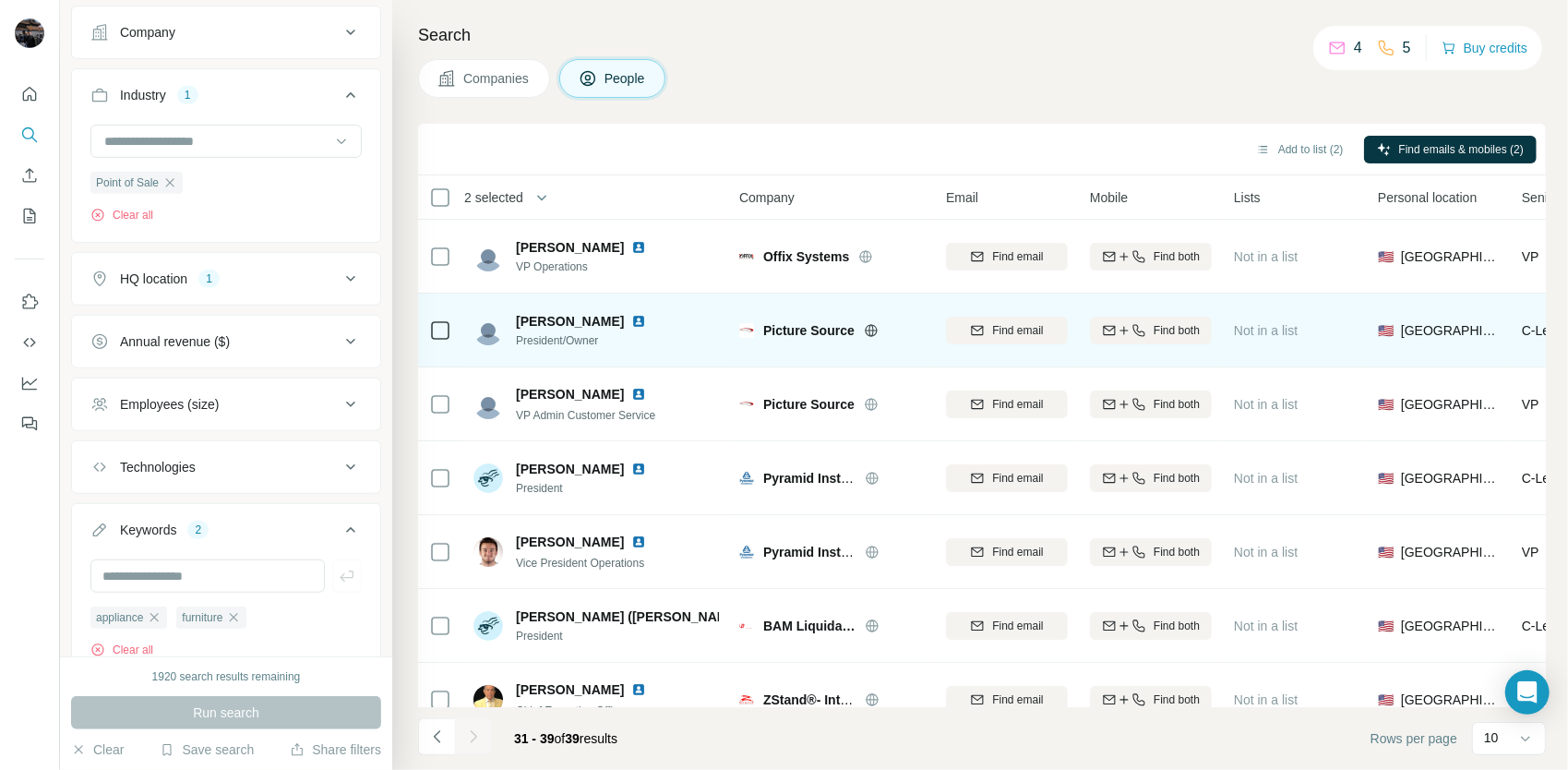
click at [870, 334] on icon at bounding box center [871, 329] width 5 height 12
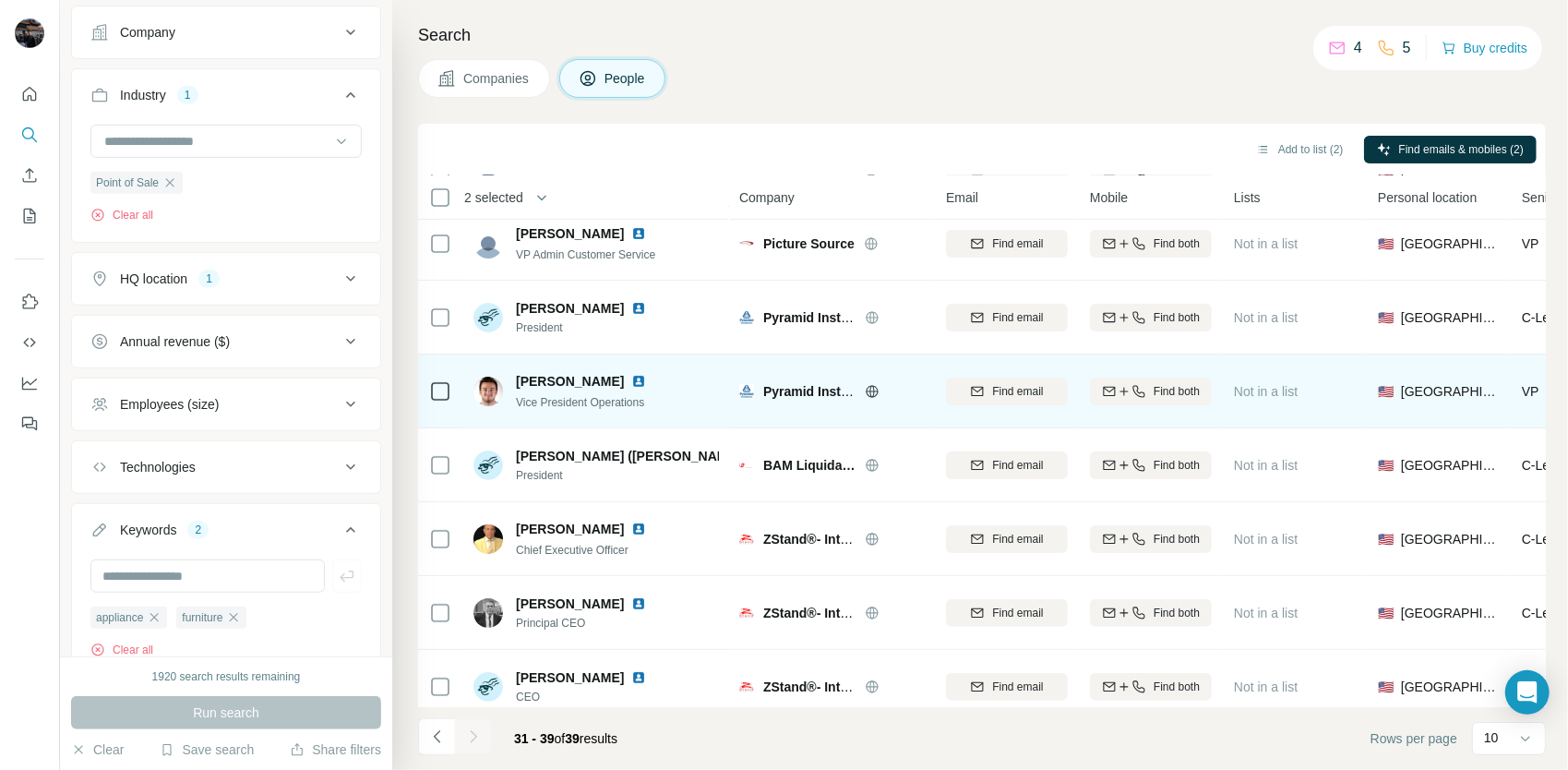
scroll to position [184, 0]
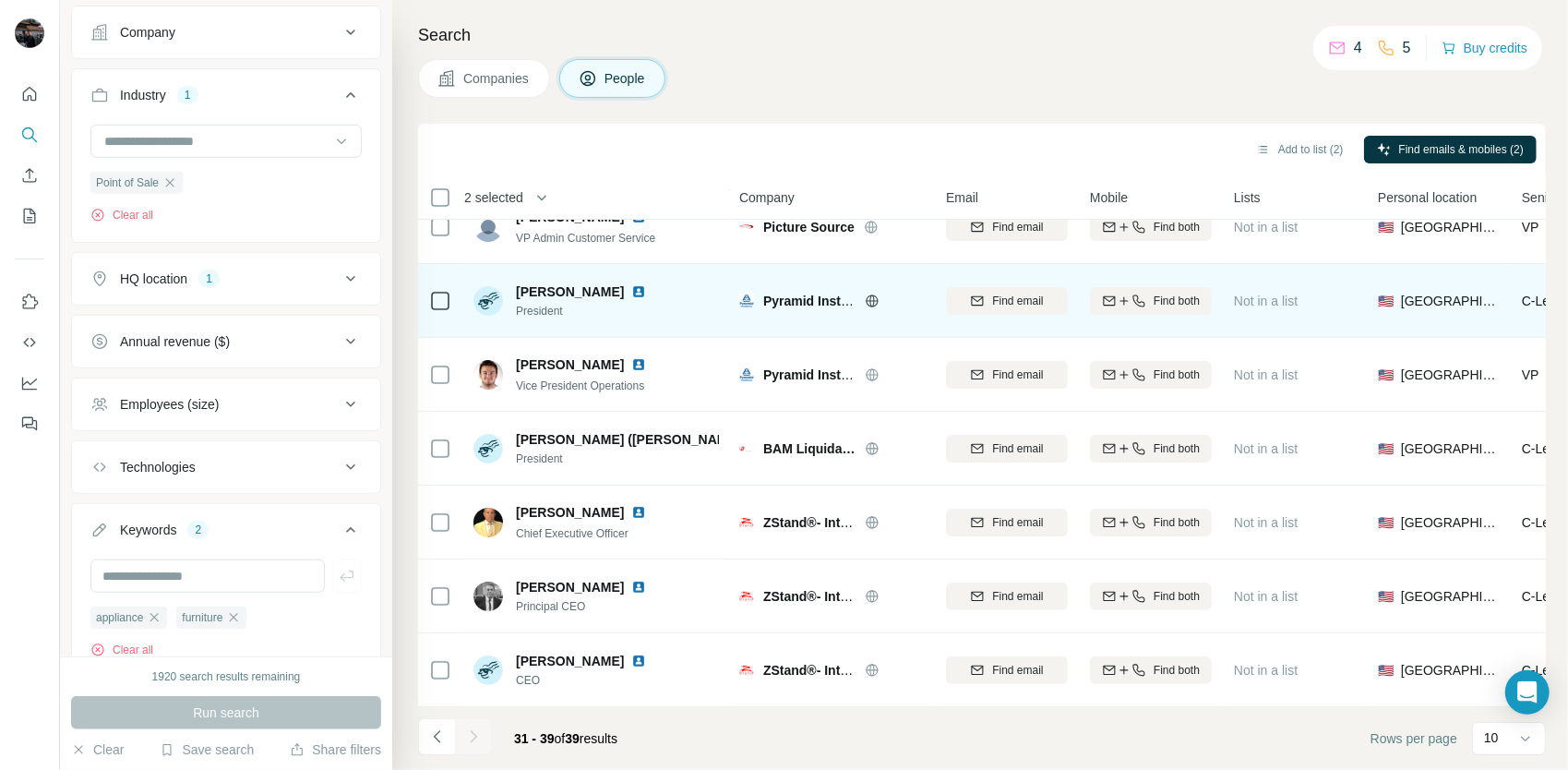
click at [872, 300] on icon at bounding box center [872, 300] width 12 height 1
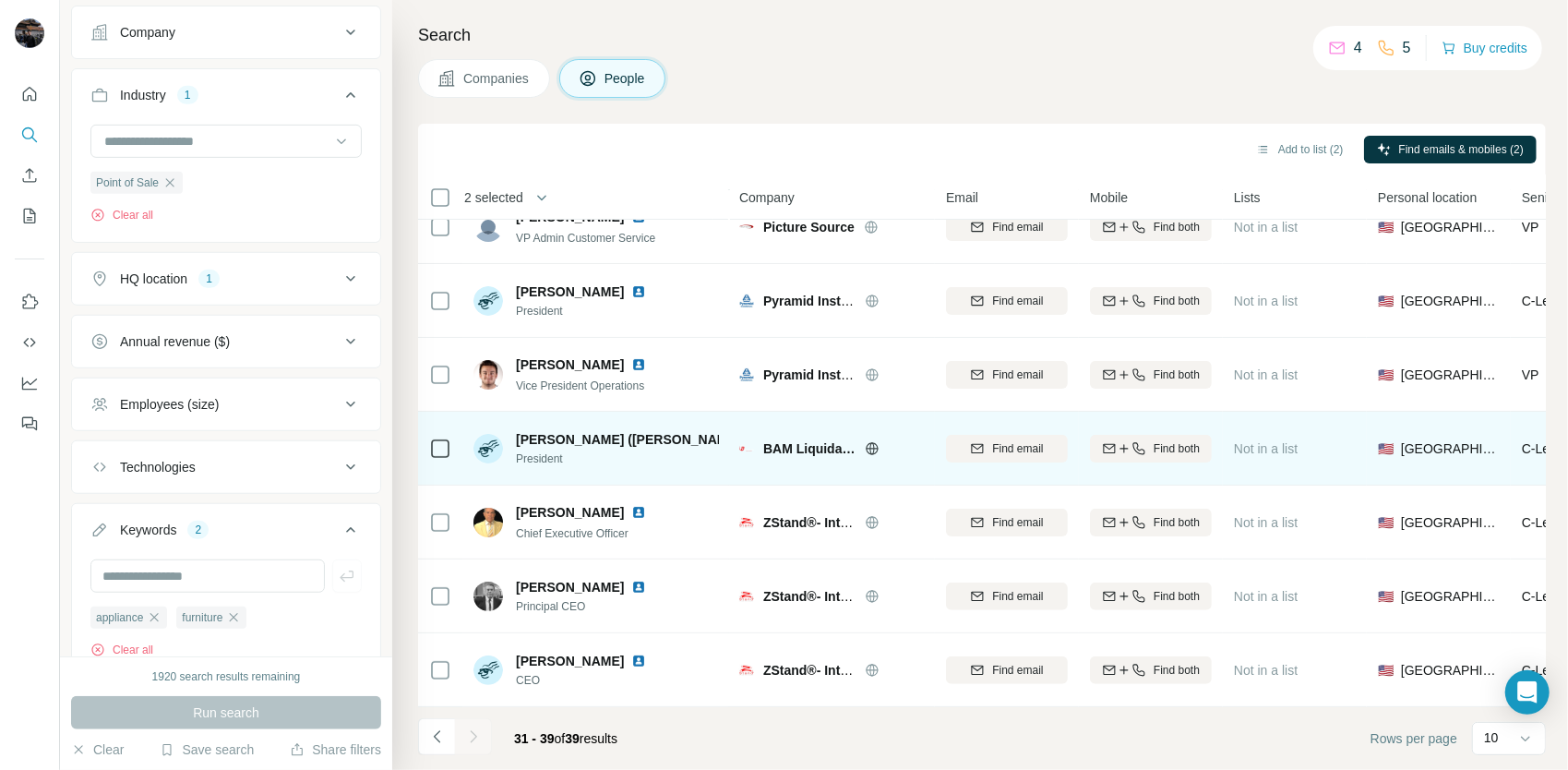
scroll to position [185, 0]
